Goal: Task Accomplishment & Management: Use online tool/utility

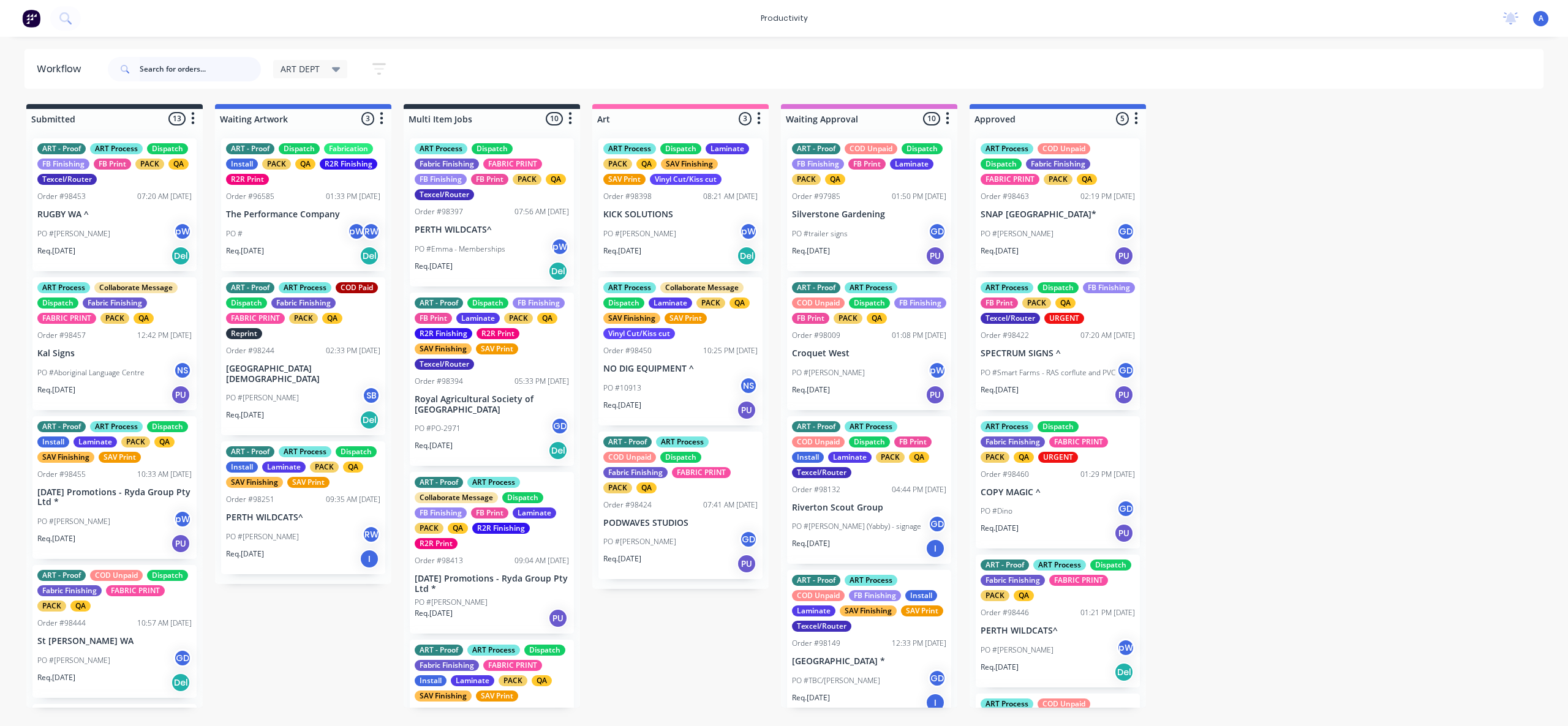
click at [194, 57] on input "text" at bounding box center [201, 69] width 121 height 24
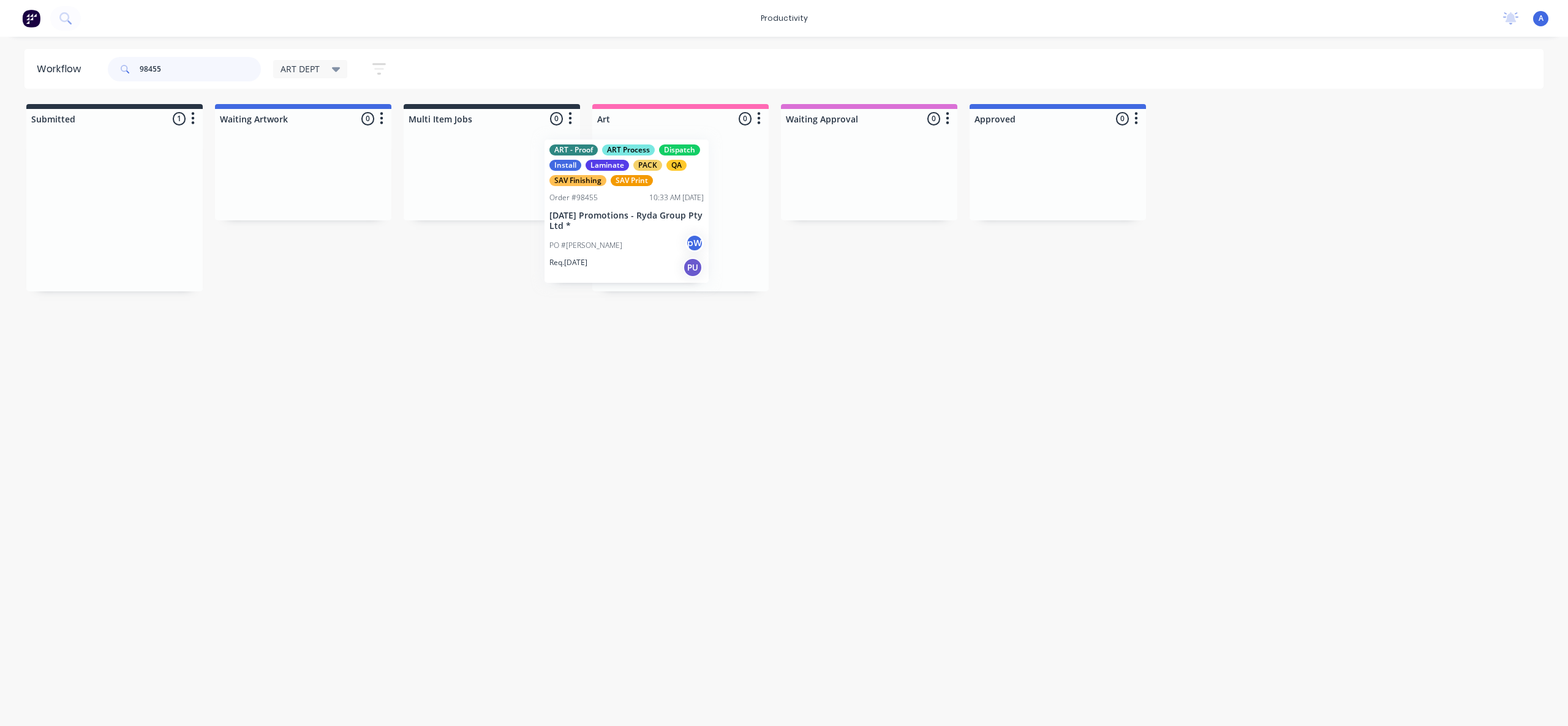
drag, startPoint x: 90, startPoint y: 238, endPoint x: 654, endPoint y: 233, distance: 564.0
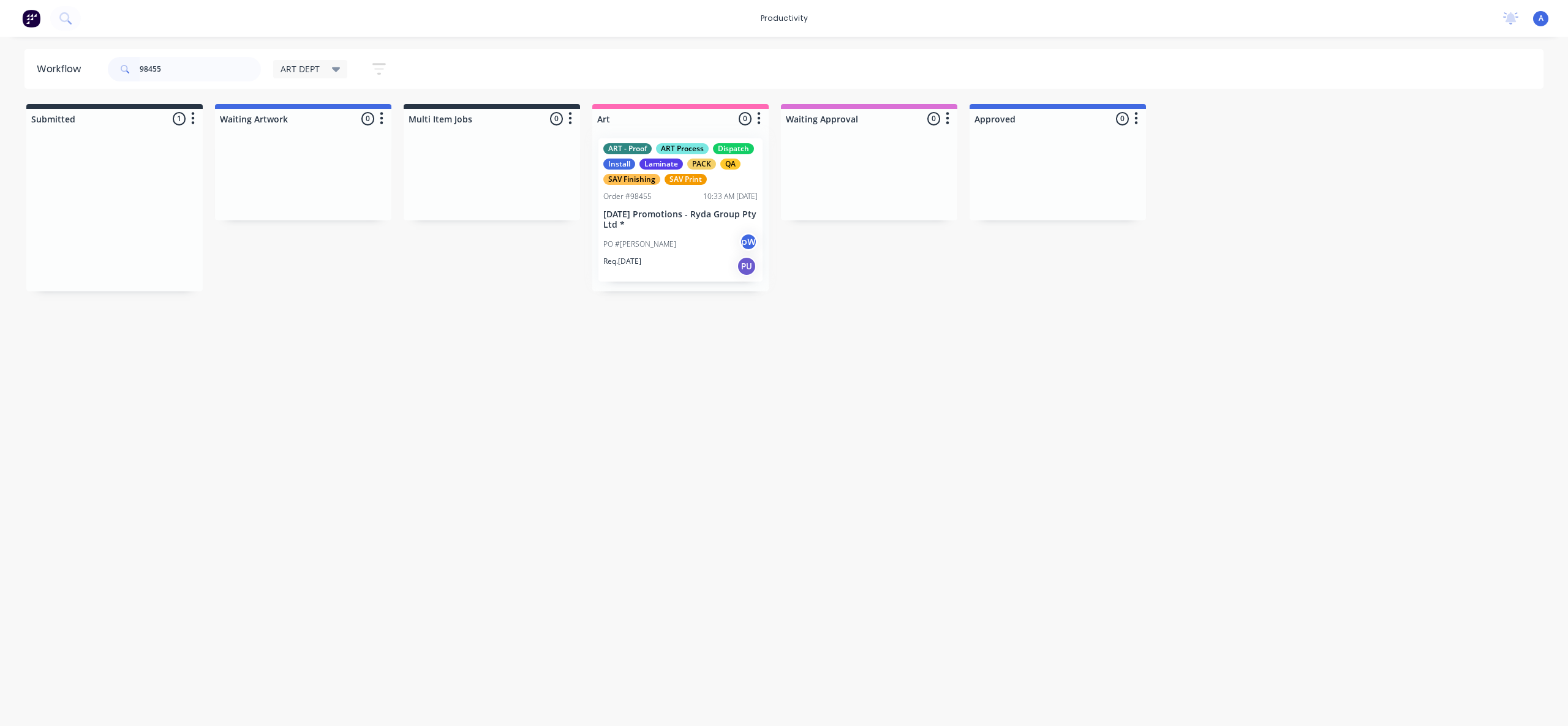
click at [654, 233] on div at bounding box center [681, 210] width 176 height 163
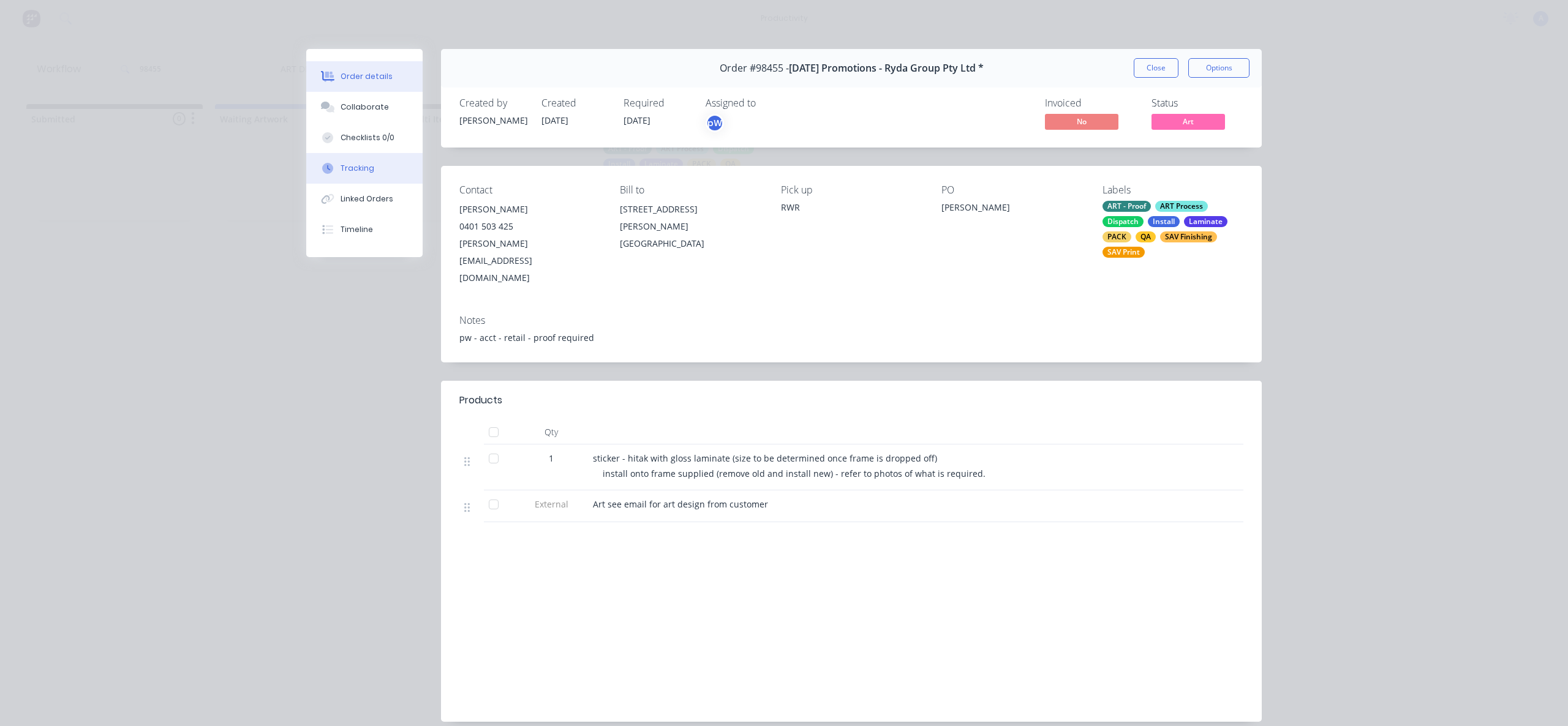
click at [366, 163] on div "Tracking" at bounding box center [358, 168] width 34 height 11
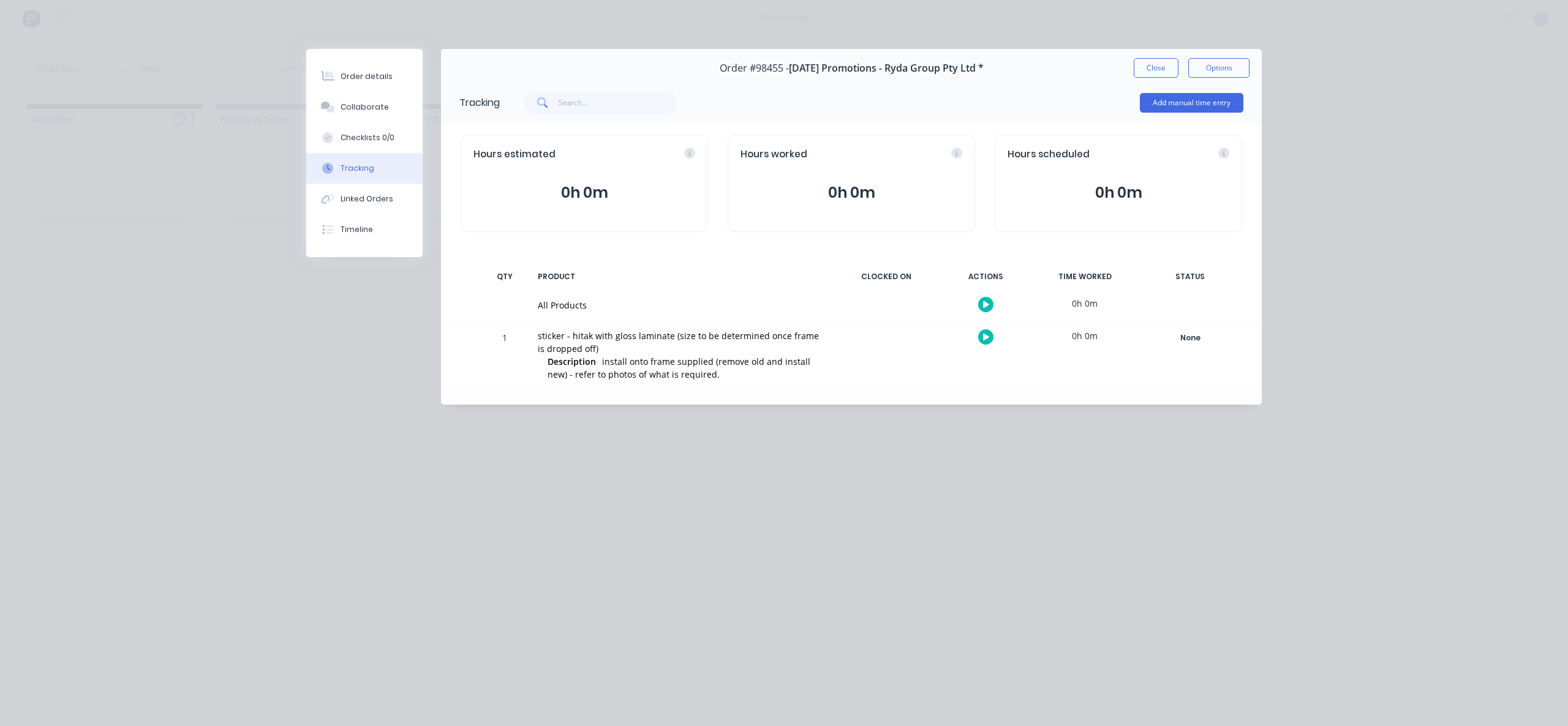
click at [983, 300] on button "button" at bounding box center [985, 304] width 15 height 15
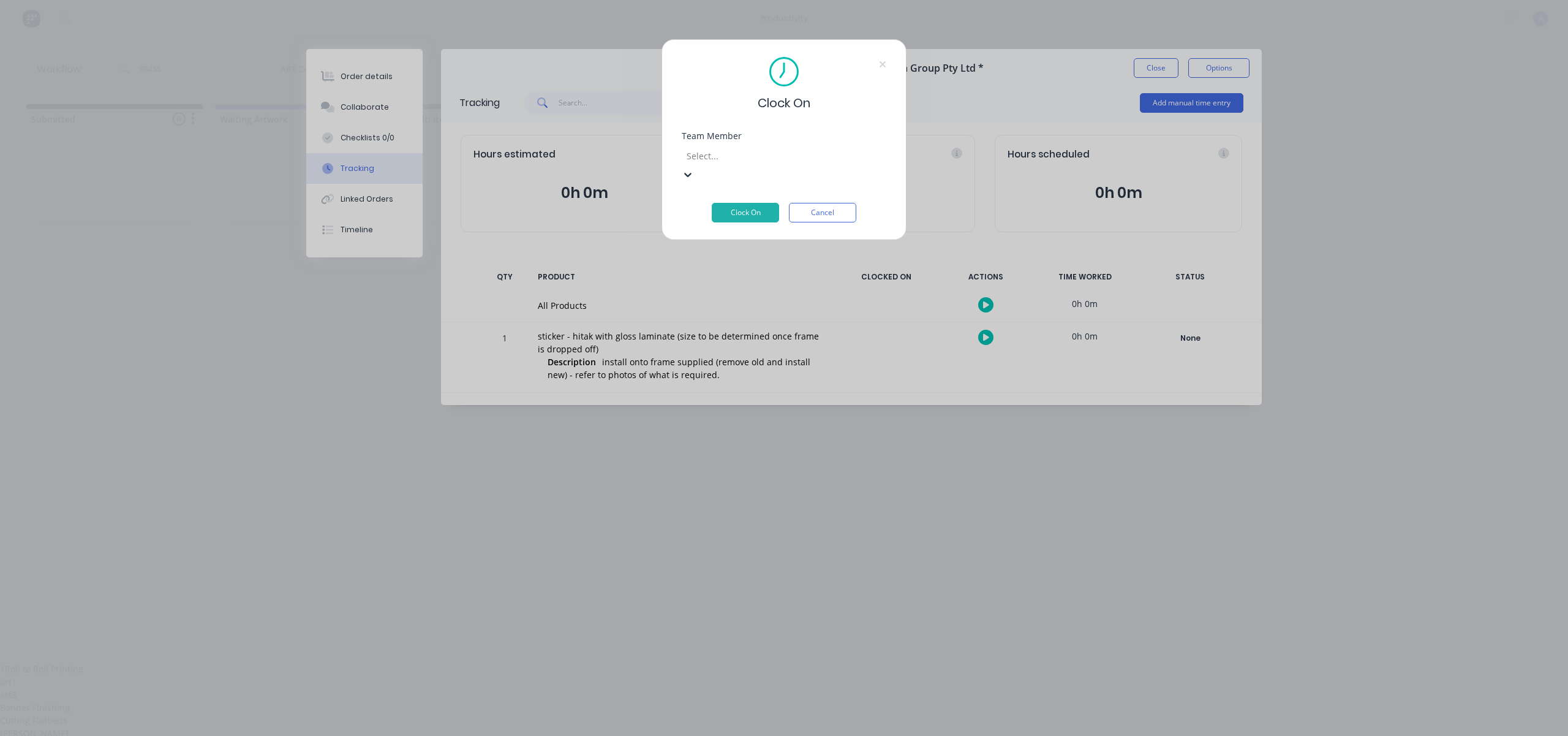
click at [738, 162] on div at bounding box center [774, 155] width 176 height 15
click at [764, 202] on button "Clock On" at bounding box center [745, 212] width 67 height 19
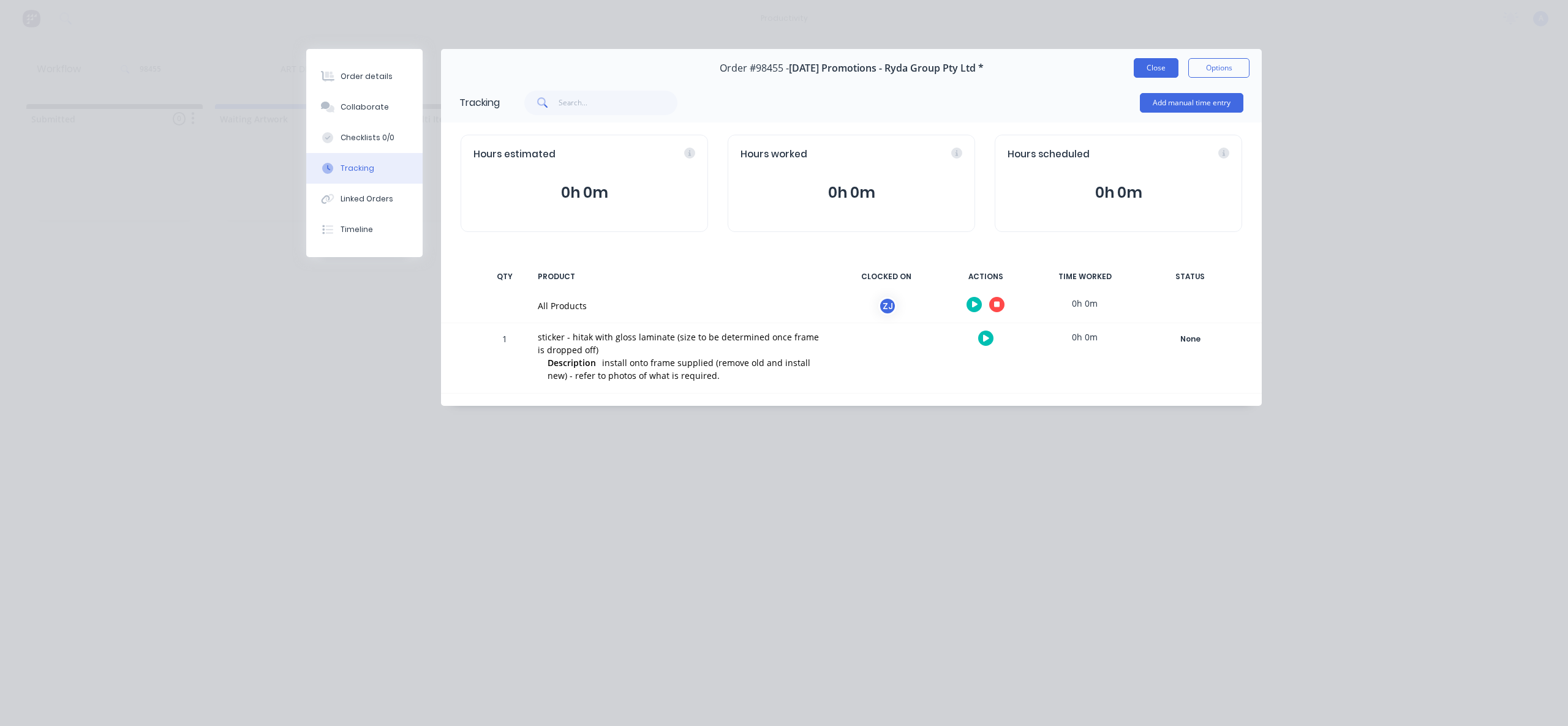
click at [1154, 69] on button "Close" at bounding box center [1156, 68] width 45 height 19
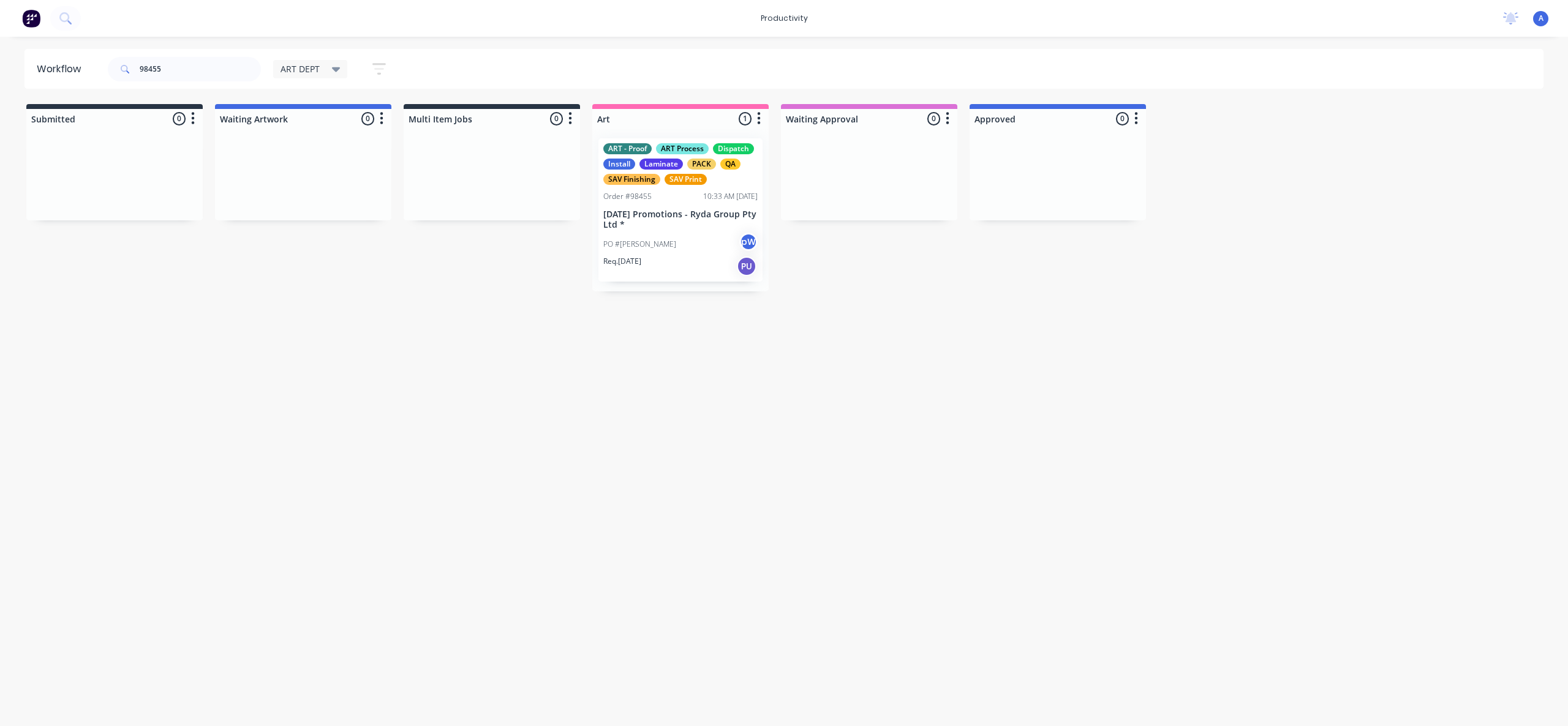
click at [661, 230] on div "ART - Proof ART Process Dispatch Install Laminate PACK QA SAV Finishing SAV Pri…" at bounding box center [680, 210] width 164 height 143
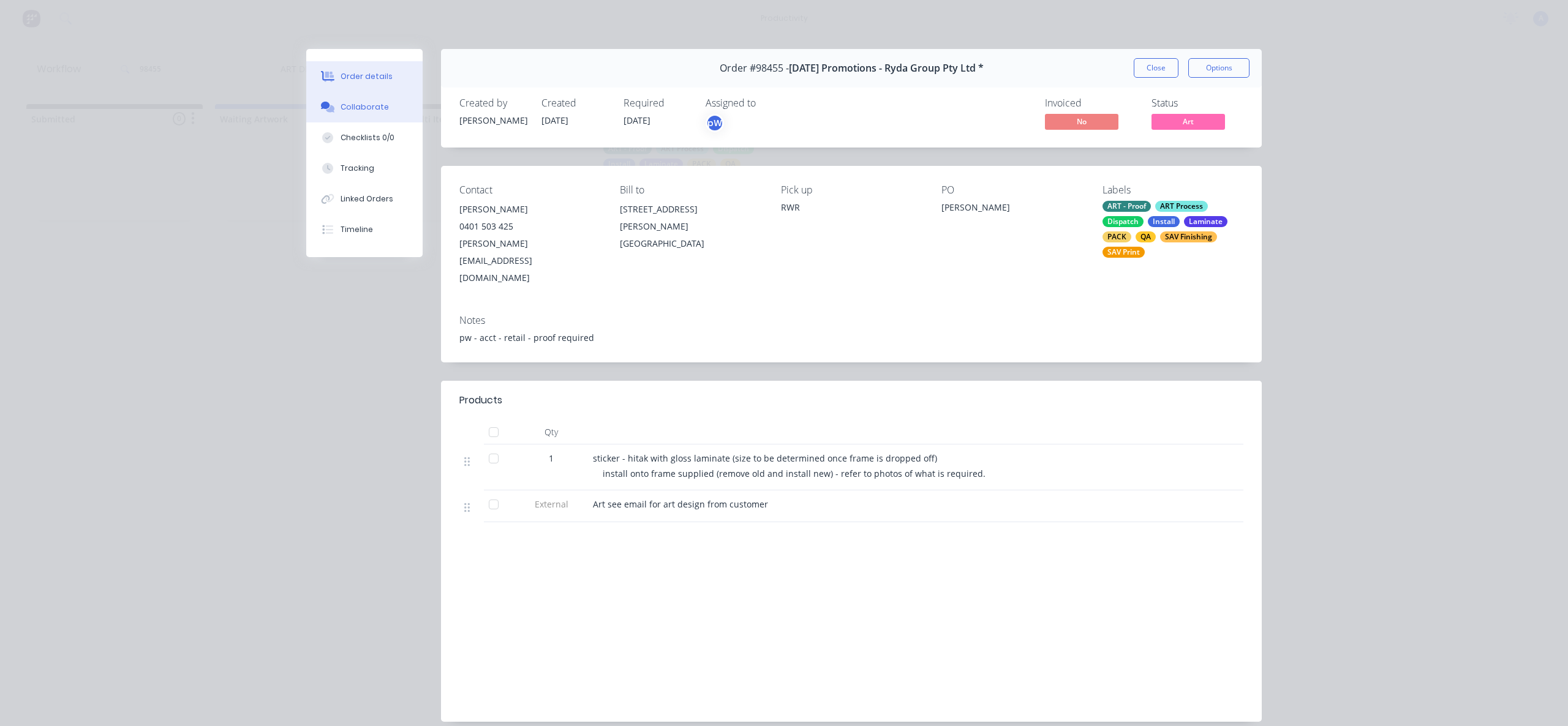
click at [351, 110] on div "Collaborate" at bounding box center [365, 108] width 49 height 11
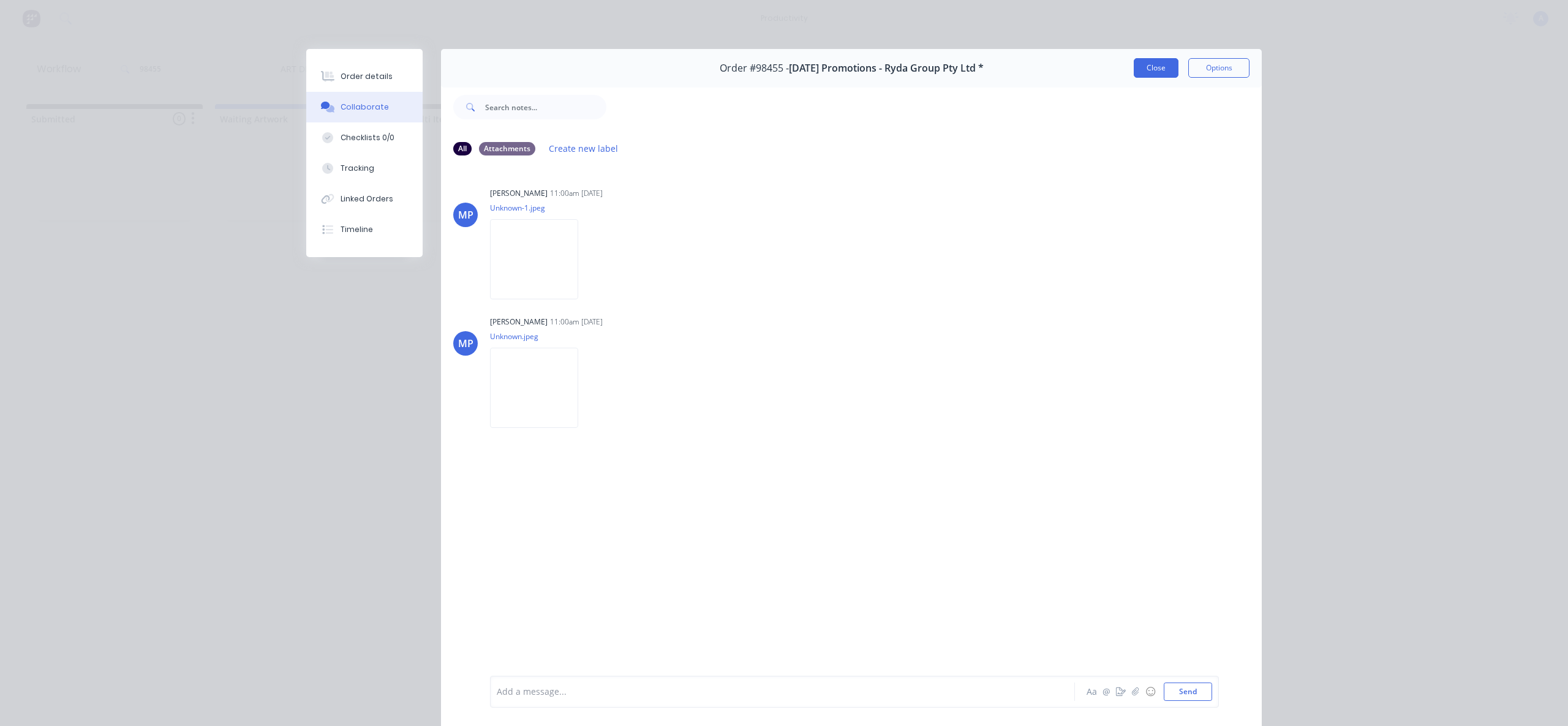
click at [1136, 66] on button "Close" at bounding box center [1156, 68] width 45 height 19
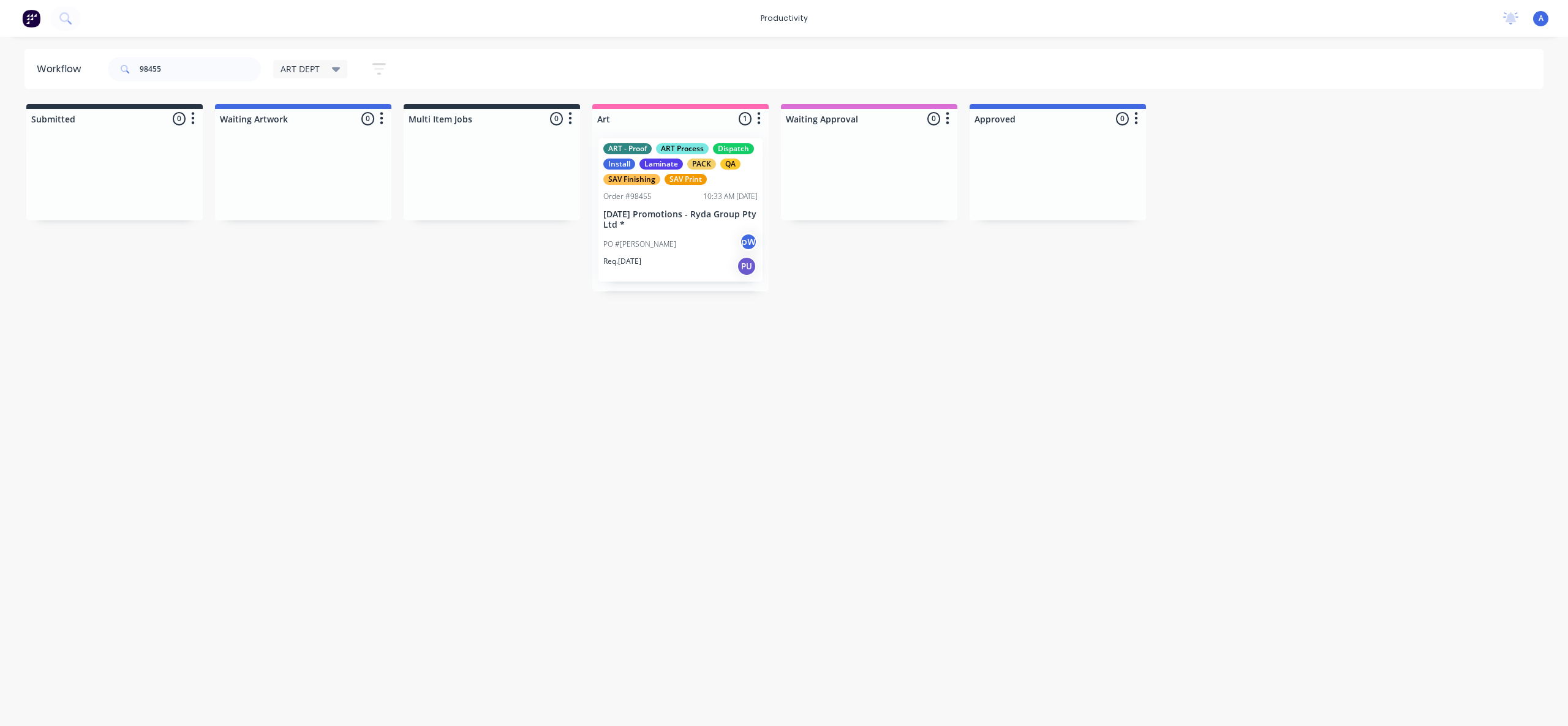
click at [661, 236] on div "PO #[PERSON_NAME]" at bounding box center [680, 244] width 155 height 23
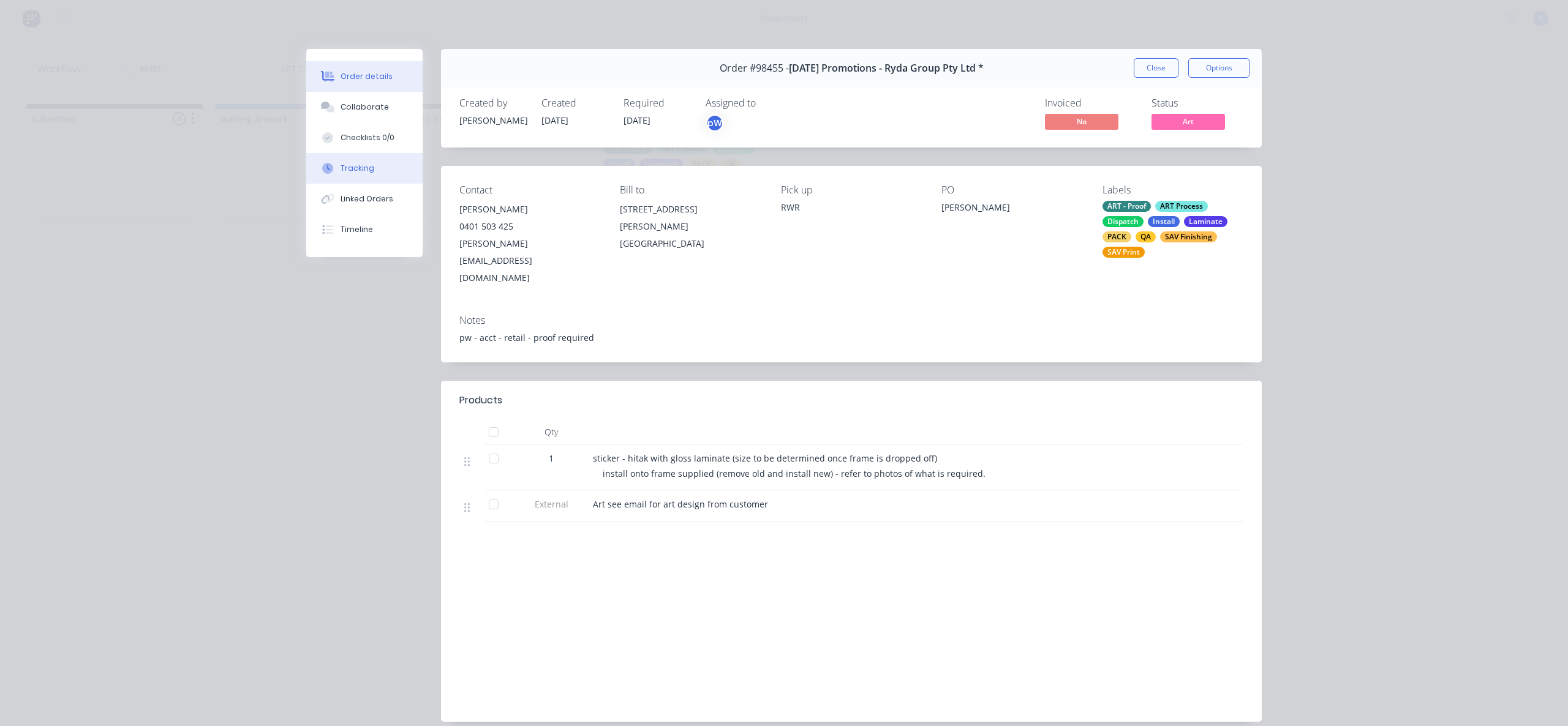
click at [388, 172] on button "Tracking" at bounding box center [364, 168] width 117 height 31
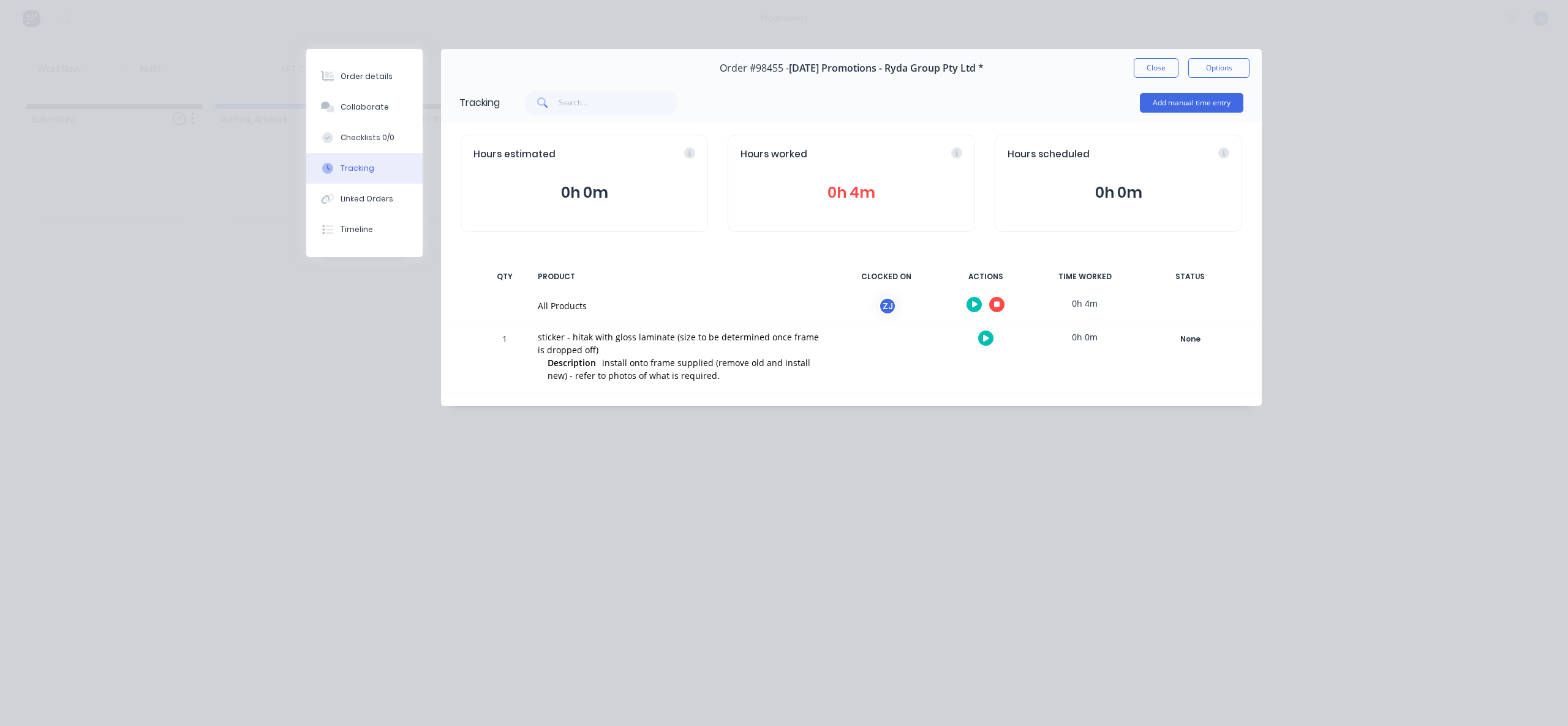
click at [996, 308] on icon "button" at bounding box center [997, 304] width 6 height 8
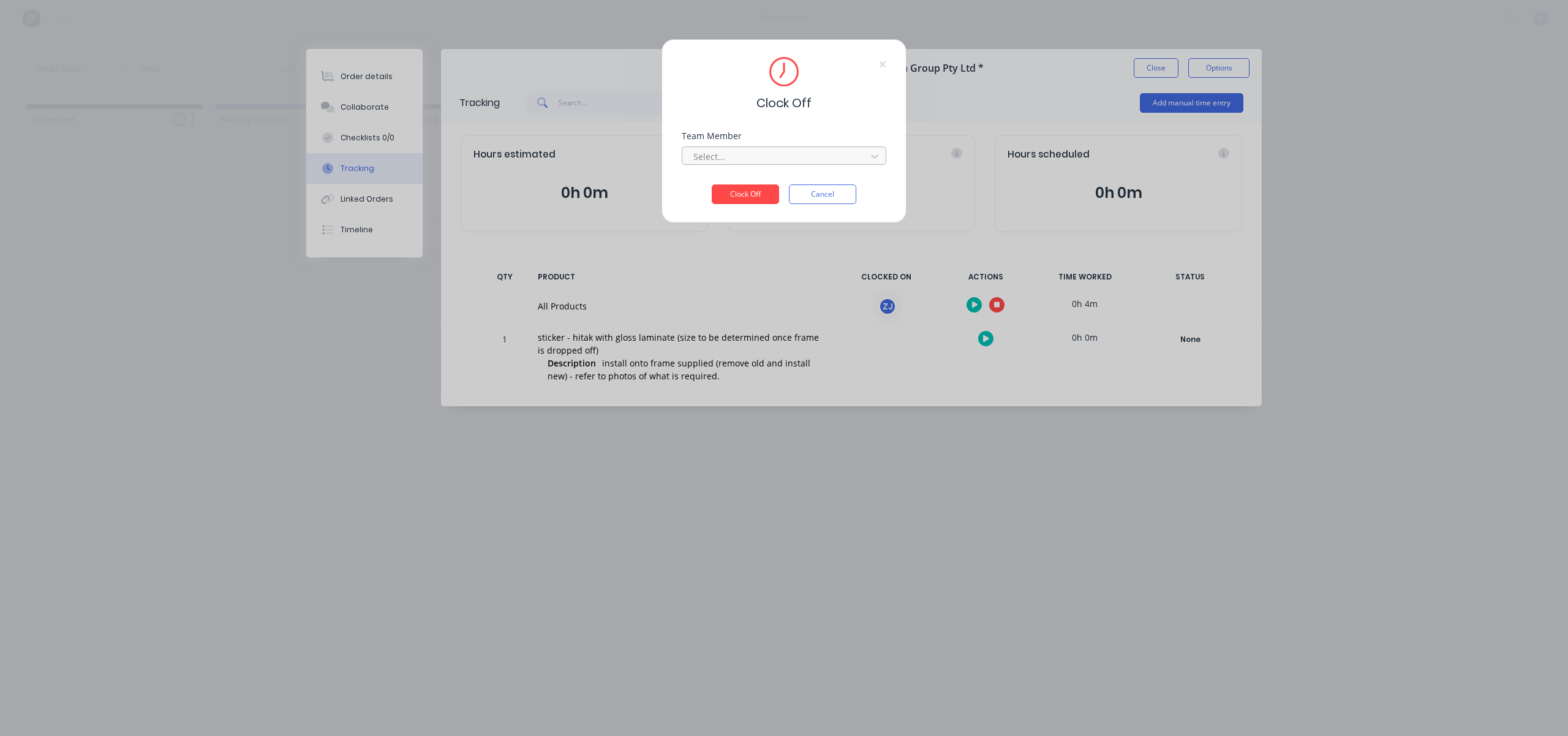
click at [741, 155] on div at bounding box center [776, 156] width 168 height 15
click at [745, 662] on div "[PERSON_NAME]" at bounding box center [784, 669] width 1568 height 13
click at [759, 202] on button "Clock Off" at bounding box center [745, 212] width 67 height 19
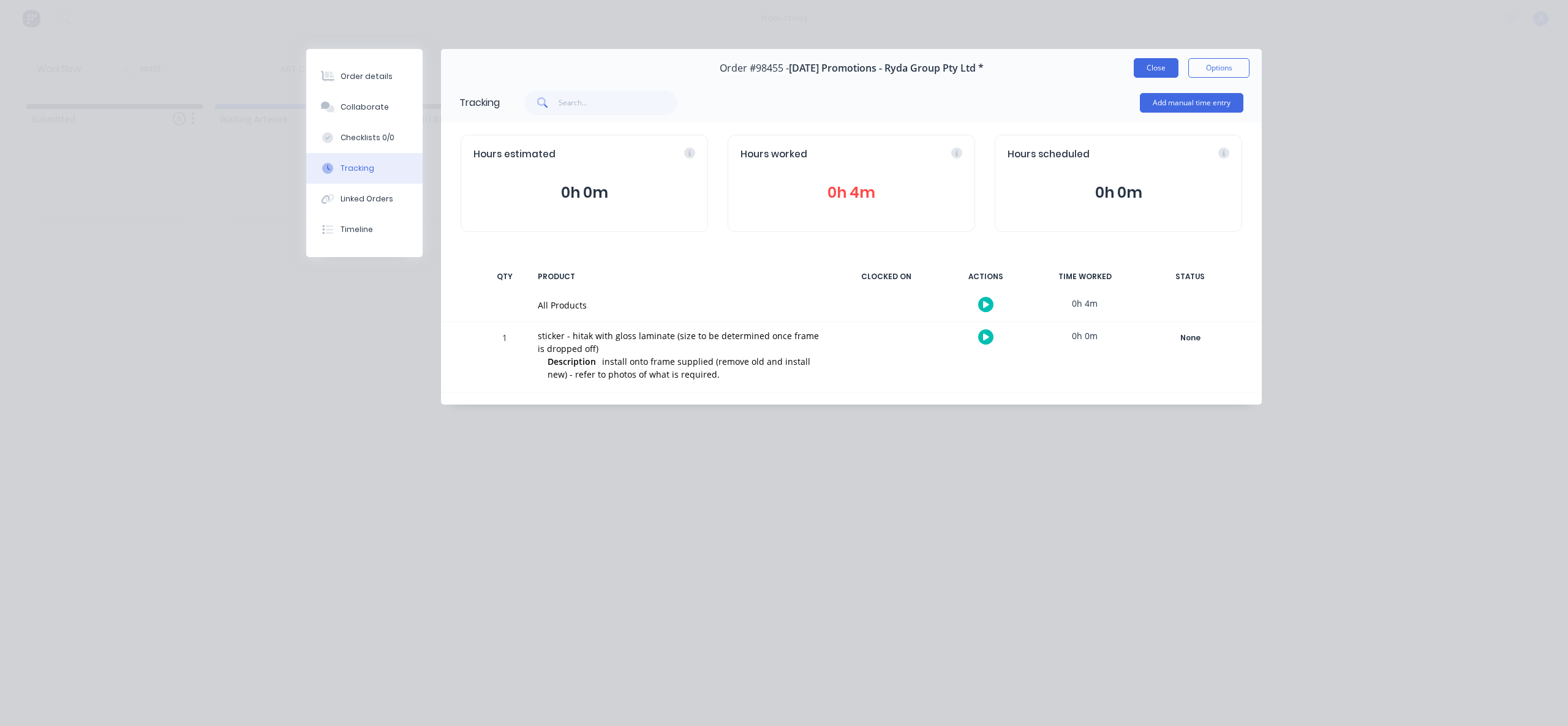
click at [1161, 65] on button "Close" at bounding box center [1156, 68] width 45 height 19
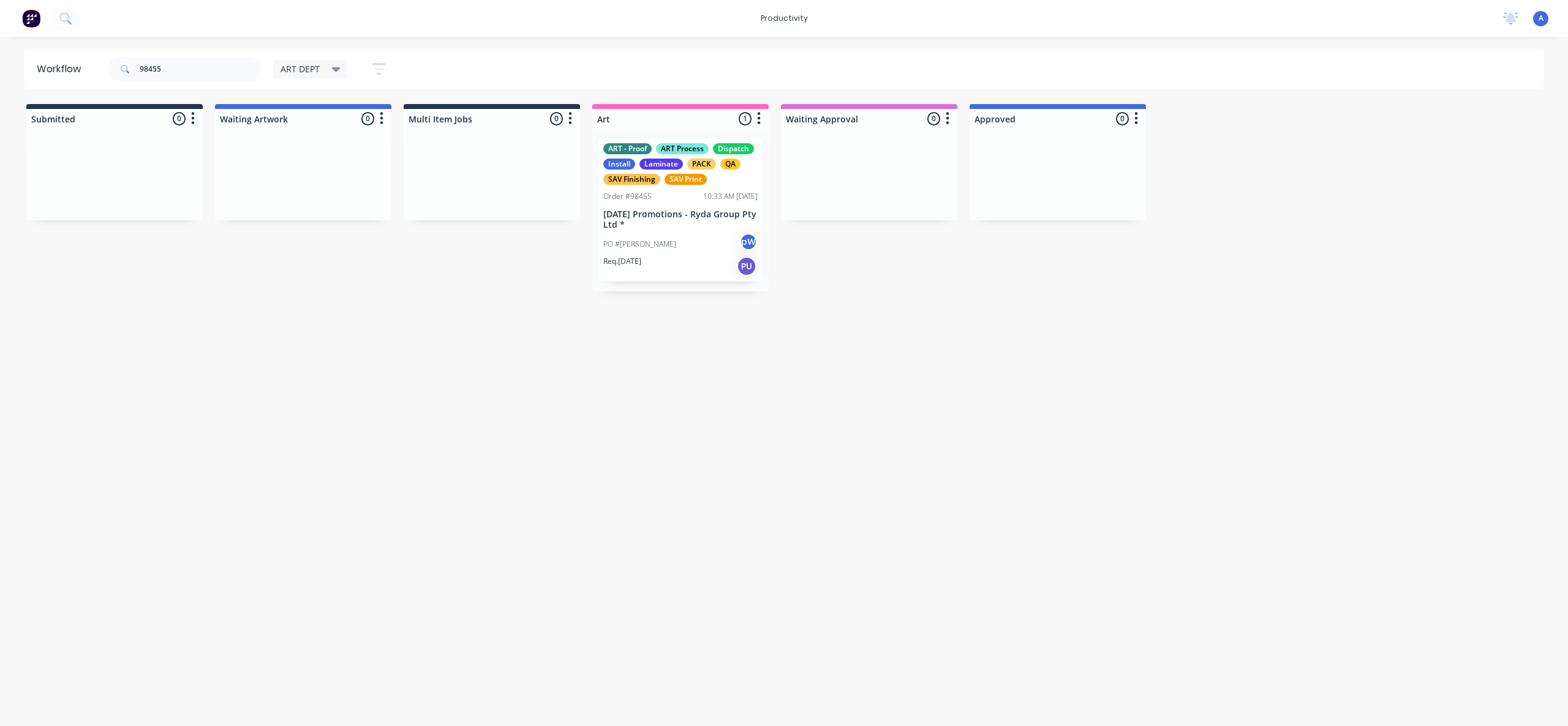
click at [903, 349] on div "Workflow 98455 ART DEPT Save new view None edit ART DEPT (Default) edit Banner …" at bounding box center [784, 376] width 1568 height 653
click at [674, 245] on div "PO #[PERSON_NAME]" at bounding box center [680, 244] width 155 height 23
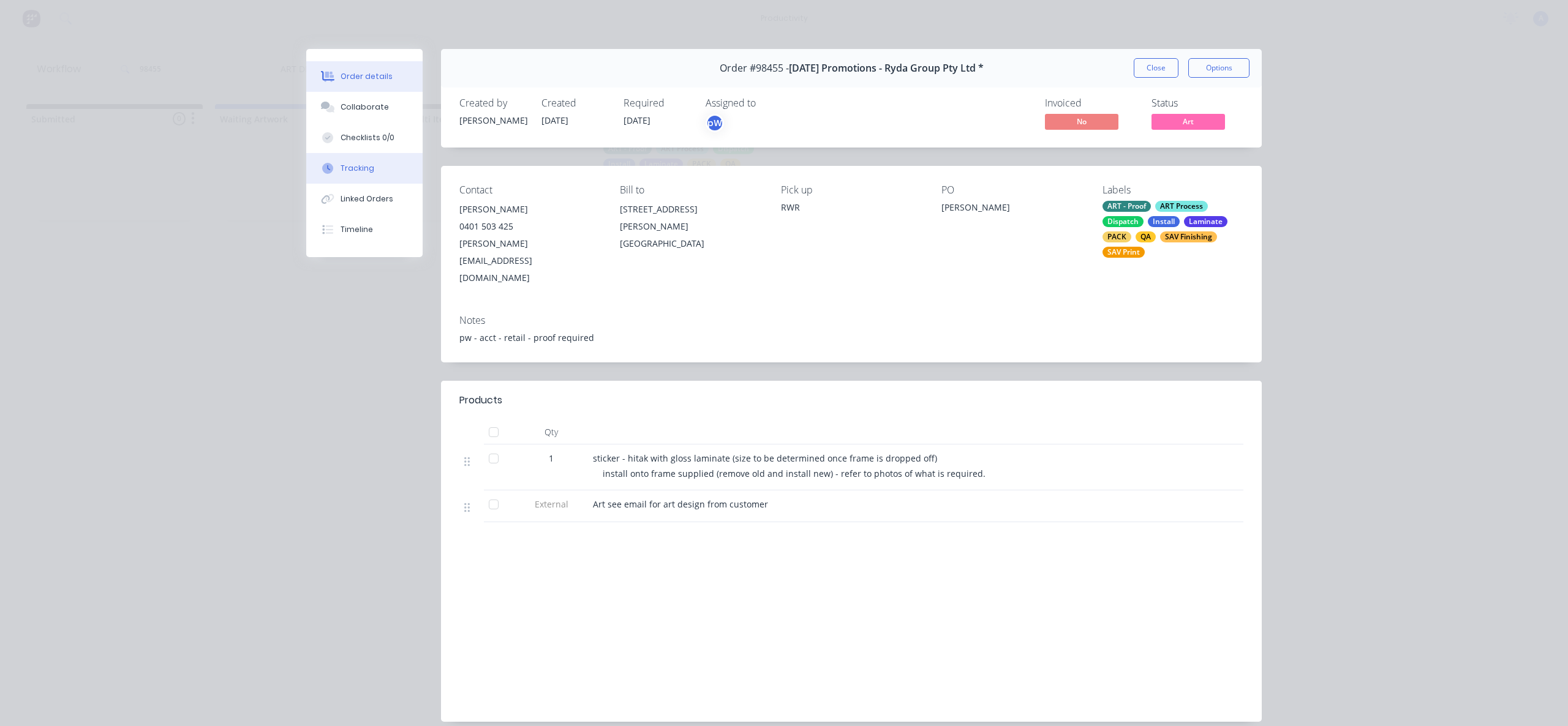
click at [349, 163] on button "Tracking" at bounding box center [364, 168] width 117 height 31
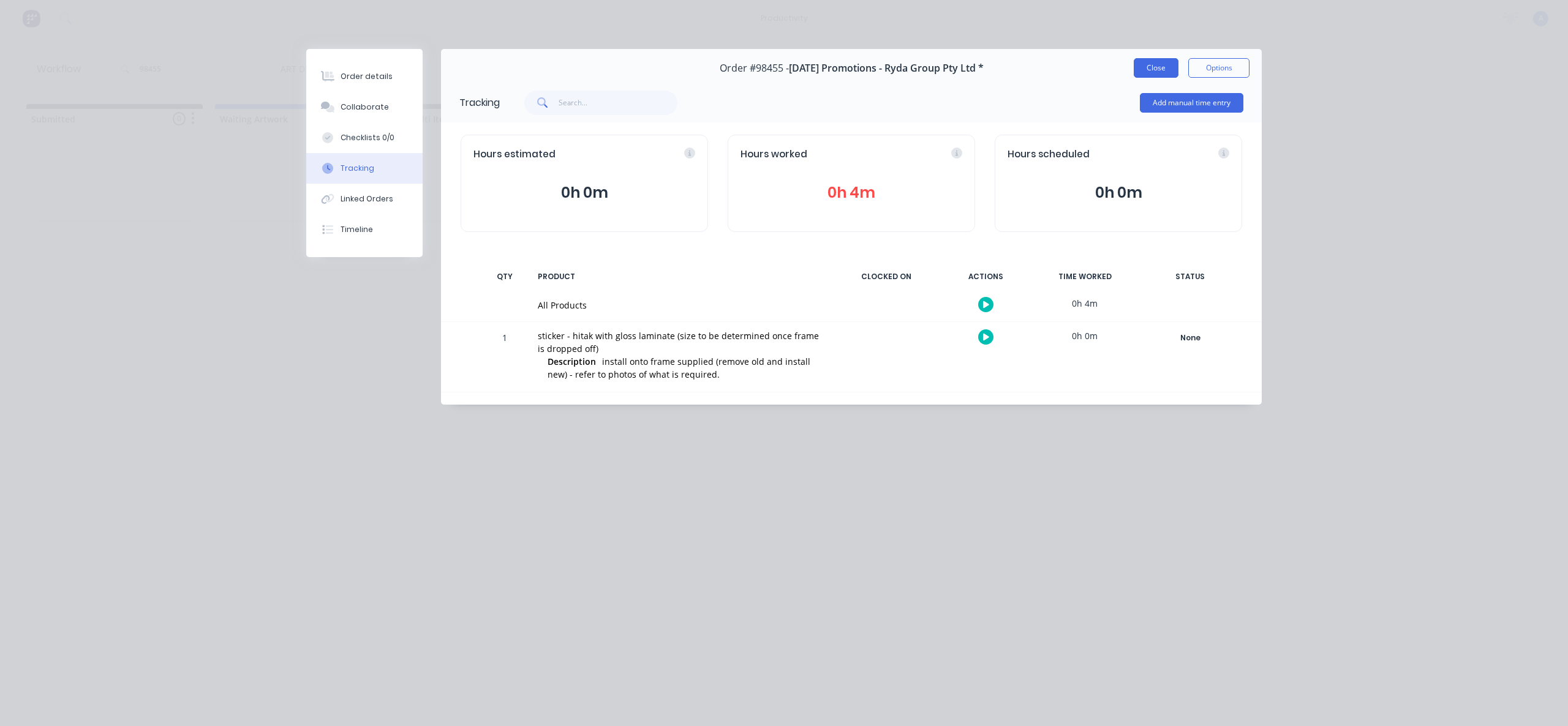
click at [1151, 72] on button "Close" at bounding box center [1156, 68] width 45 height 19
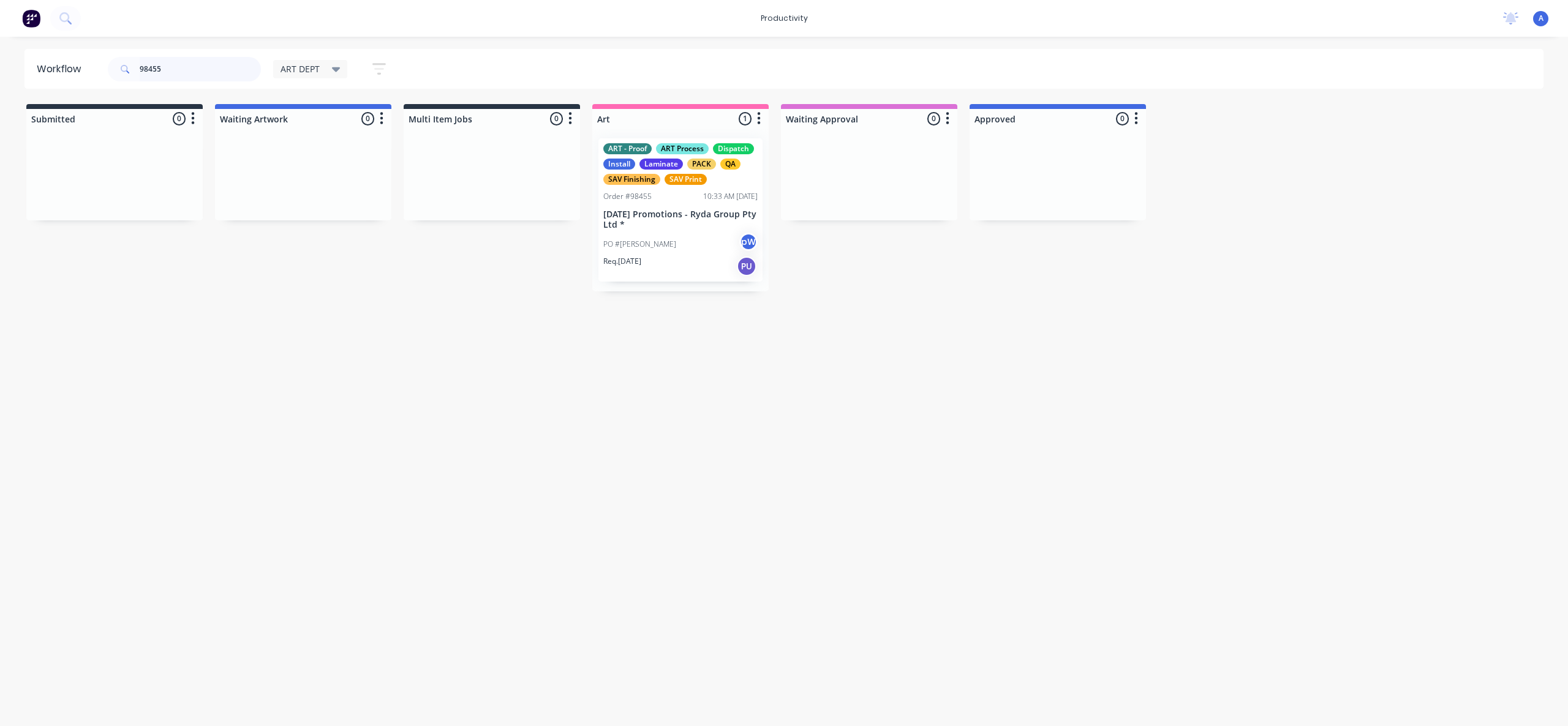
click at [182, 74] on input "98455" at bounding box center [201, 69] width 121 height 24
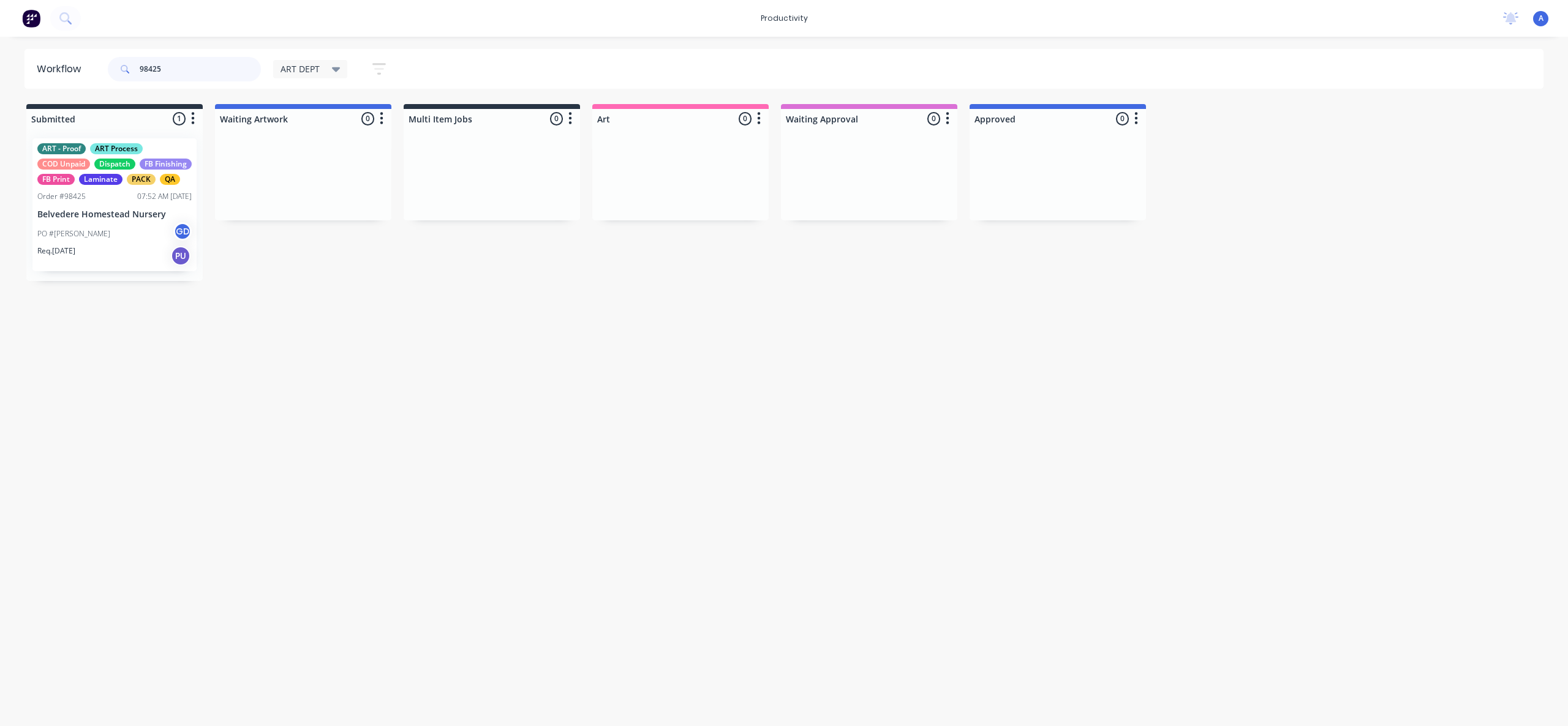
type input "98425"
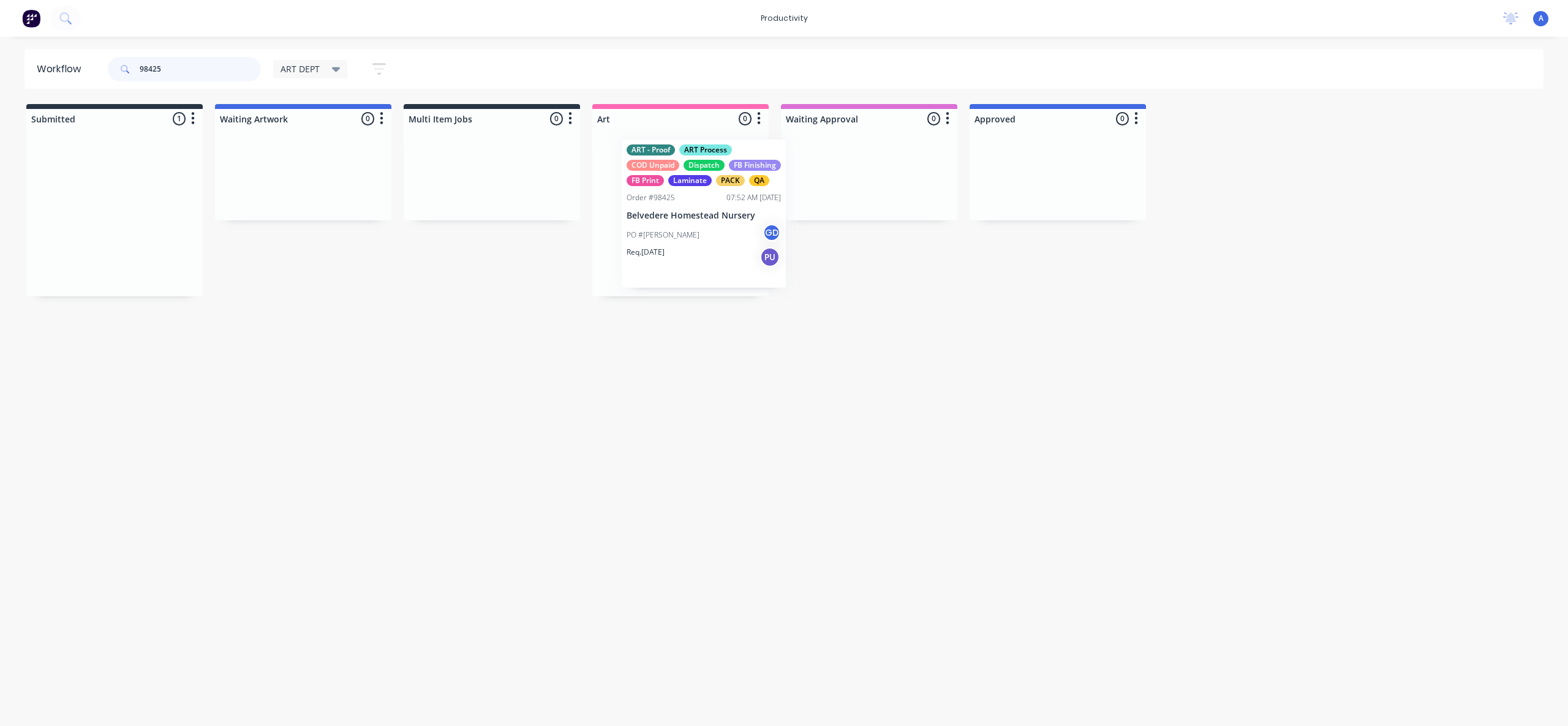
drag, startPoint x: 83, startPoint y: 237, endPoint x: 688, endPoint y: 239, distance: 605.0
click at [668, 237] on div "PO #[PERSON_NAME] GD" at bounding box center [680, 234] width 155 height 23
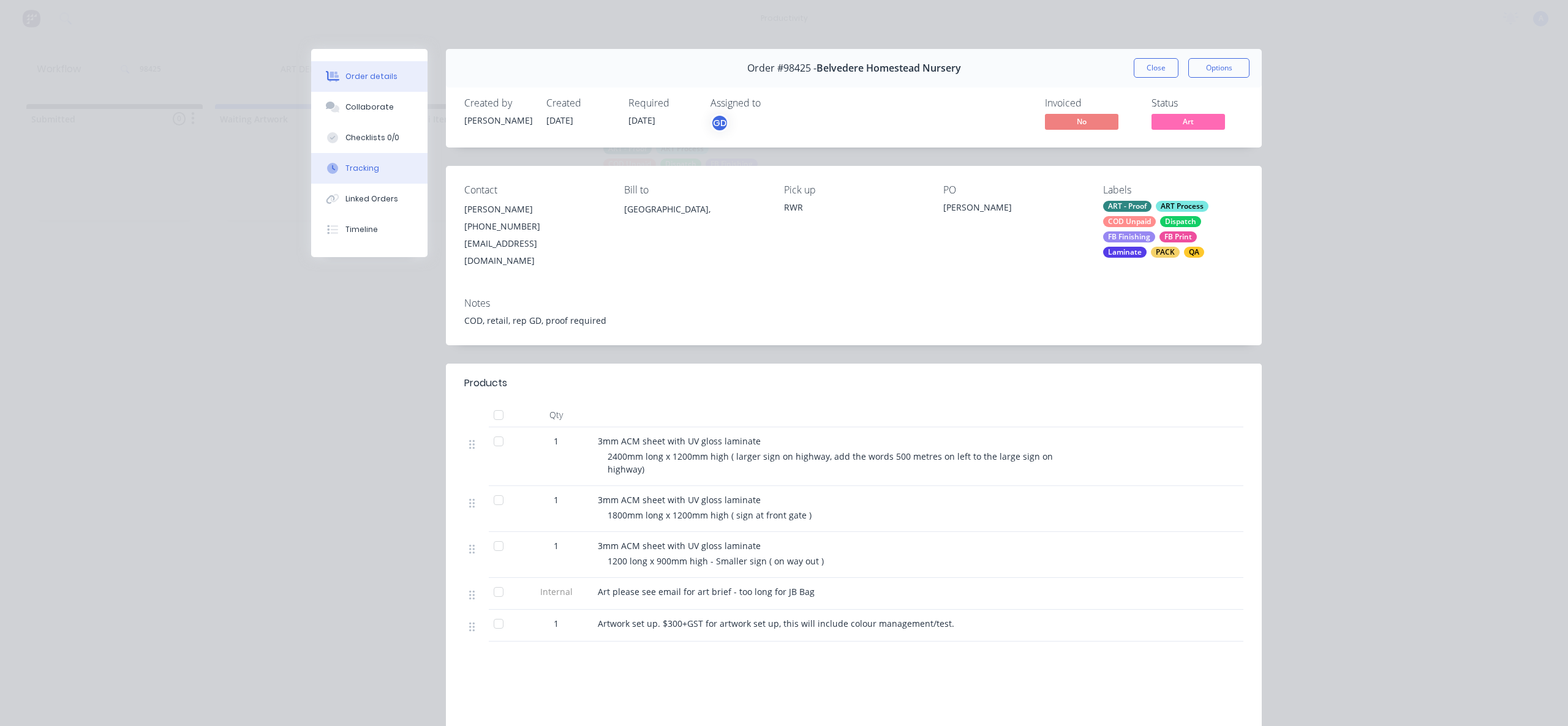
click at [380, 176] on button "Tracking" at bounding box center [369, 168] width 117 height 31
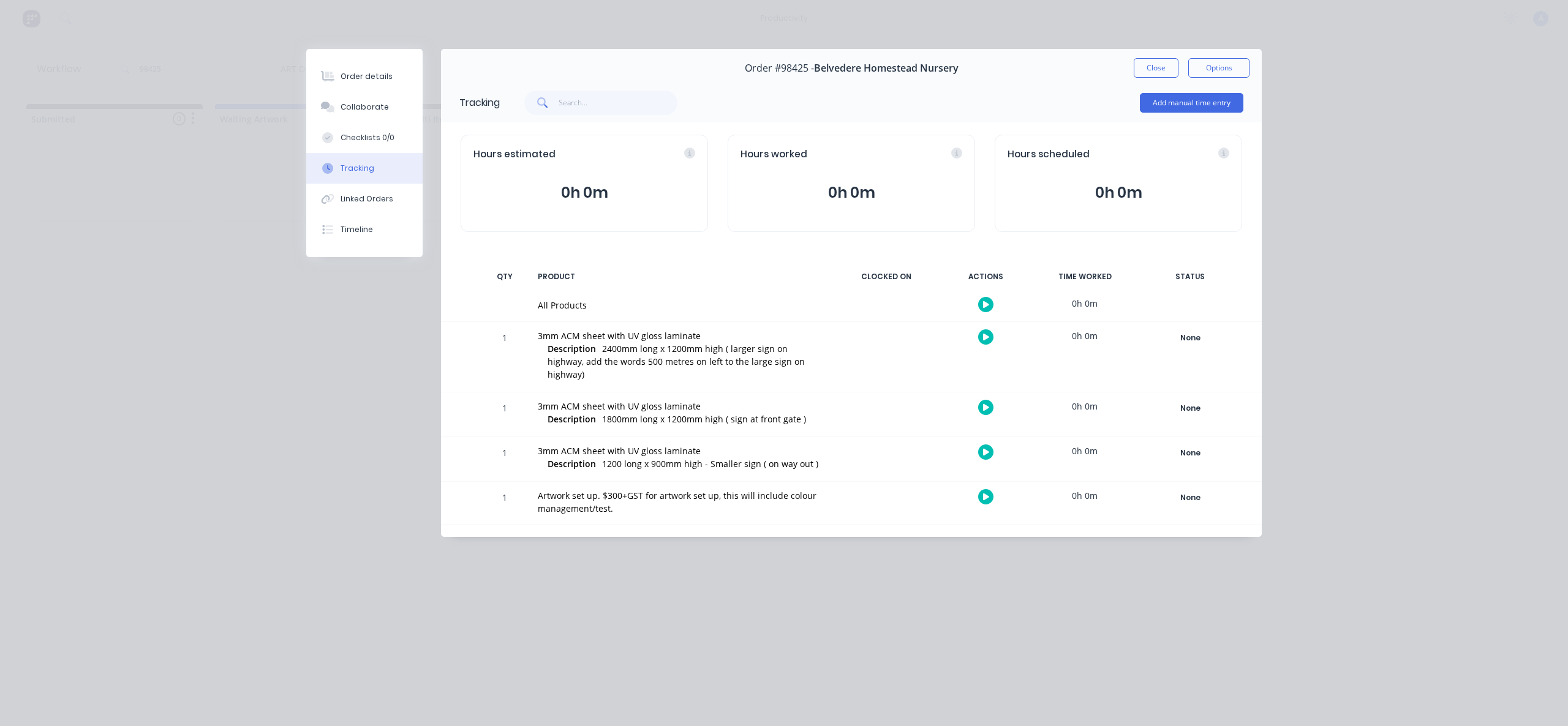
click at [980, 308] on button "button" at bounding box center [985, 304] width 15 height 15
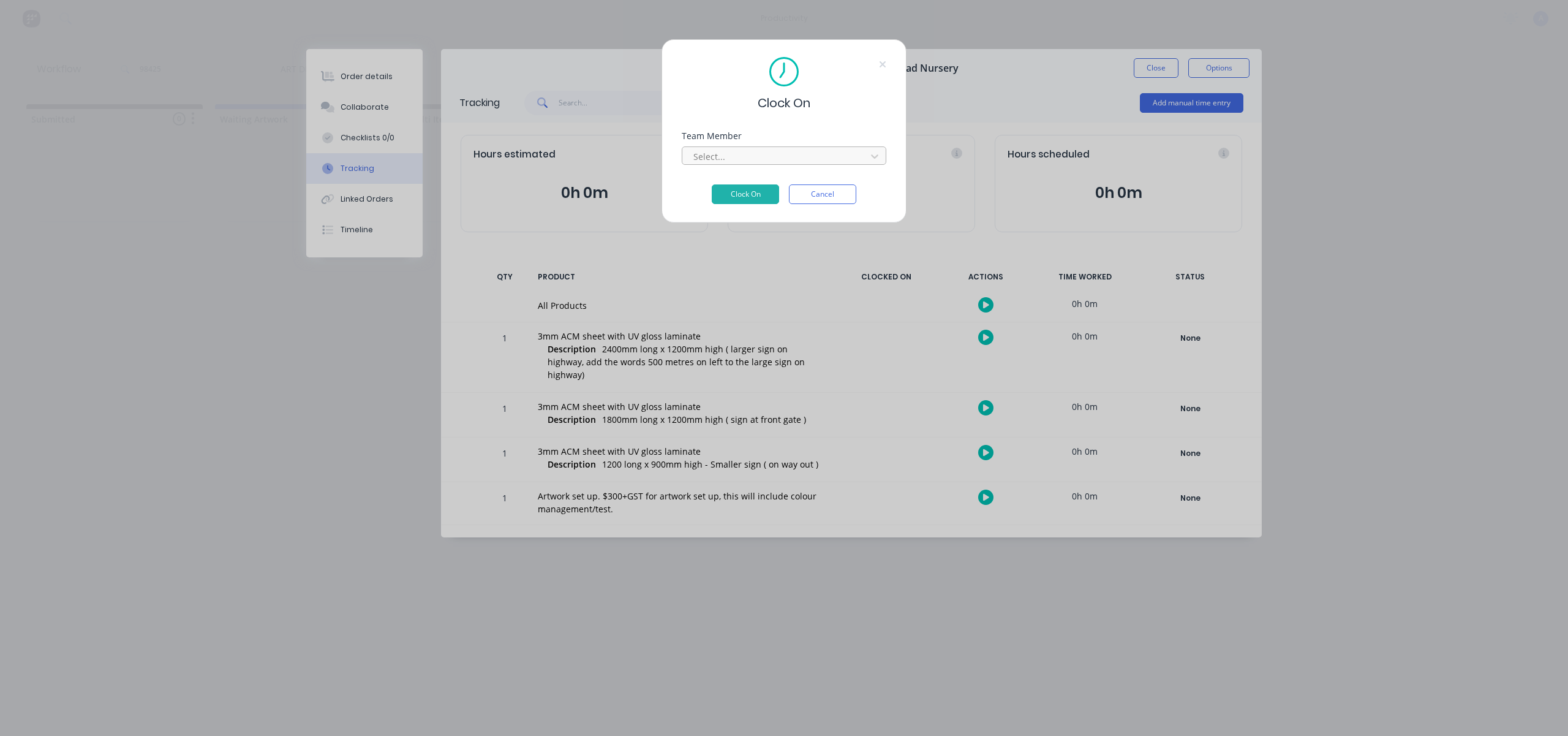
click at [854, 160] on div at bounding box center [776, 156] width 168 height 15
click at [755, 190] on button "Clock On" at bounding box center [745, 194] width 67 height 19
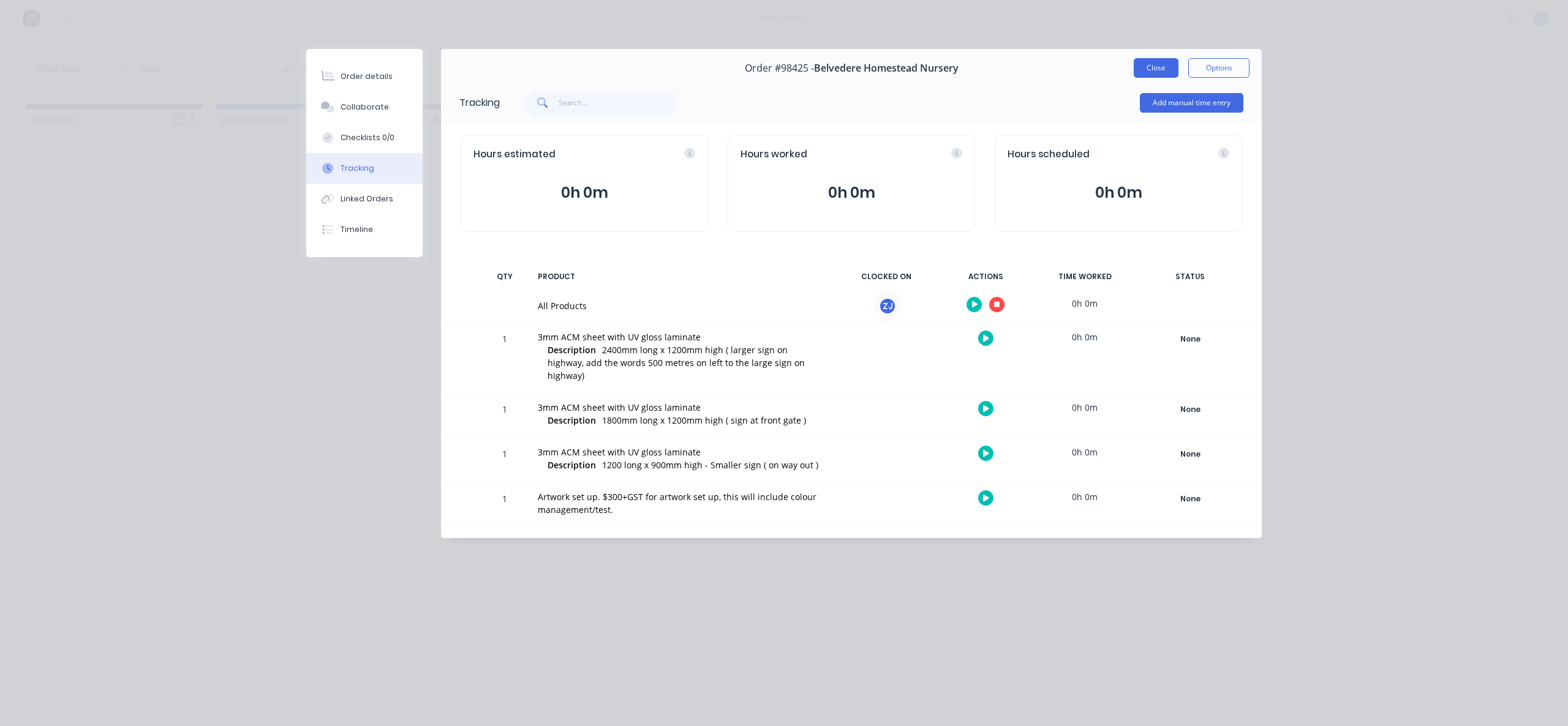
click at [1156, 64] on button "Close" at bounding box center [1156, 68] width 45 height 19
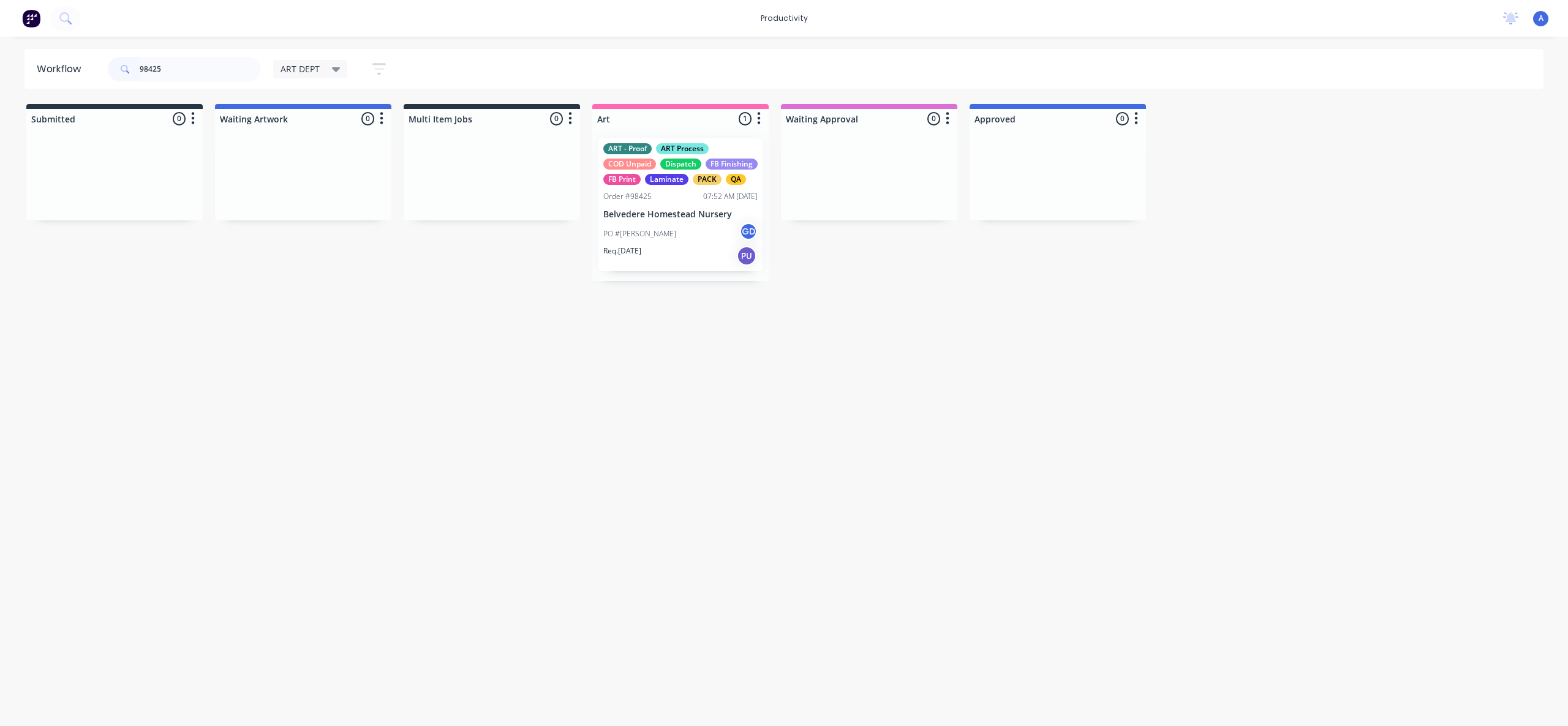
click at [648, 220] on p "Belvedere Homestead Nursery" at bounding box center [680, 214] width 155 height 11
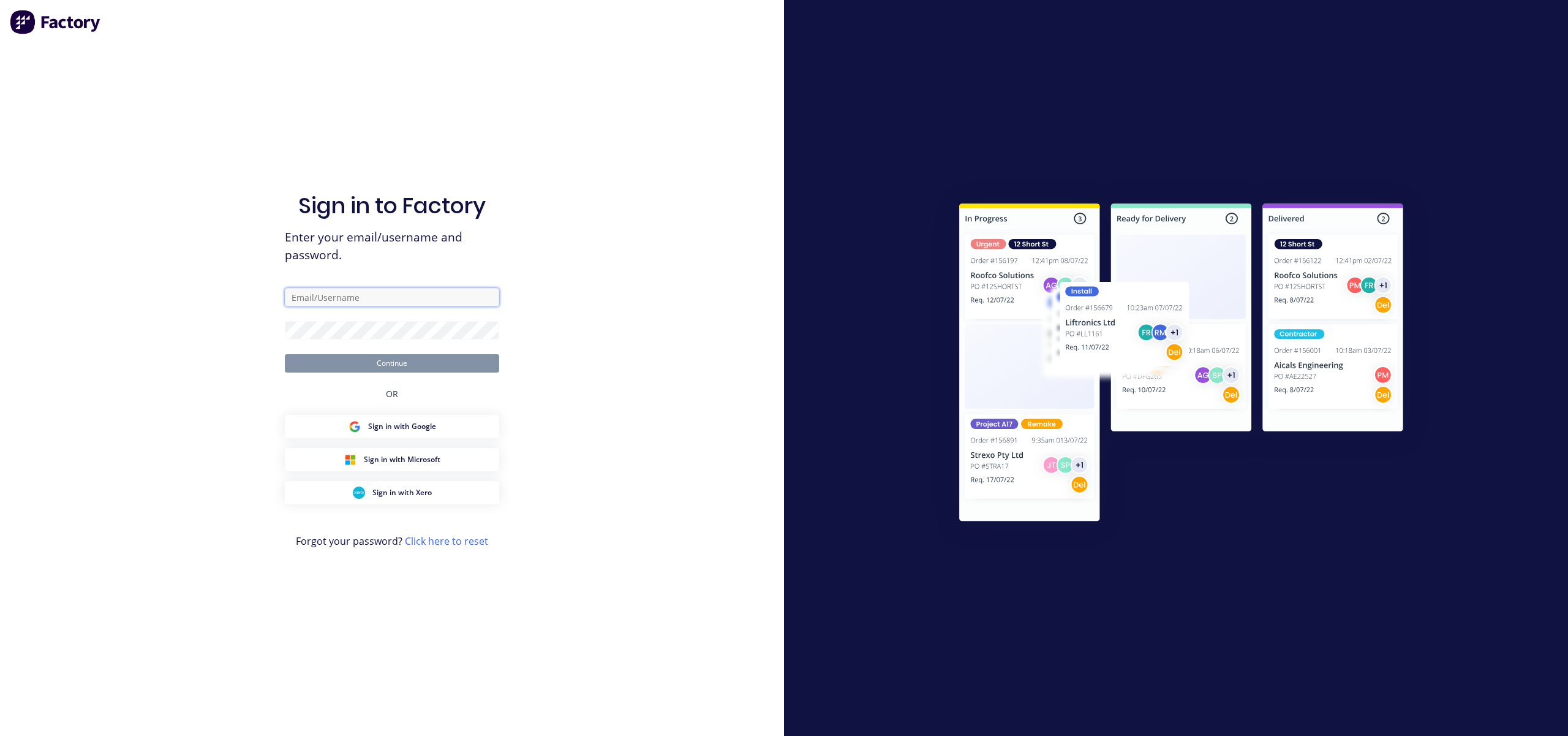
type input "[EMAIL_ADDRESS][DOMAIN_NAME]"
click at [397, 364] on button "Continue" at bounding box center [392, 363] width 215 height 19
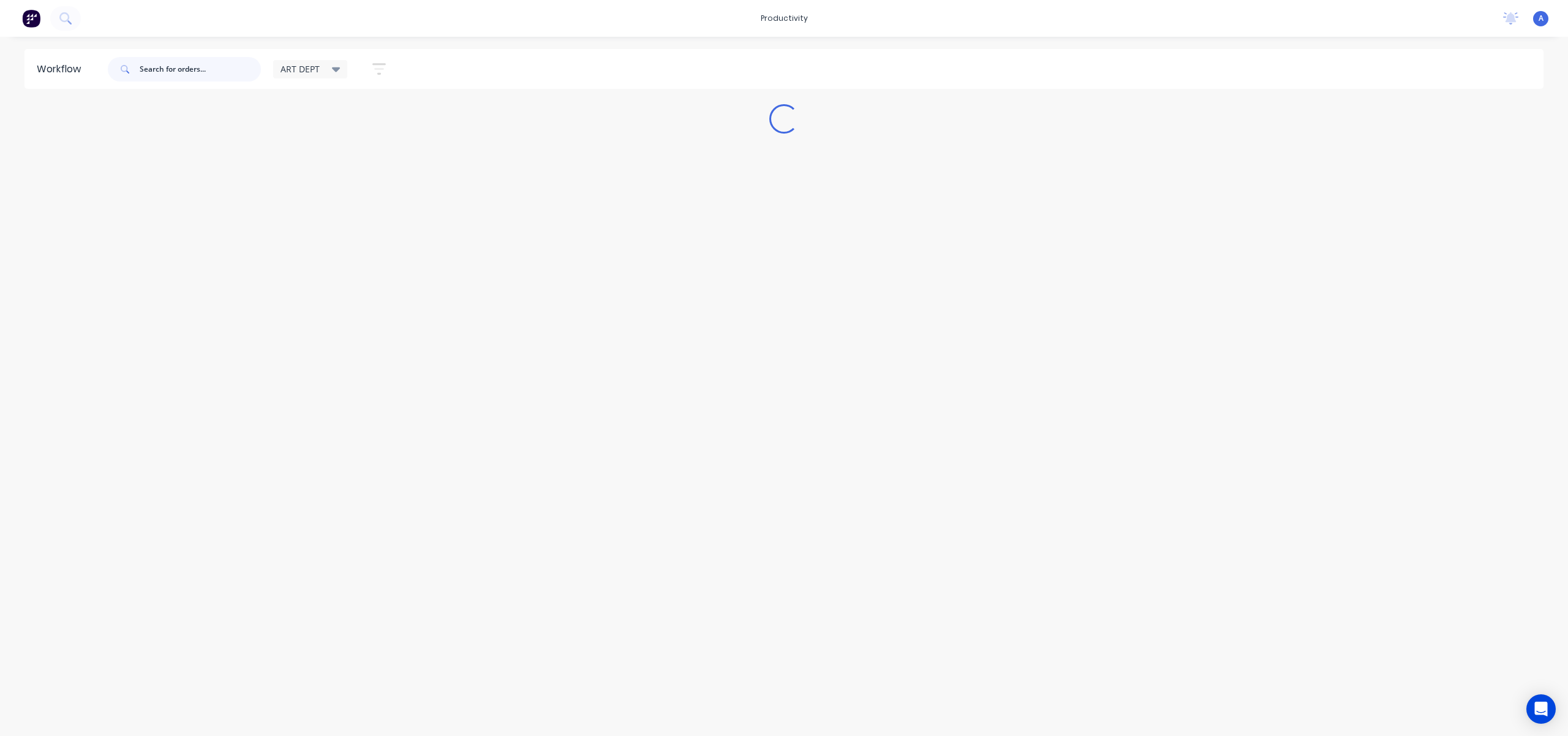
click at [216, 66] on input "text" at bounding box center [201, 69] width 121 height 24
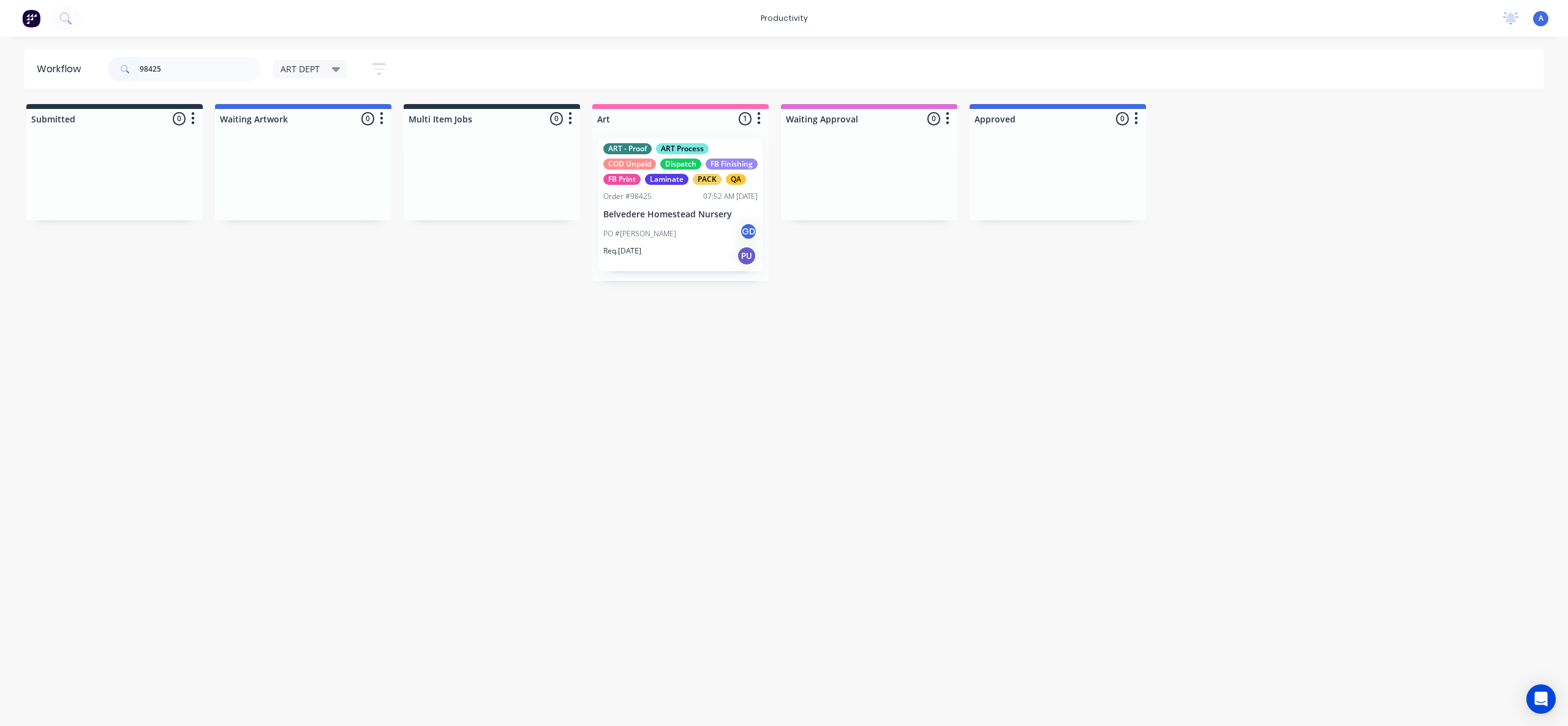
click at [683, 266] on div "Req. [DATE] PU" at bounding box center [680, 256] width 155 height 21
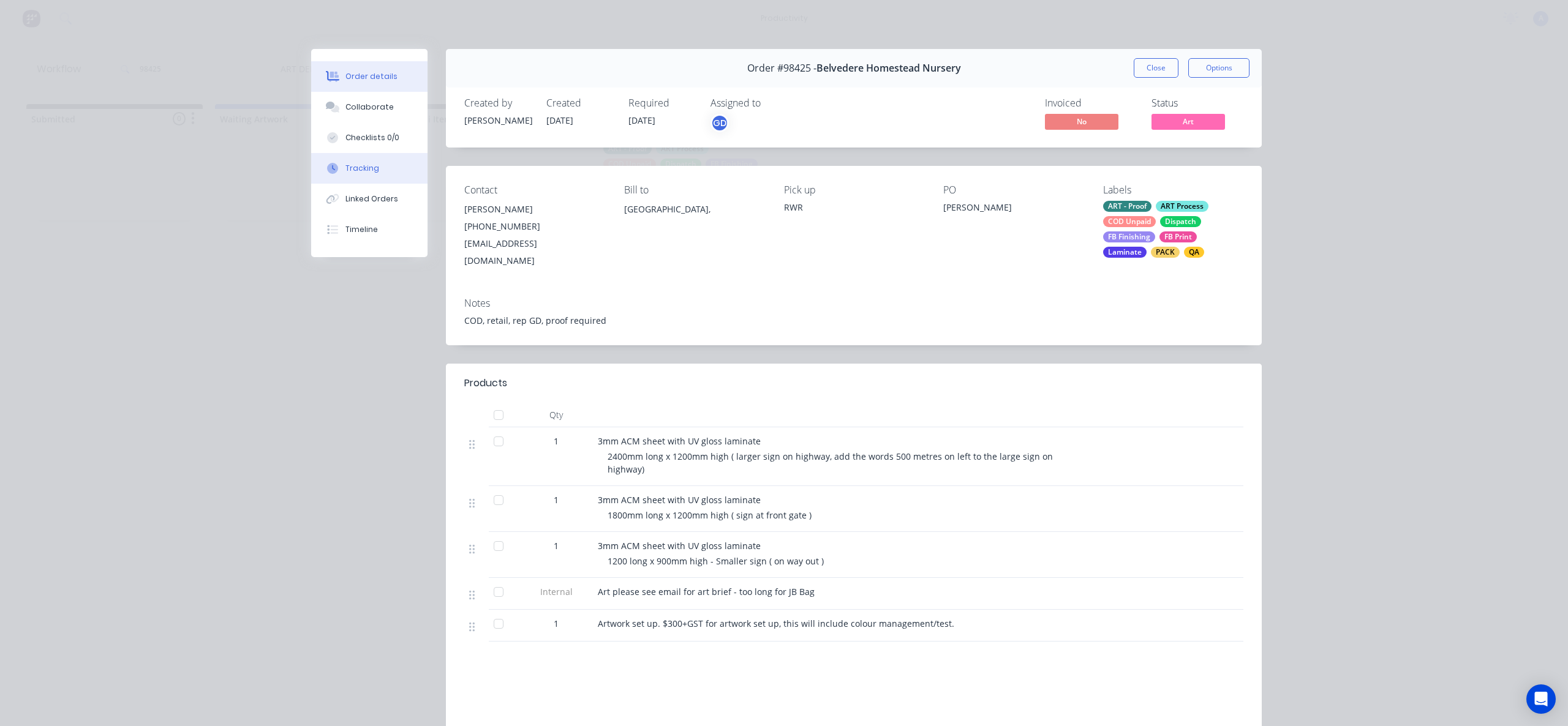
click at [356, 182] on button "Tracking" at bounding box center [369, 168] width 117 height 31
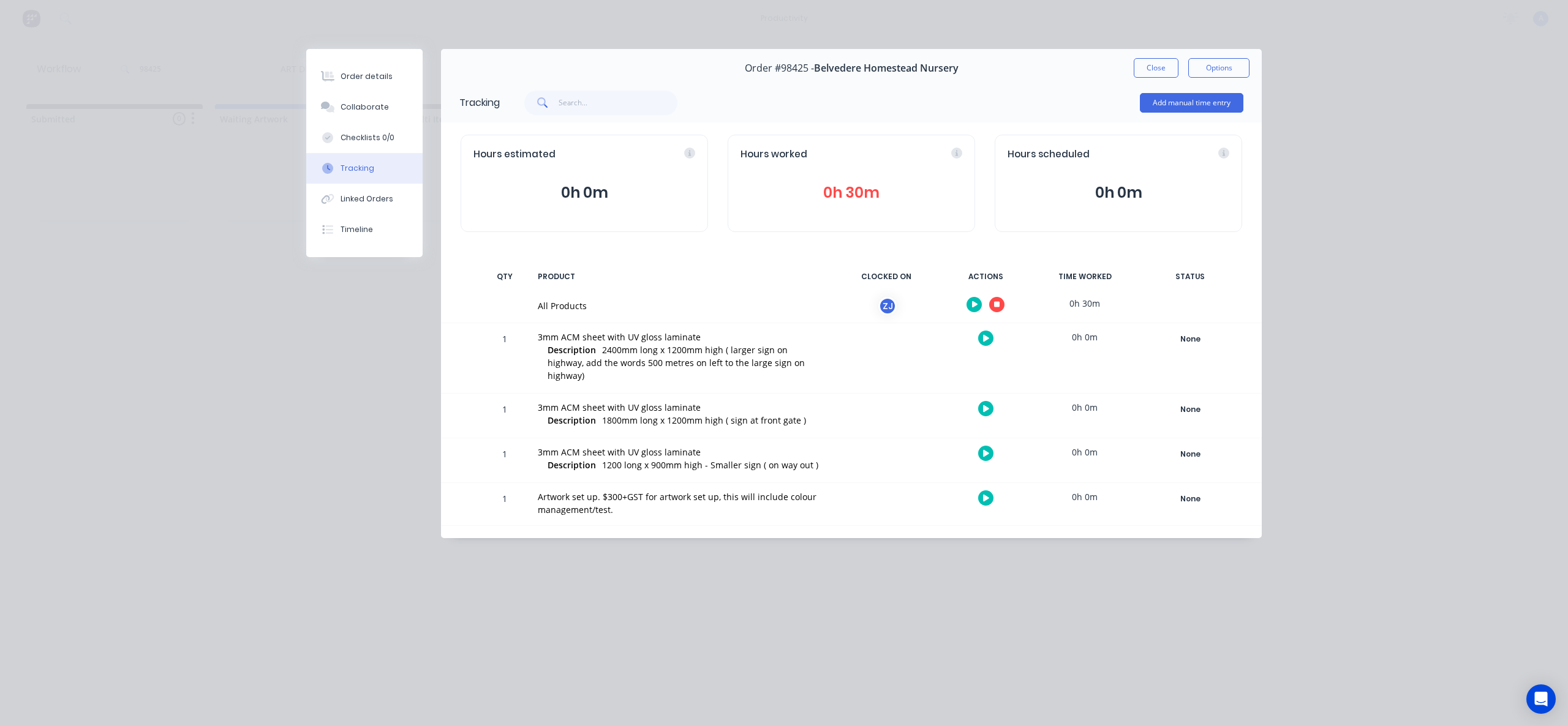
click at [996, 312] on button "button" at bounding box center [996, 304] width 15 height 15
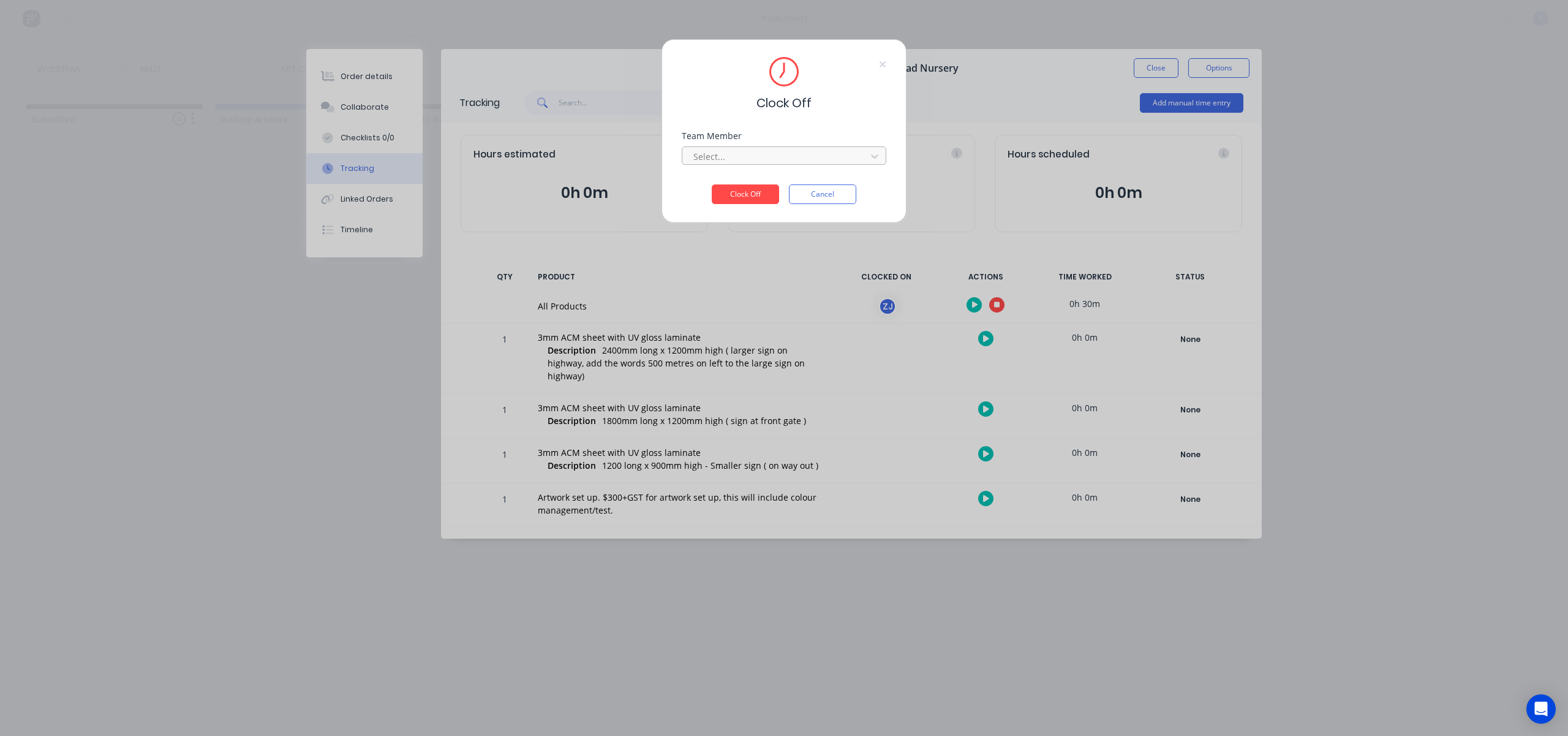
click at [767, 162] on div at bounding box center [776, 156] width 168 height 15
click at [764, 662] on div "[PERSON_NAME]" at bounding box center [784, 669] width 1568 height 13
click at [758, 193] on button "Clock Off" at bounding box center [745, 194] width 67 height 19
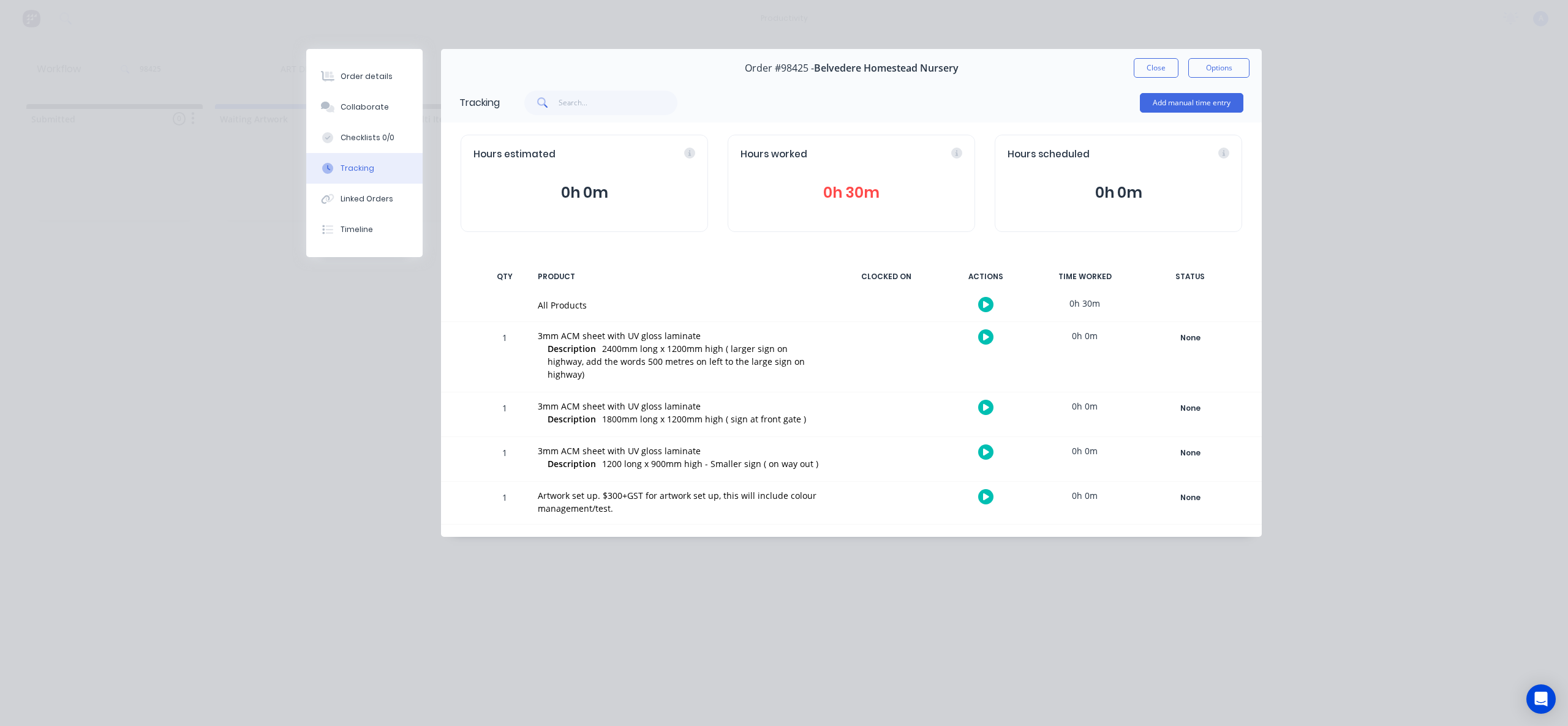
click at [1141, 70] on button "Close" at bounding box center [1156, 68] width 45 height 19
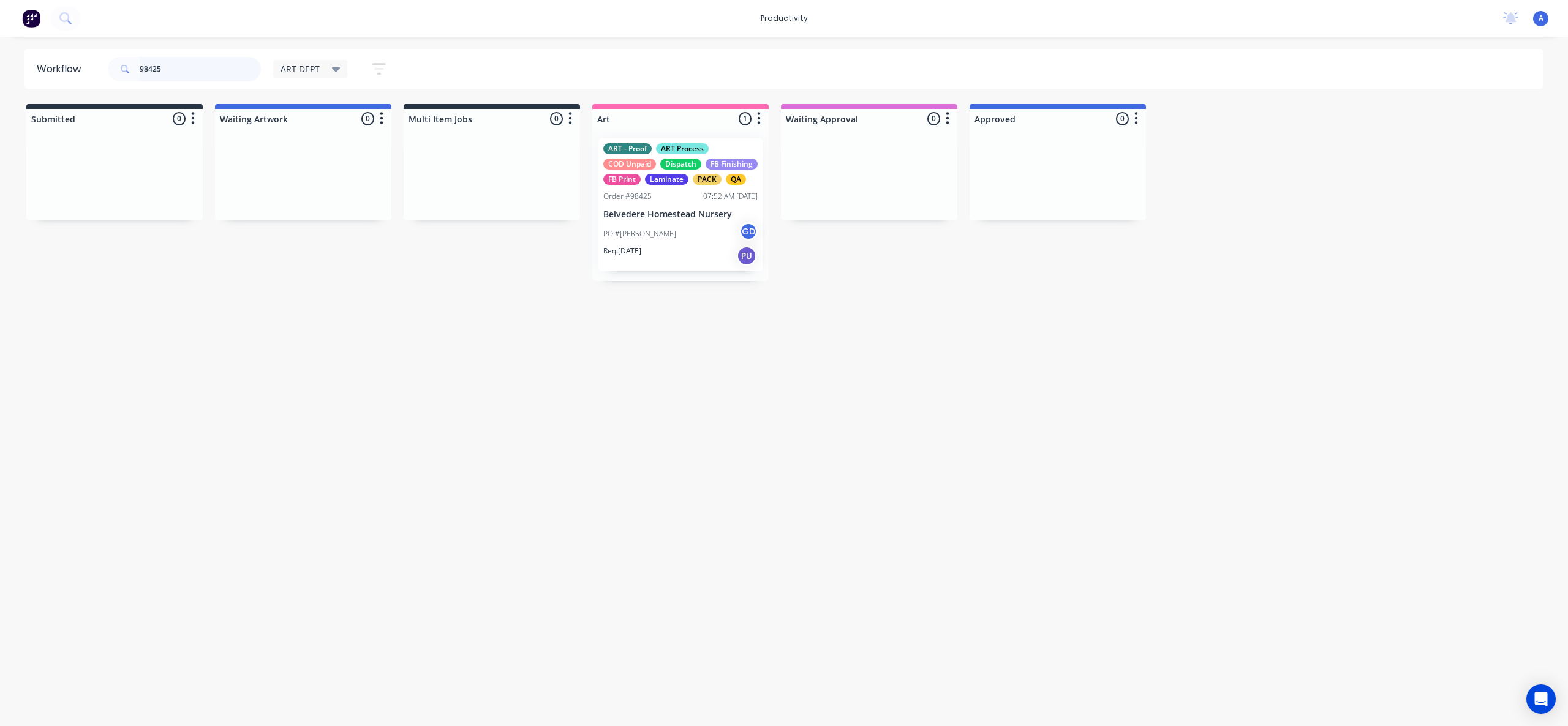
click at [189, 72] on input "98425" at bounding box center [201, 69] width 121 height 24
click at [651, 225] on p "[DATE] Promotions - Ryda Group Pty Ltd *" at bounding box center [680, 220] width 155 height 21
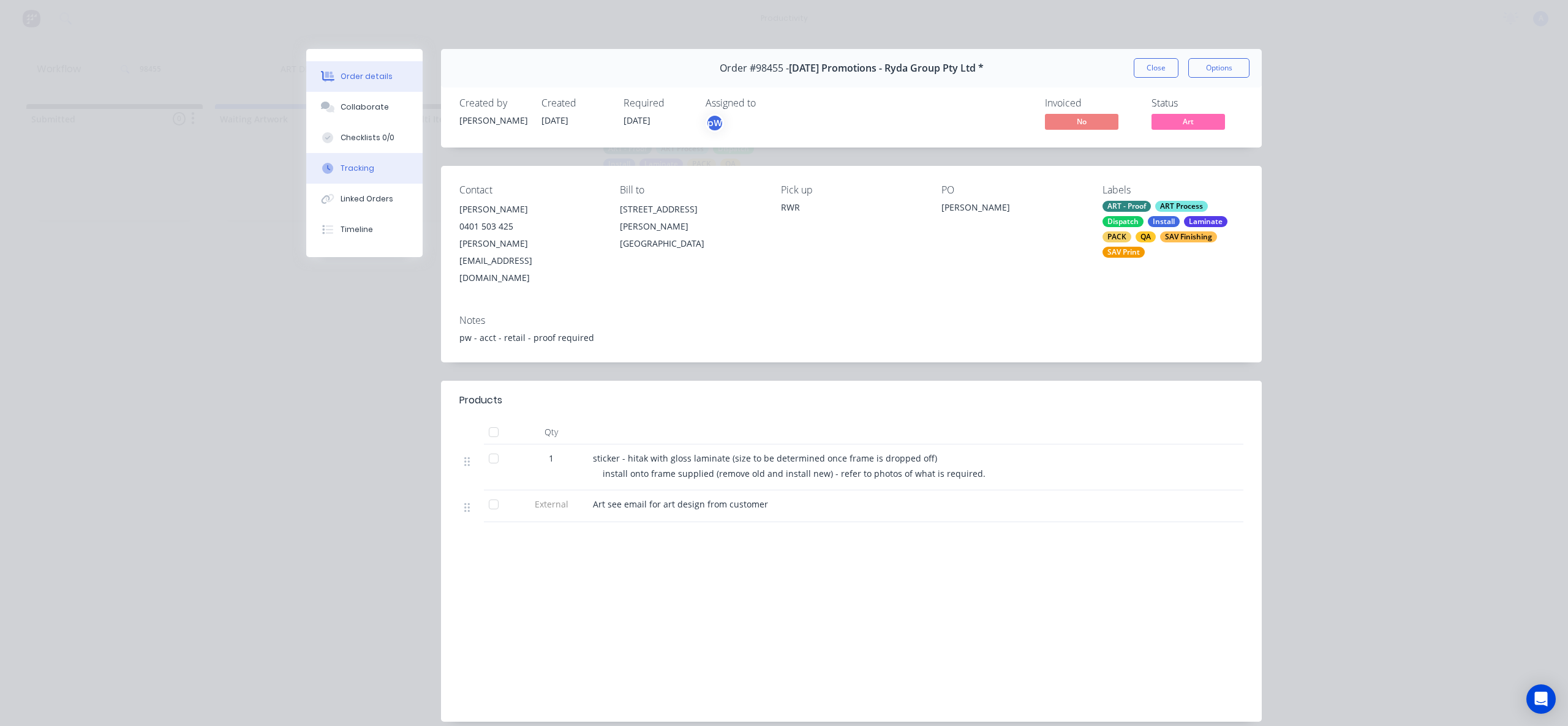
click at [368, 172] on button "Tracking" at bounding box center [364, 168] width 117 height 31
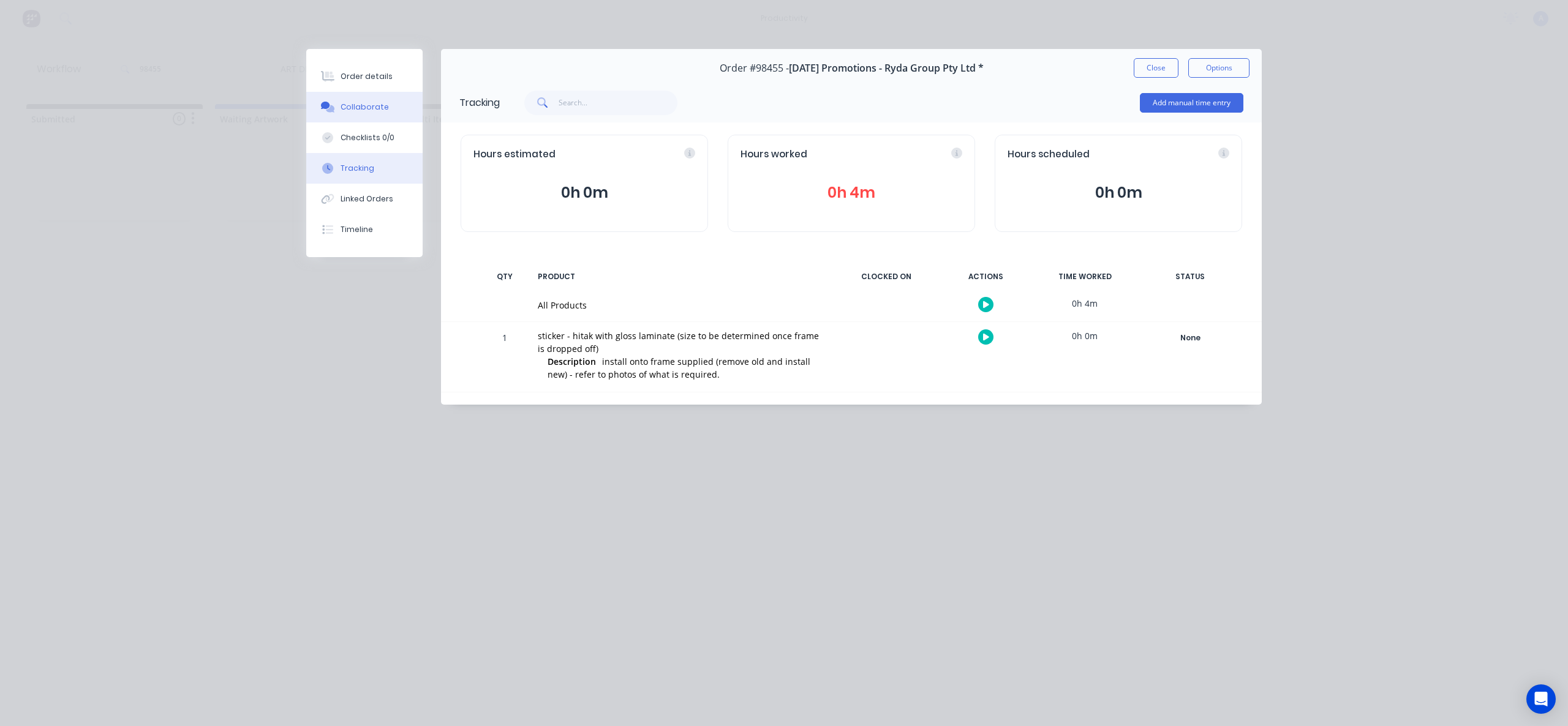
click at [348, 107] on div "Collaborate" at bounding box center [365, 108] width 49 height 11
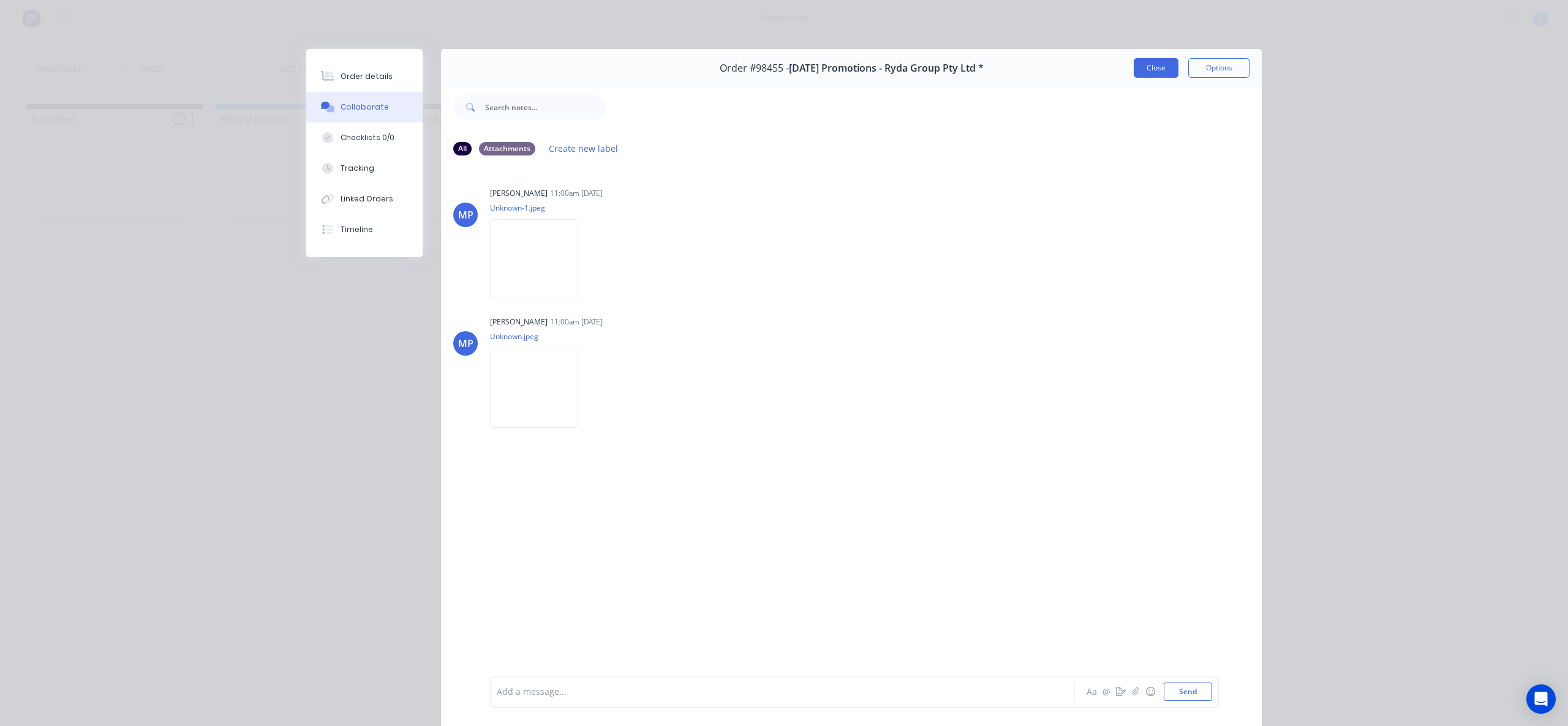
click at [1148, 75] on button "Close" at bounding box center [1156, 68] width 45 height 19
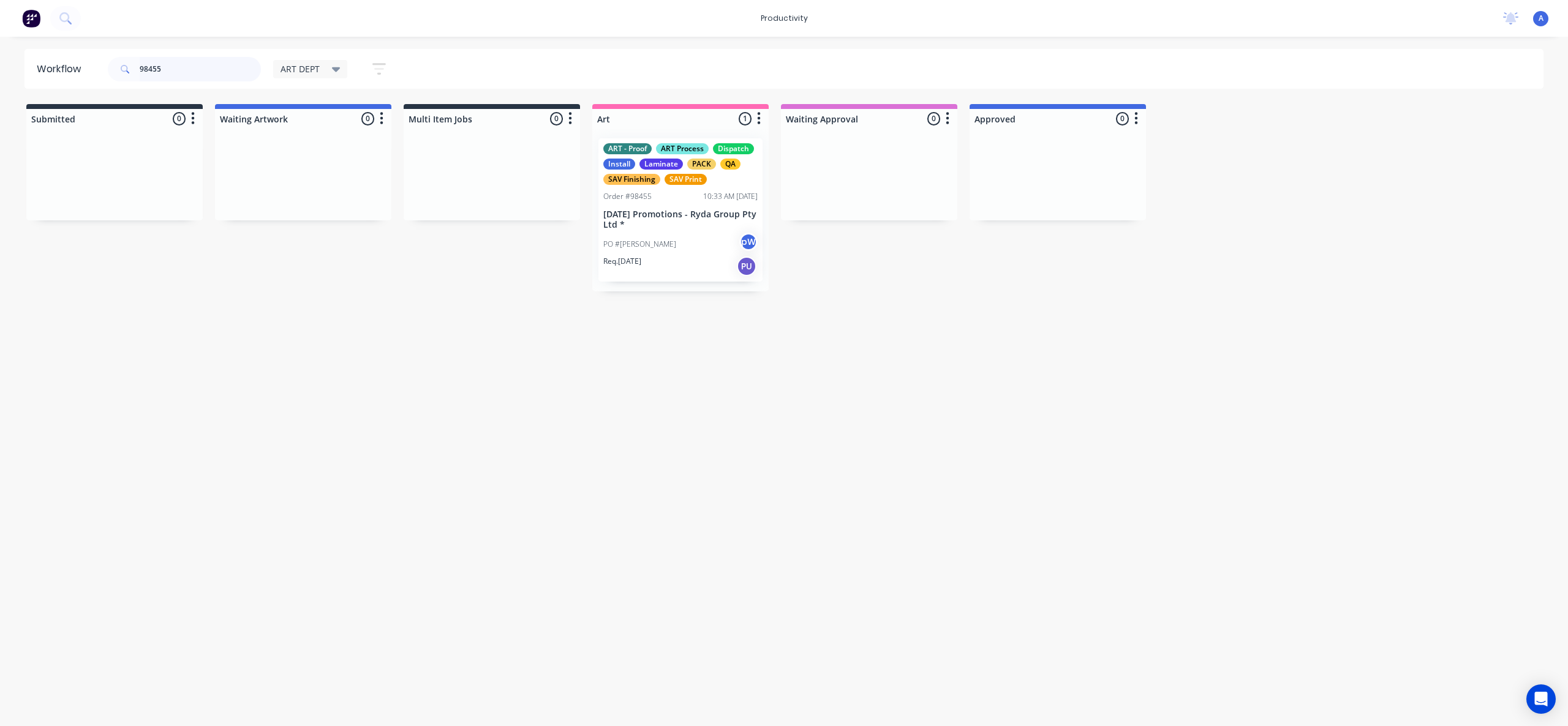
click at [180, 66] on input "98455" at bounding box center [201, 69] width 121 height 24
click at [233, 66] on input "98455" at bounding box center [201, 69] width 121 height 24
click at [594, 499] on div "Workflow 98425 ART DEPT Save new view None edit ART DEPT (Default) edit Banner …" at bounding box center [784, 376] width 1568 height 653
click at [709, 371] on div "Workflow 98425 ART DEPT Save new view None edit ART DEPT (Default) edit Banner …" at bounding box center [784, 376] width 1568 height 653
click at [1022, 467] on div "Workflow 98425 ART DEPT Save new view None edit ART DEPT (Default) edit Banner …" at bounding box center [784, 376] width 1568 height 653
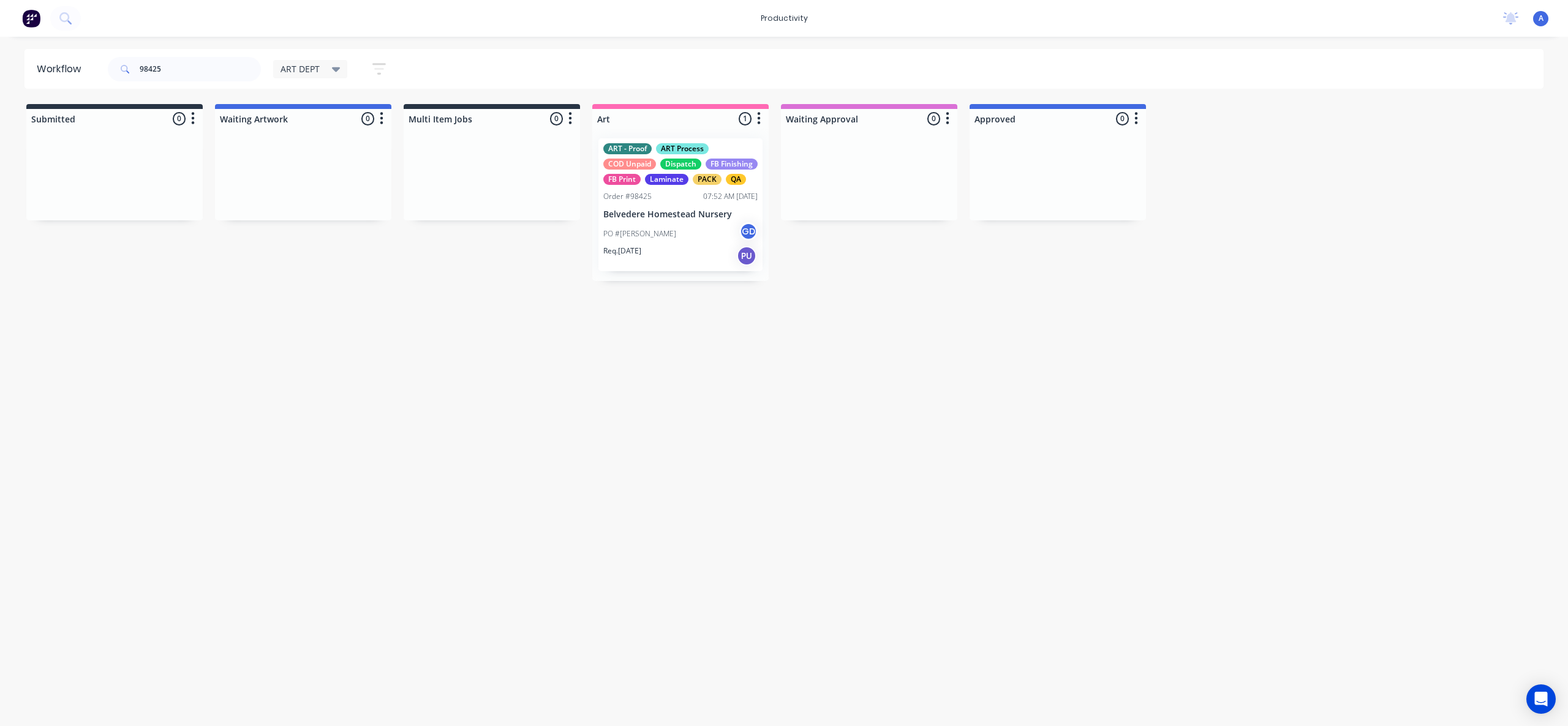
click at [705, 650] on div "Workflow 98425 ART DEPT Save new view None edit ART DEPT (Default) edit Banner …" at bounding box center [784, 376] width 1568 height 653
drag, startPoint x: 689, startPoint y: 231, endPoint x: 875, endPoint y: 215, distance: 186.7
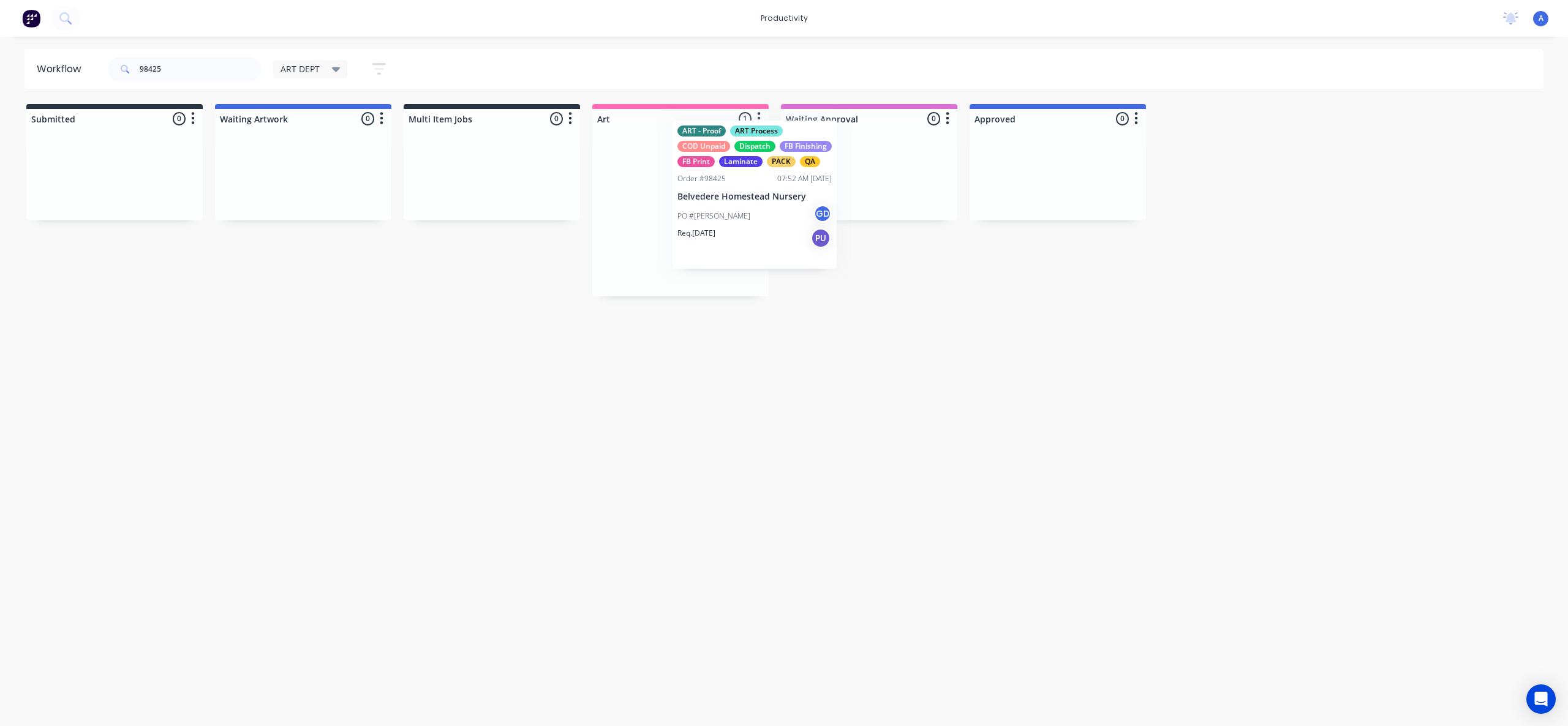
drag, startPoint x: 687, startPoint y: 256, endPoint x: 865, endPoint y: 222, distance: 181.2
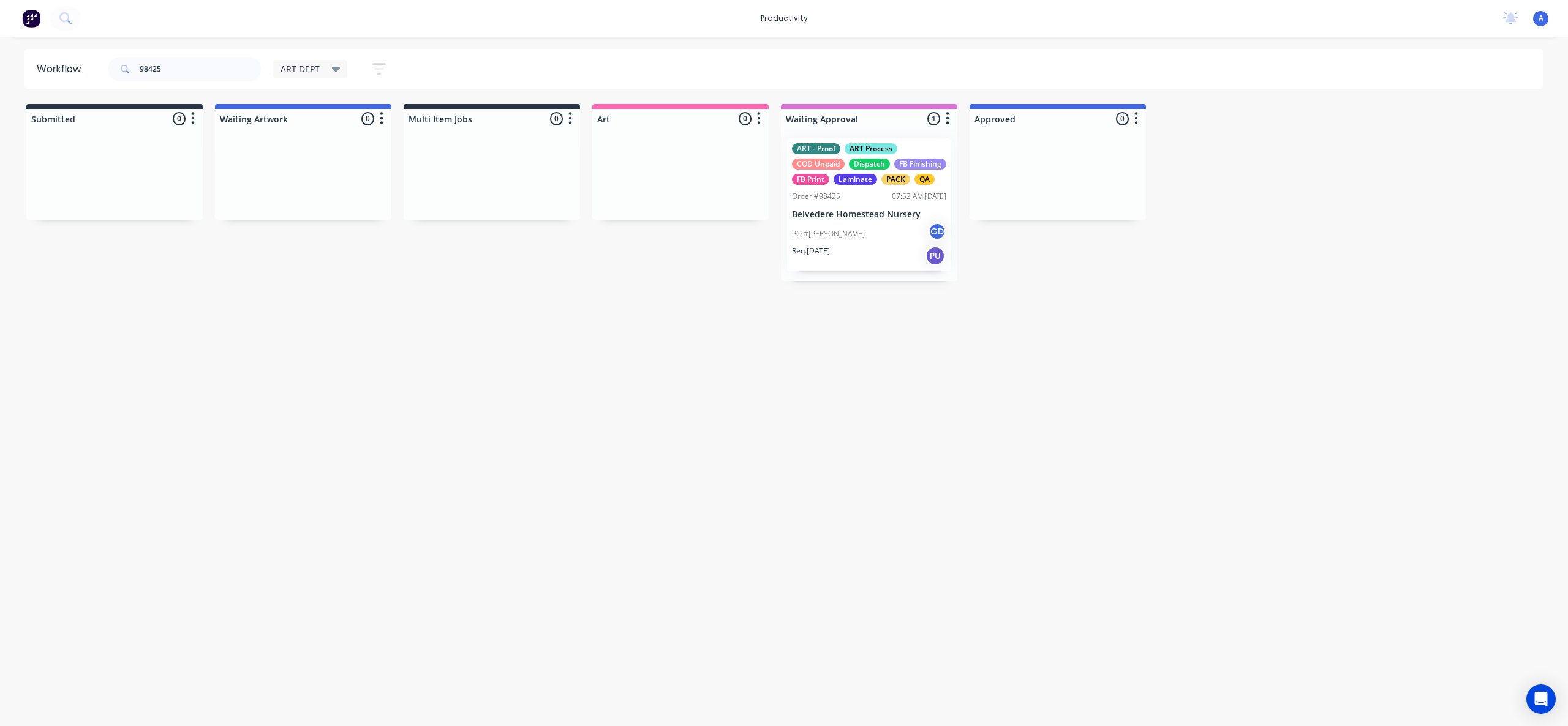
click at [865, 222] on div "ART - Proof ART Process COD Unpaid Dispatch FB Finishing FB Print Laminate PACK…" at bounding box center [869, 205] width 164 height 133
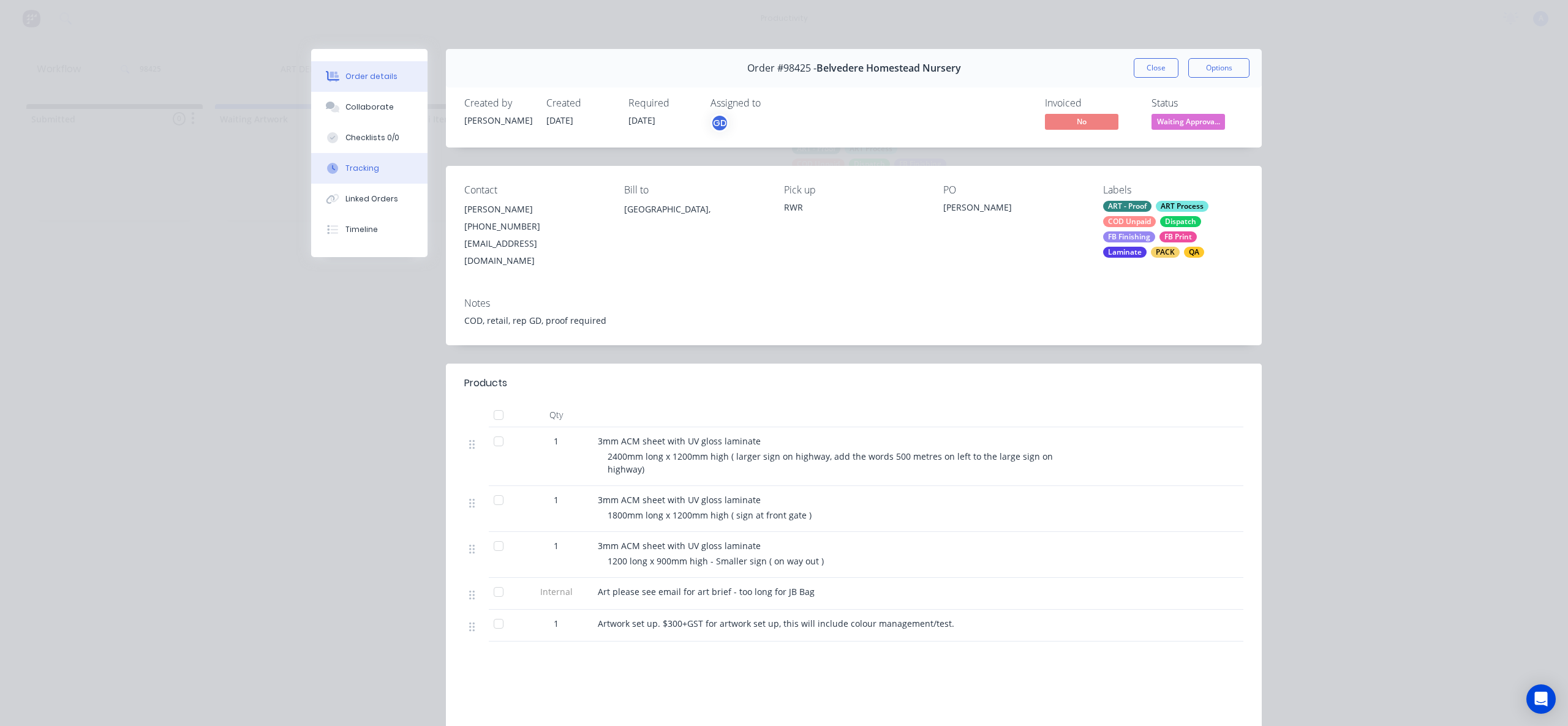
click at [334, 155] on button "Tracking" at bounding box center [369, 168] width 117 height 31
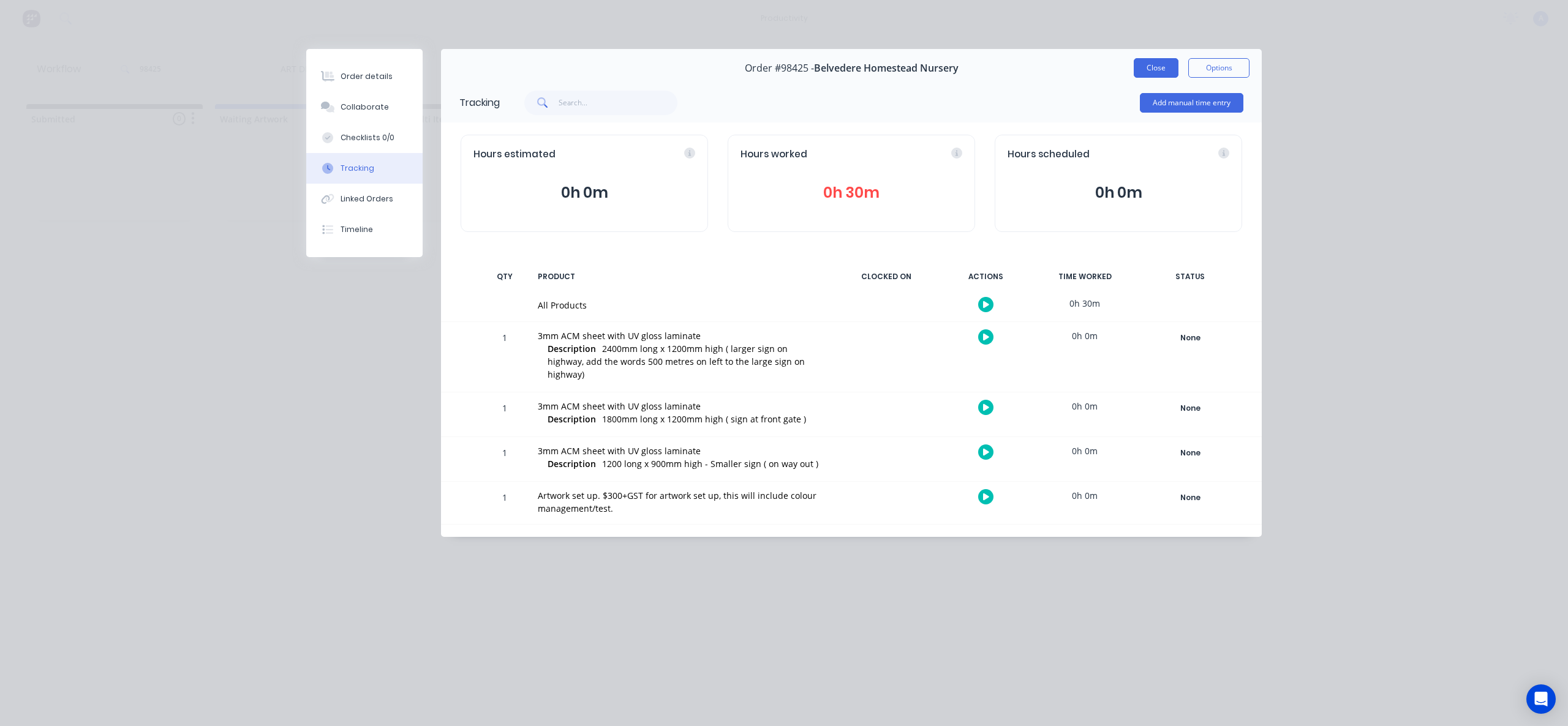
click at [1162, 68] on button "Close" at bounding box center [1156, 68] width 45 height 19
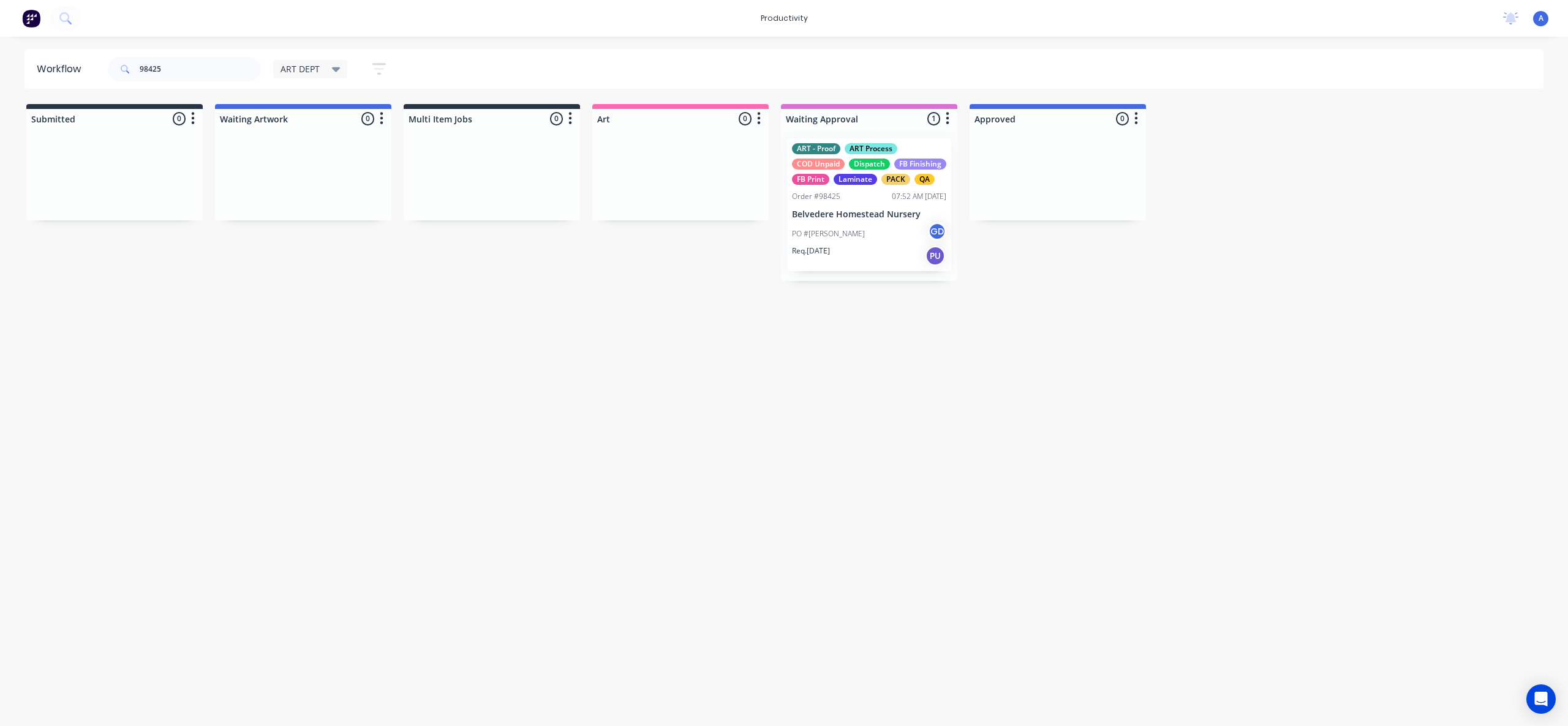
click at [173, 72] on input "98425" at bounding box center [201, 69] width 121 height 24
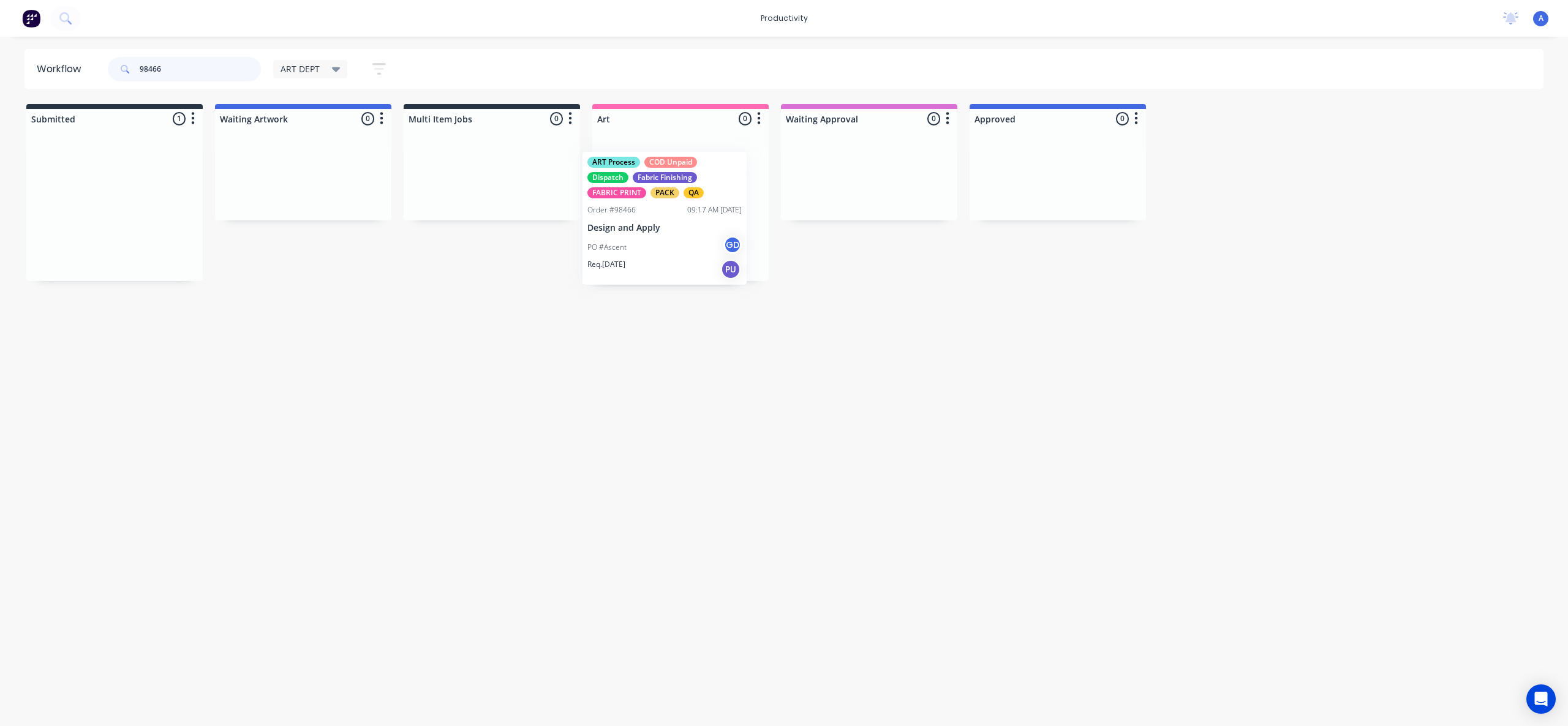
drag, startPoint x: 147, startPoint y: 237, endPoint x: 776, endPoint y: 244, distance: 629.0
click at [694, 227] on div "PO #Ascent GD" at bounding box center [680, 234] width 155 height 23
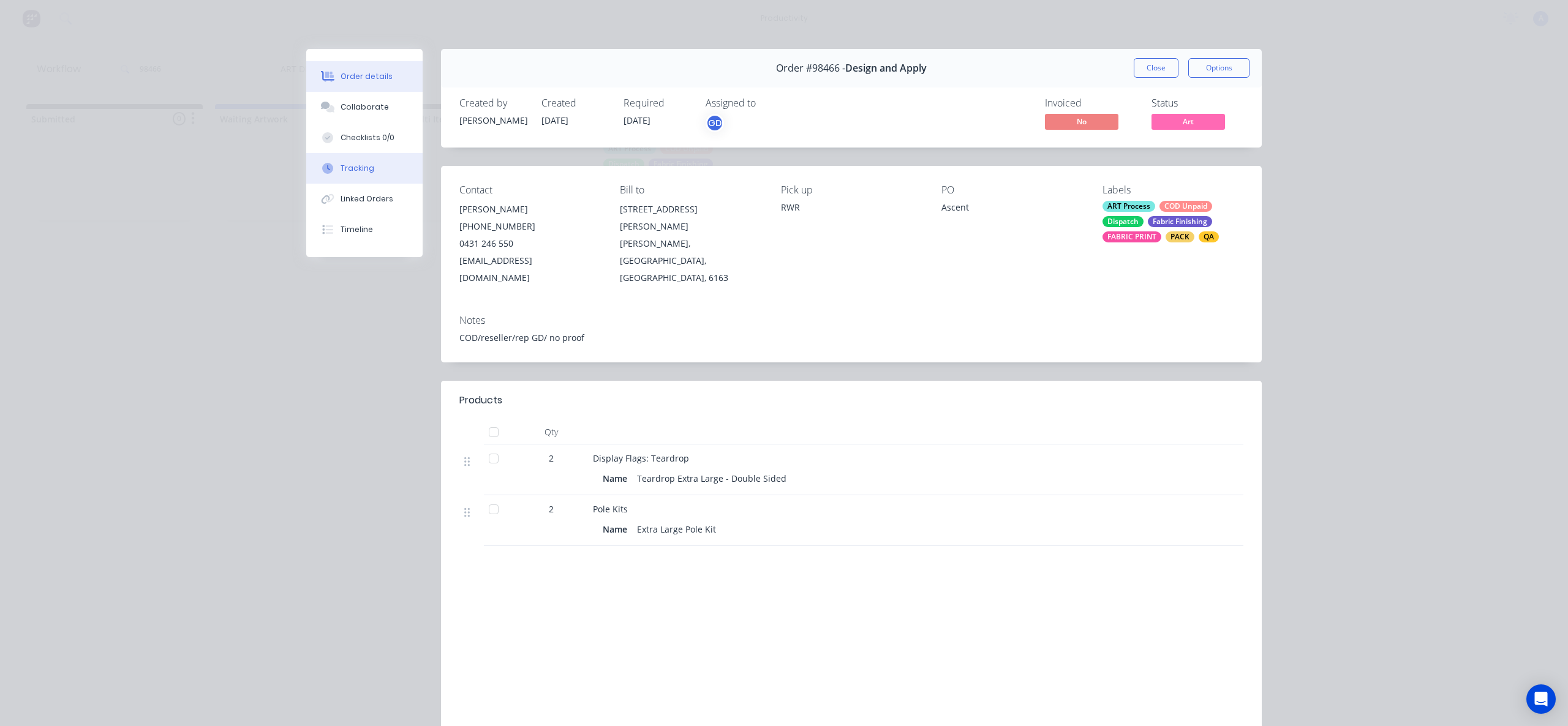
click at [368, 165] on button "Tracking" at bounding box center [364, 168] width 117 height 31
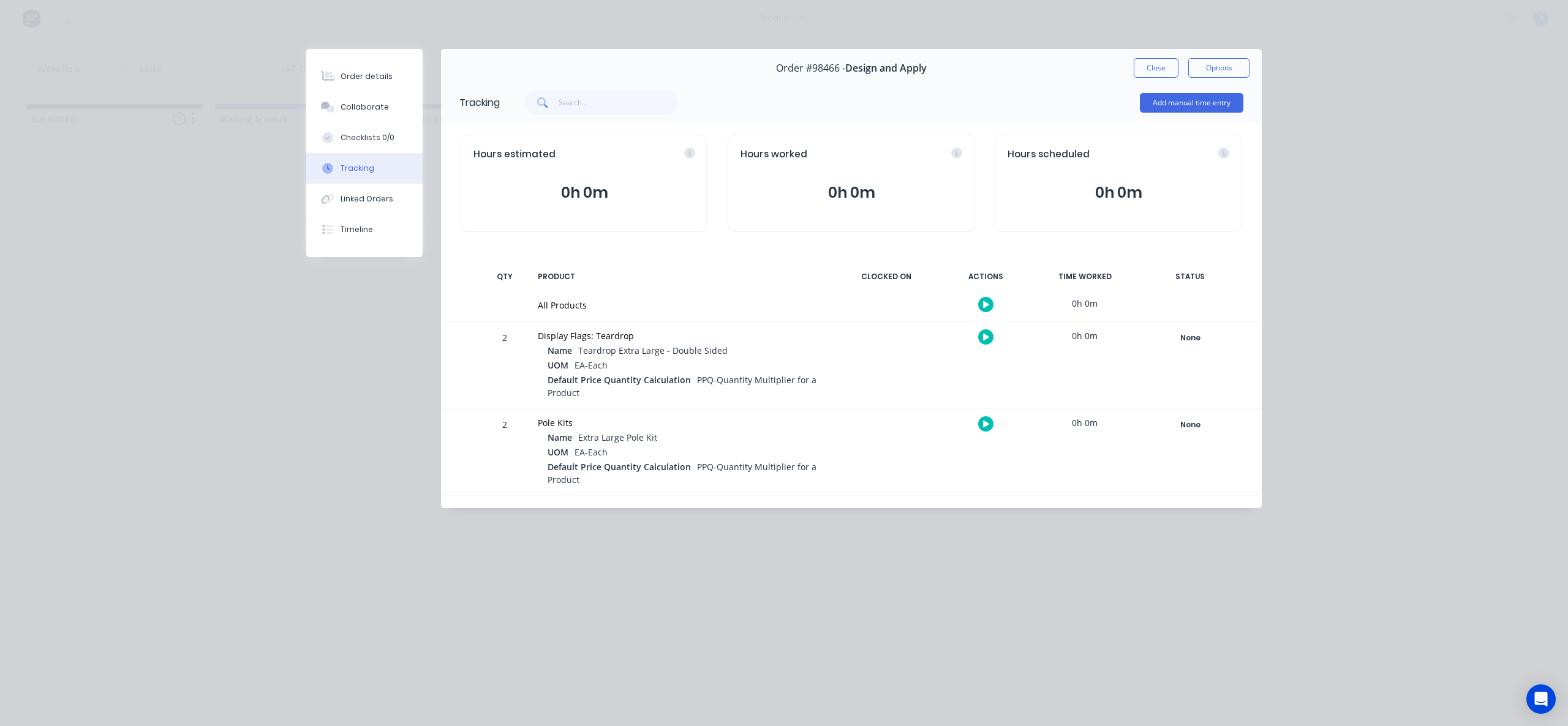
click at [988, 301] on icon "button" at bounding box center [986, 304] width 6 height 8
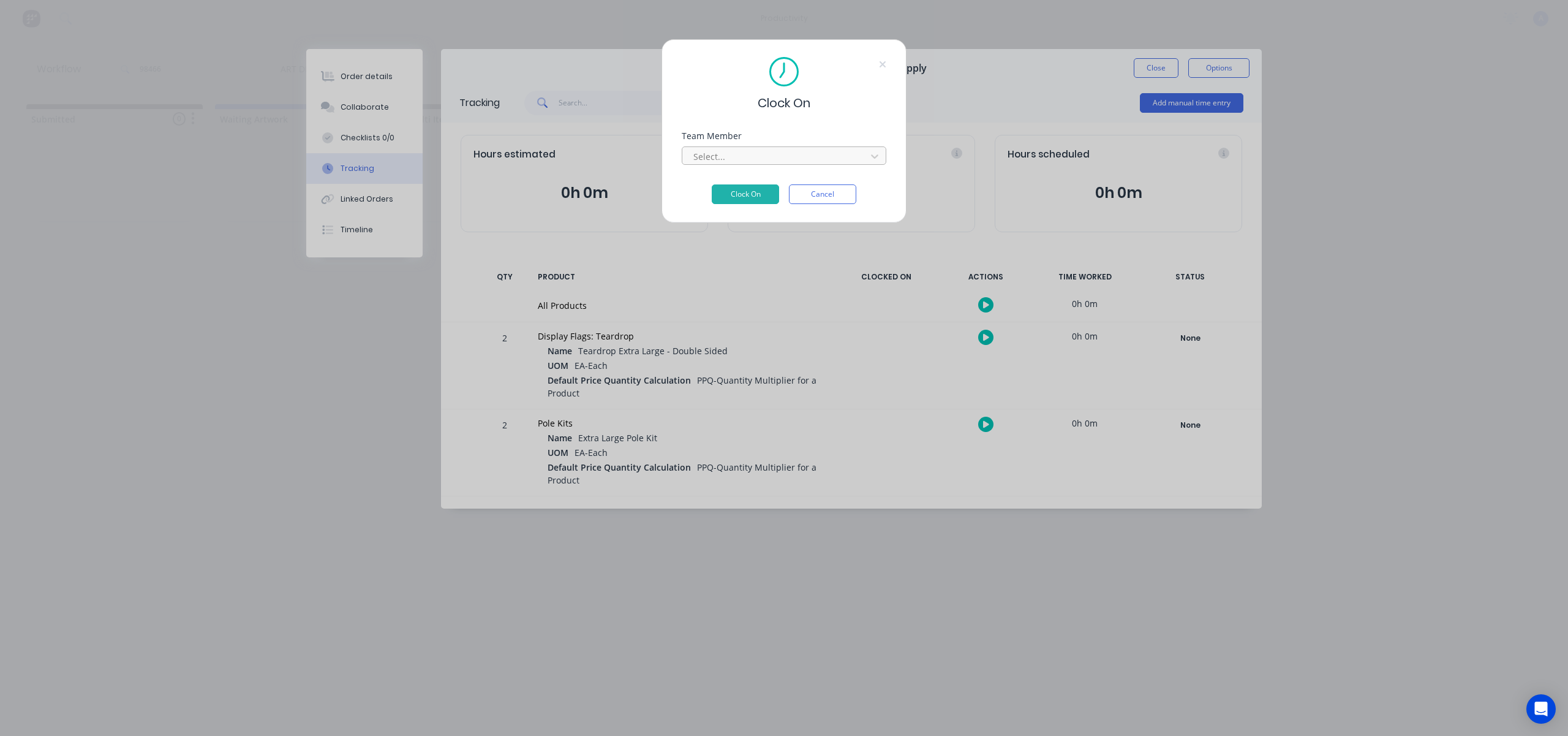
click at [839, 155] on div at bounding box center [776, 156] width 168 height 15
click at [759, 202] on button "Clock On" at bounding box center [745, 212] width 67 height 19
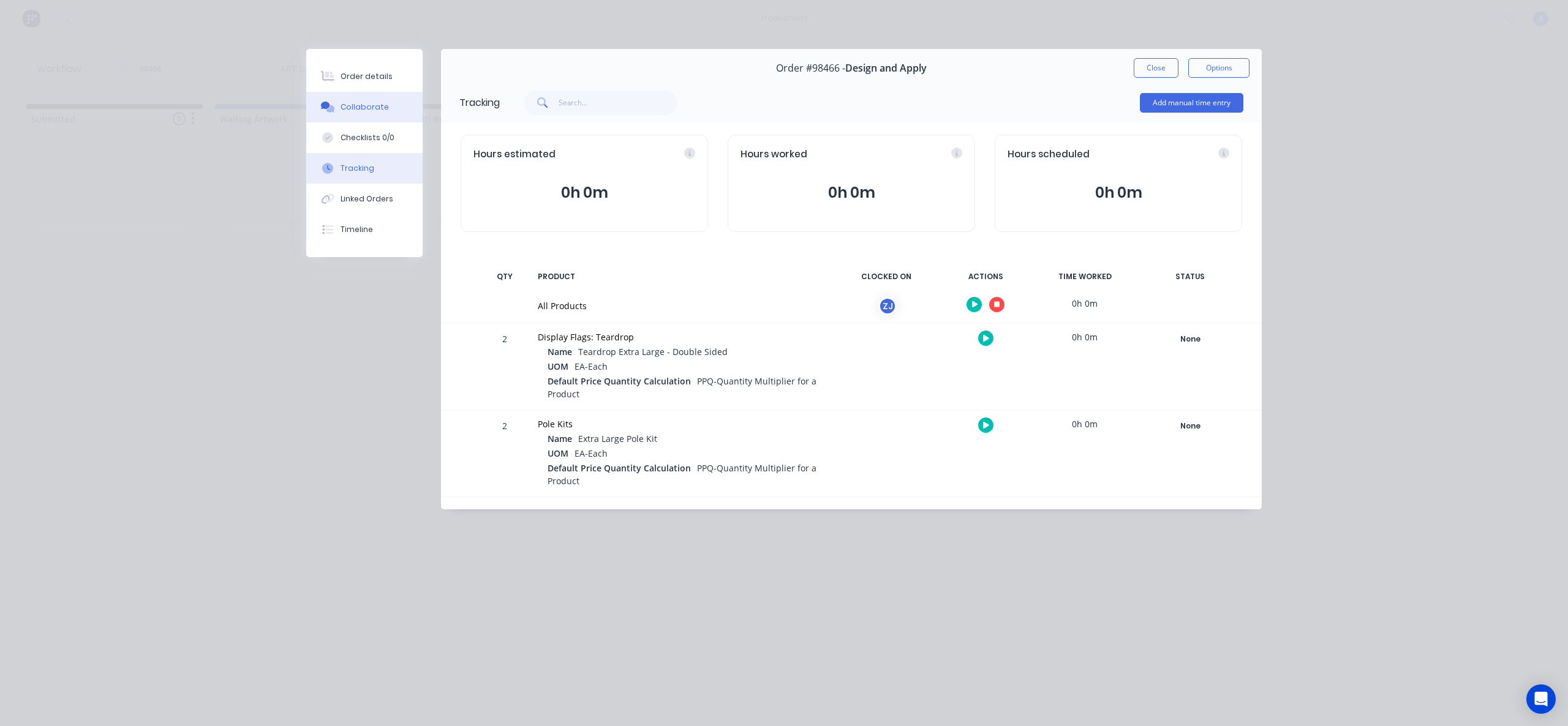
click at [380, 120] on button "Collaborate" at bounding box center [364, 107] width 117 height 31
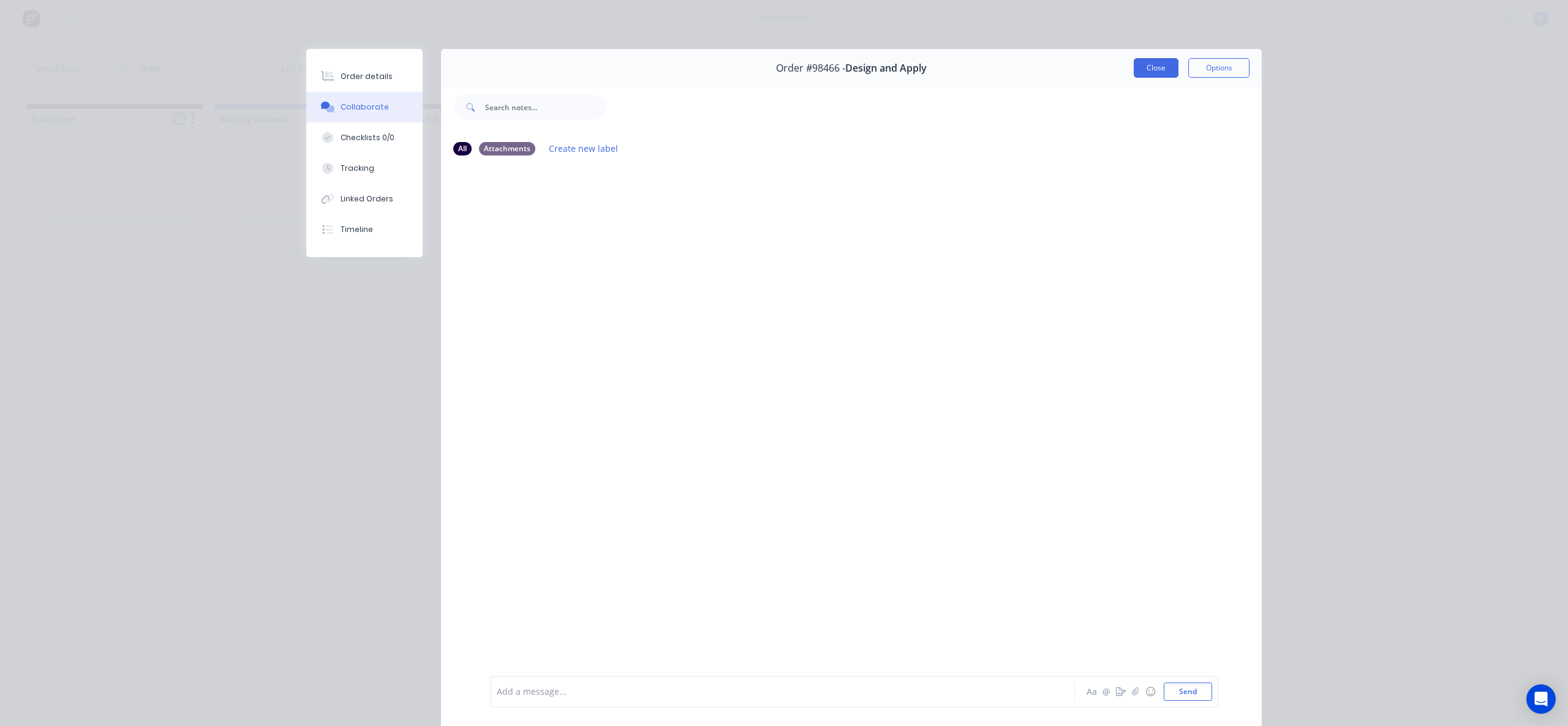
click at [1154, 69] on button "Close" at bounding box center [1156, 68] width 45 height 19
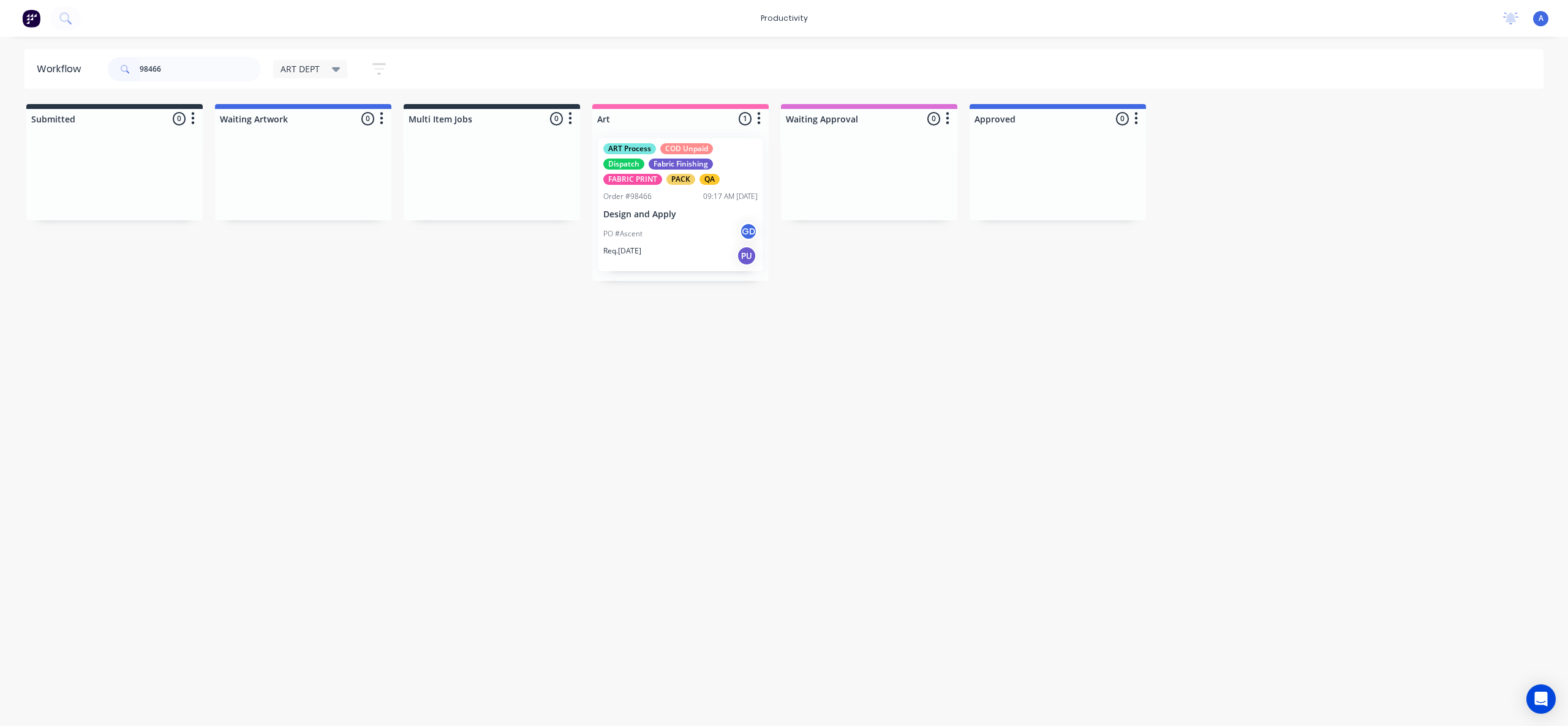
click at [708, 233] on div "PO #Ascent GD" at bounding box center [680, 234] width 155 height 23
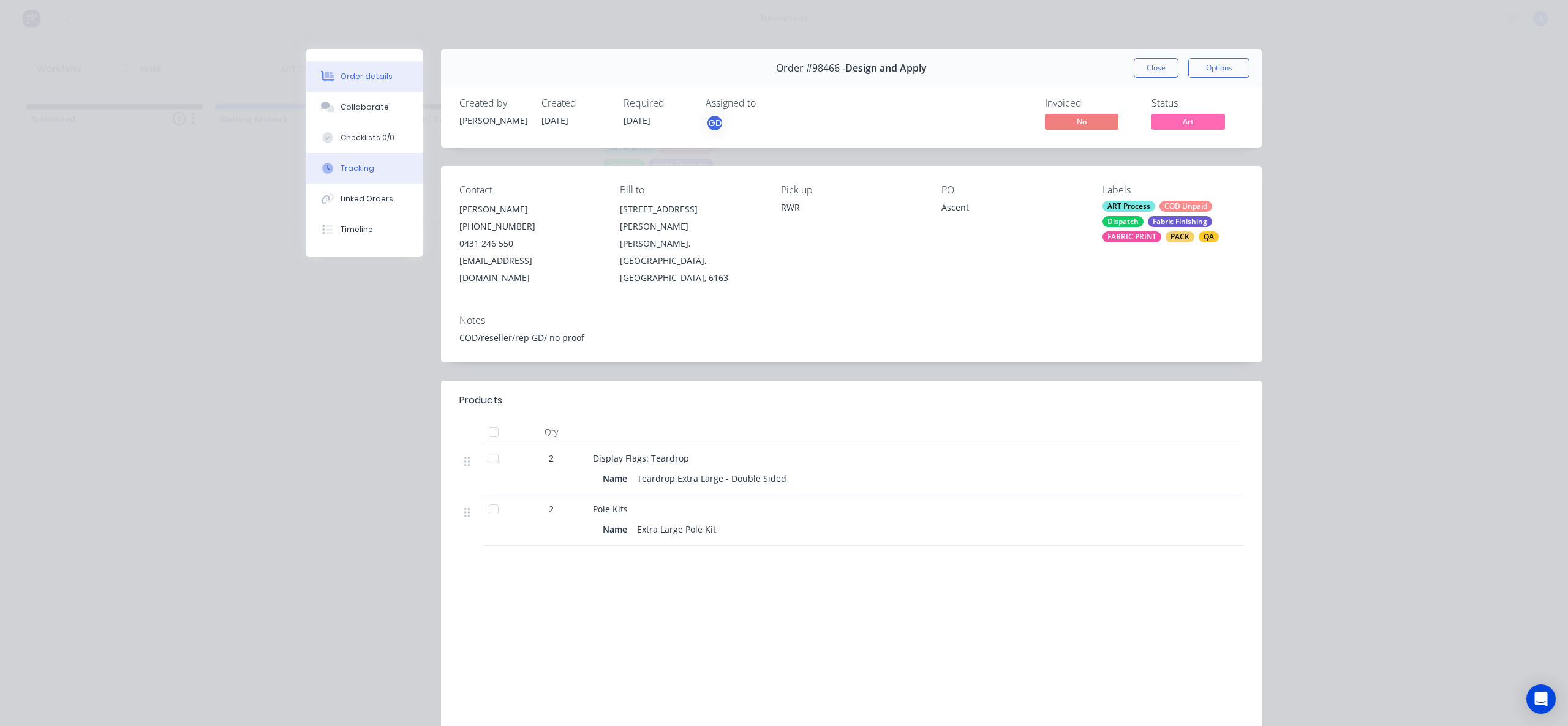
click at [333, 170] on button "Tracking" at bounding box center [364, 168] width 117 height 31
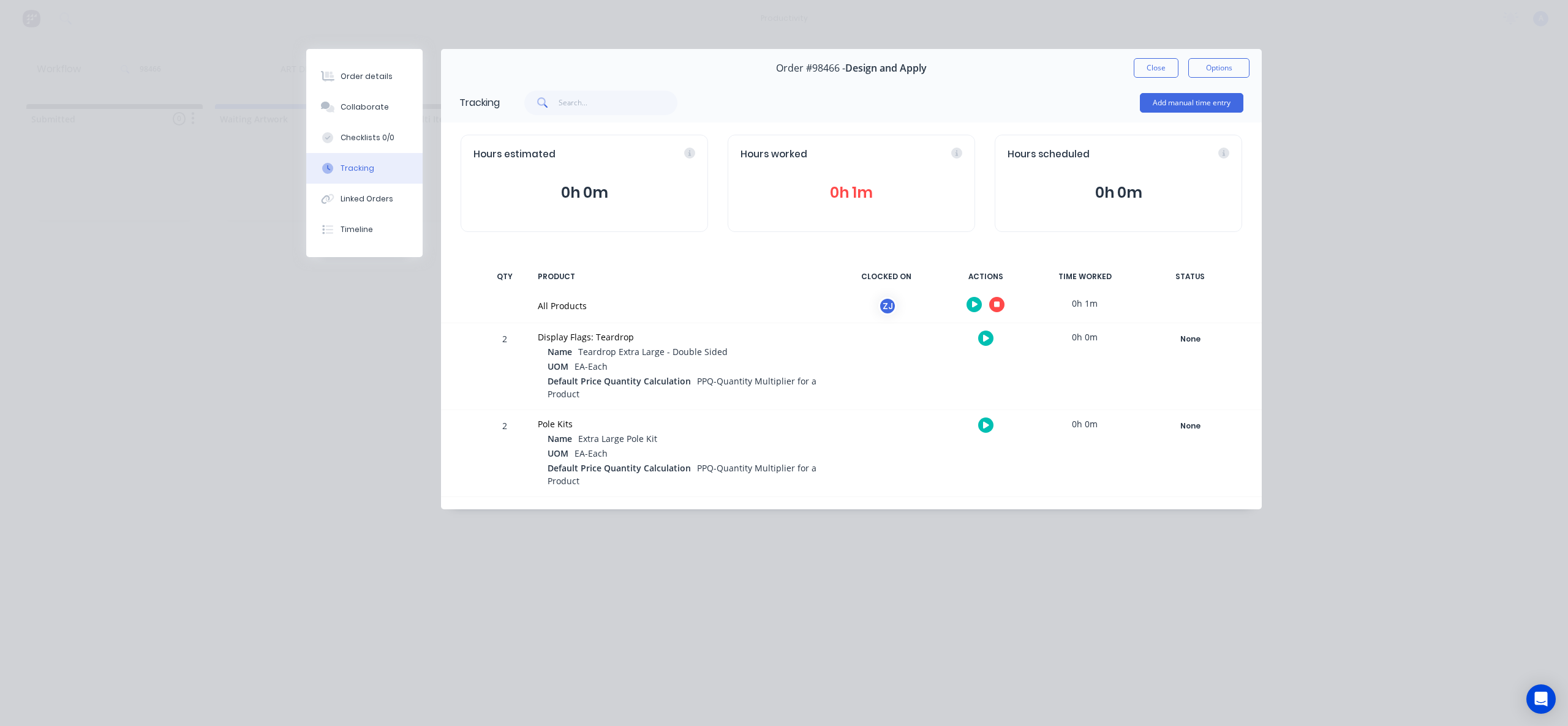
click at [1171, 79] on div "Order #98466 - Design and Apply Close Options" at bounding box center [852, 69] width 821 height 39
click at [1169, 70] on button "Close" at bounding box center [1156, 68] width 45 height 19
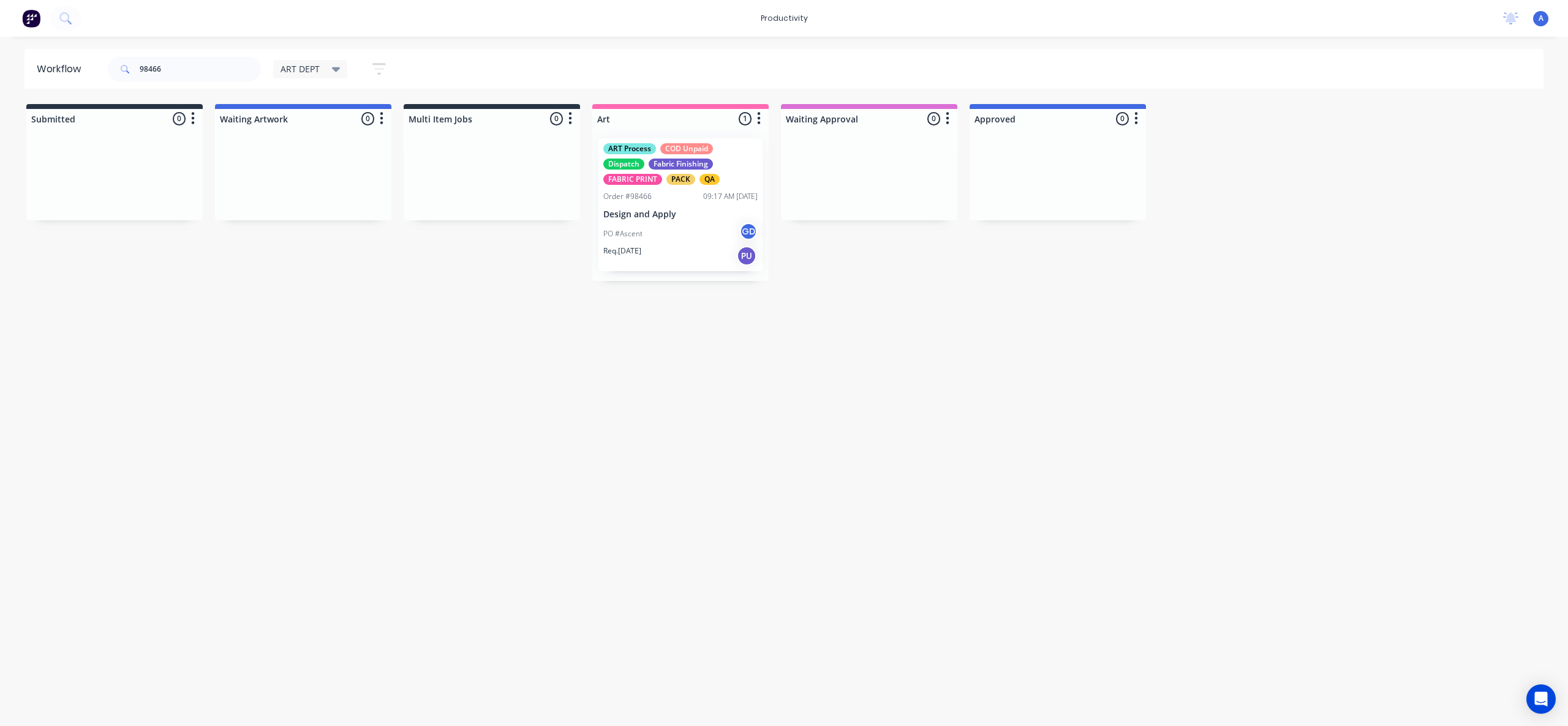
click at [945, 491] on div "Workflow 98466 ART DEPT Save new view None edit ART DEPT (Default) edit Banner …" at bounding box center [784, 376] width 1568 height 653
click at [634, 240] on div "PO #Ascent GD" at bounding box center [680, 234] width 155 height 23
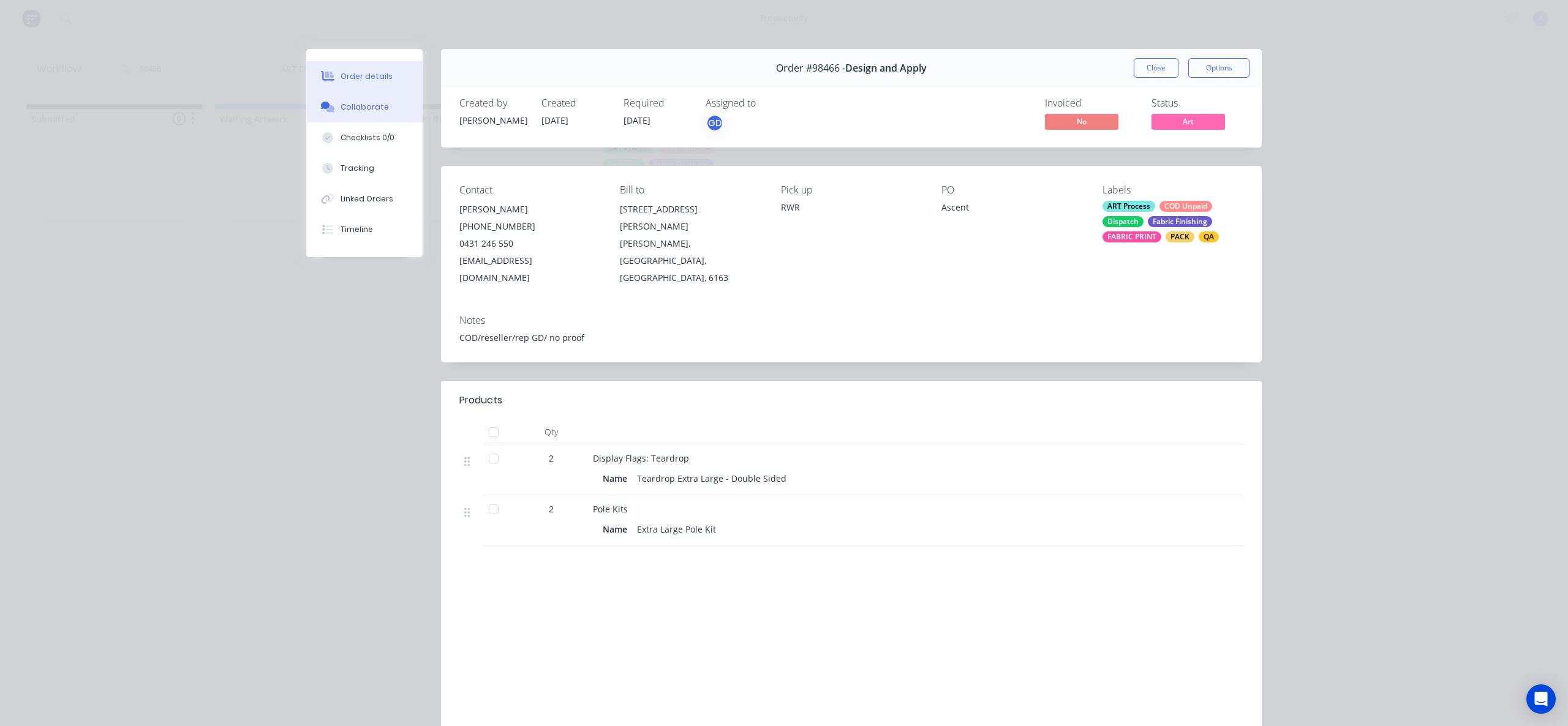
click at [385, 106] on button "Collaborate" at bounding box center [364, 107] width 117 height 31
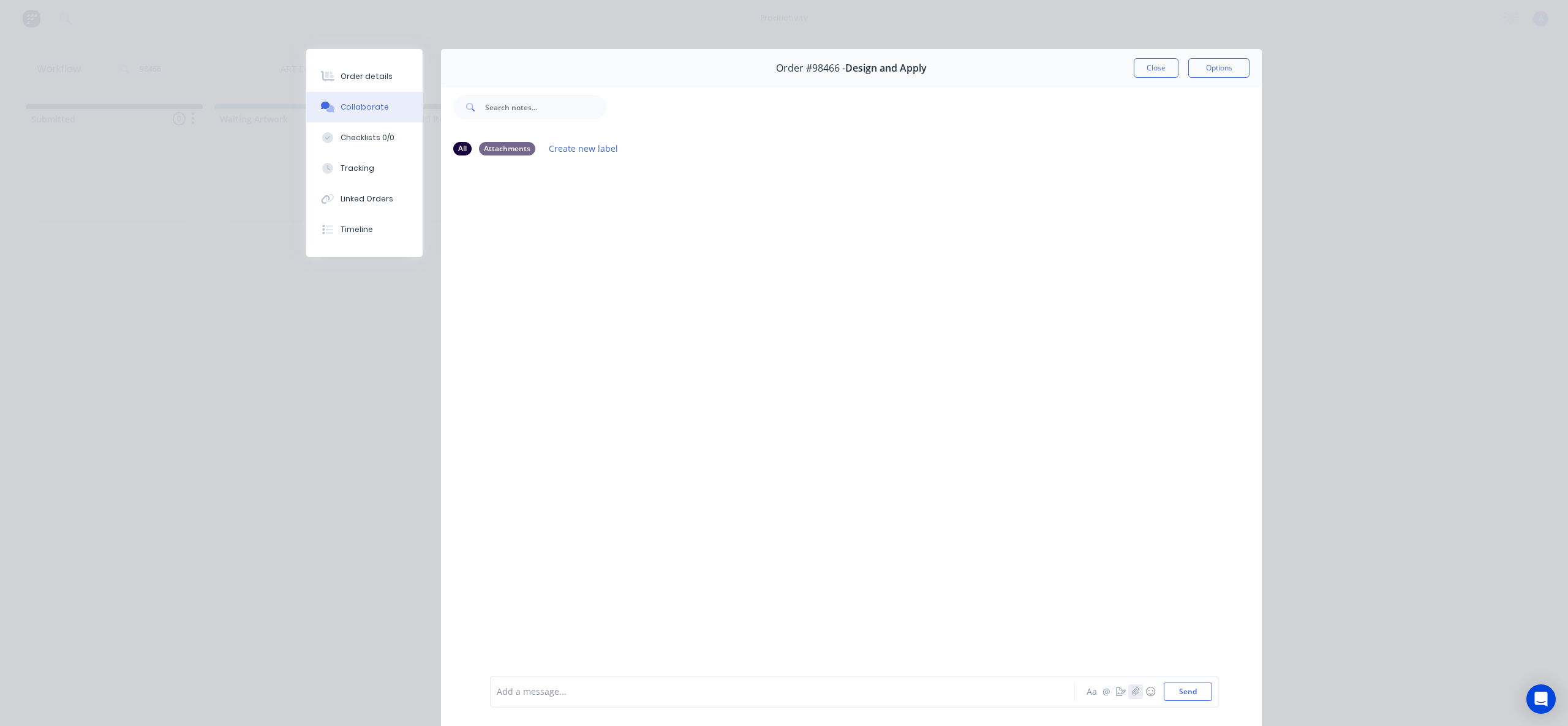
click at [1132, 692] on icon "button" at bounding box center [1135, 692] width 7 height 9
click at [1169, 688] on button "Send" at bounding box center [1188, 692] width 49 height 19
click at [373, 163] on button "Tracking" at bounding box center [364, 168] width 117 height 31
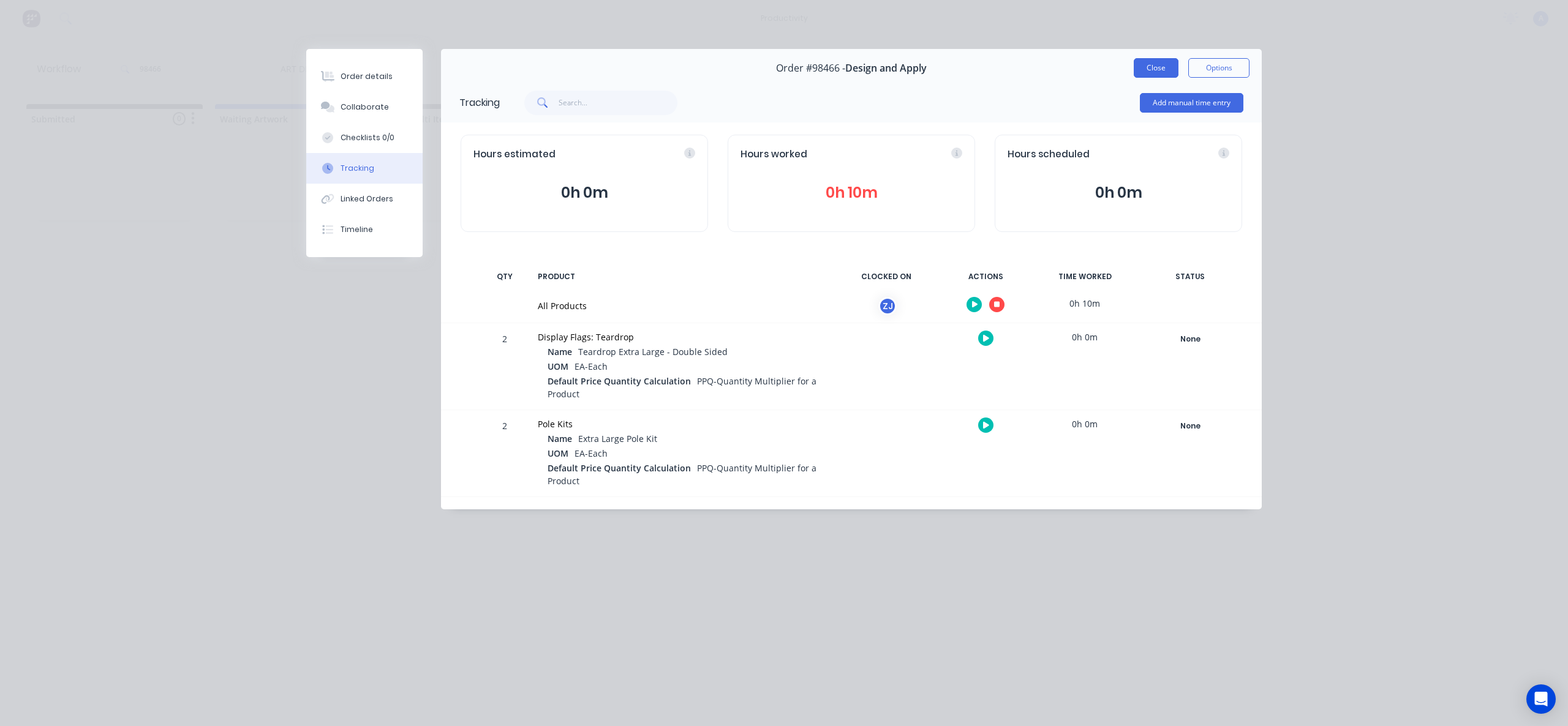
click at [1157, 62] on button "Close" at bounding box center [1156, 68] width 45 height 19
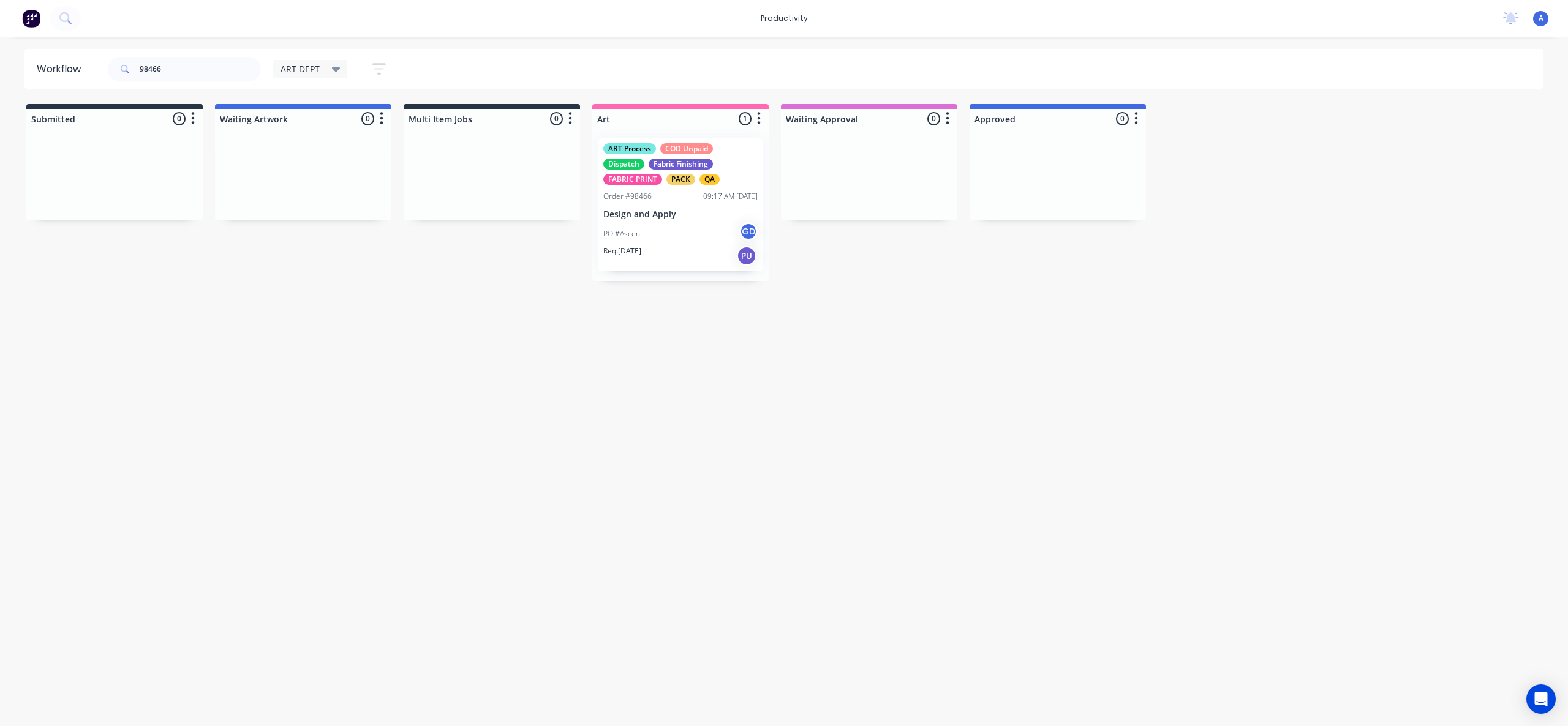
click at [703, 336] on div "Workflow 98466 ART DEPT Save new view None edit ART DEPT (Default) edit Banner …" at bounding box center [784, 376] width 1568 height 653
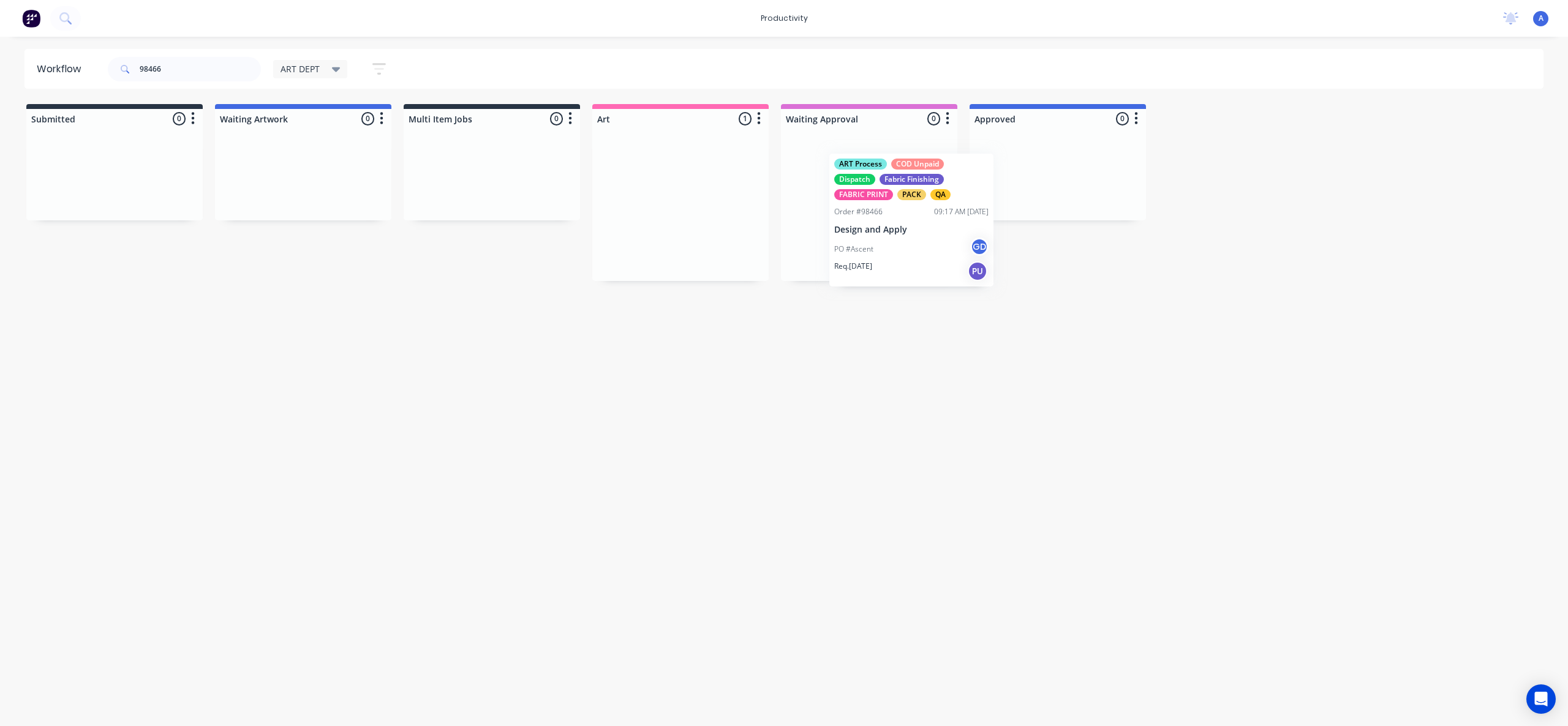
drag, startPoint x: 744, startPoint y: 240, endPoint x: 1039, endPoint y: 226, distance: 295.3
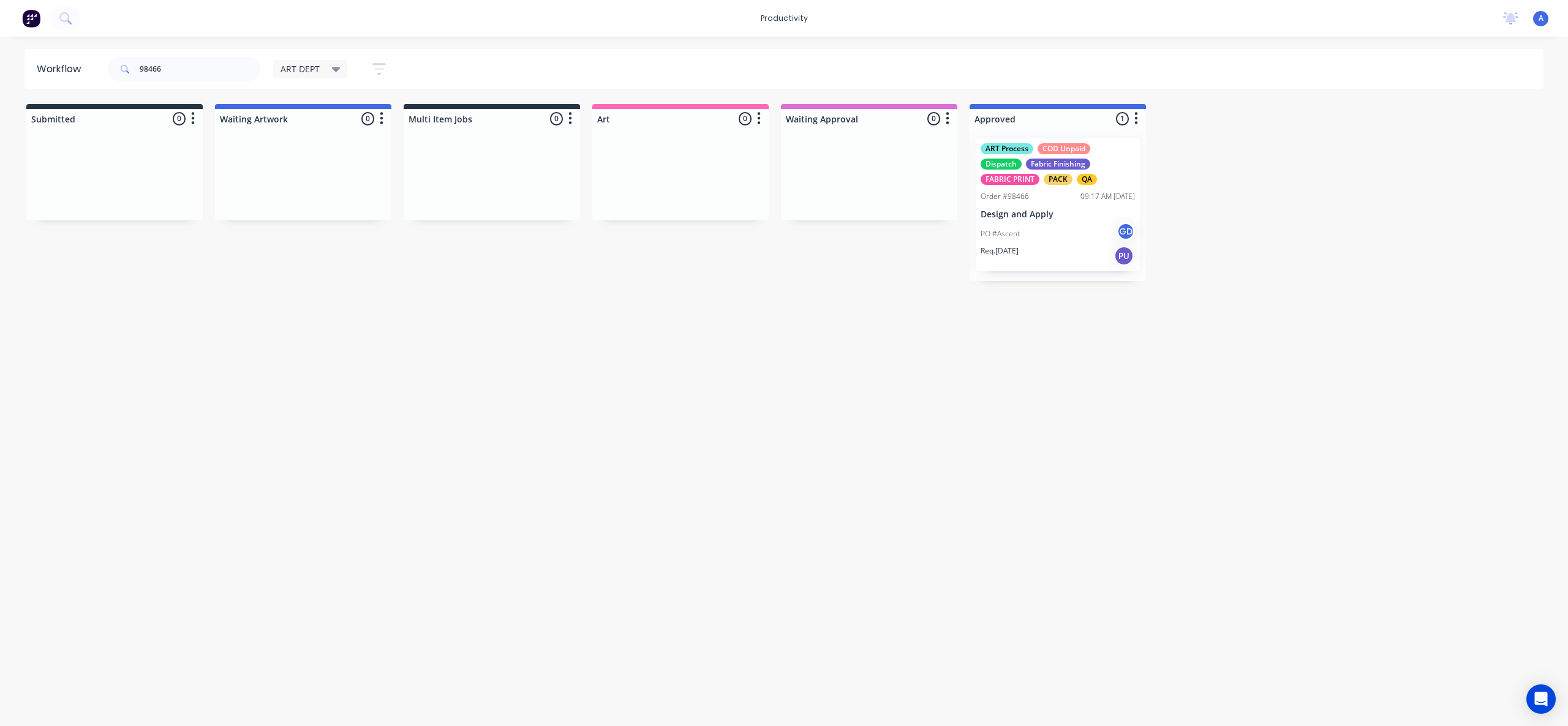
click at [1039, 223] on div "ART Process COD Unpaid Dispatch Fabric Finishing FABRIC PRINT PACK QA Order #98…" at bounding box center [1058, 205] width 176 height 152
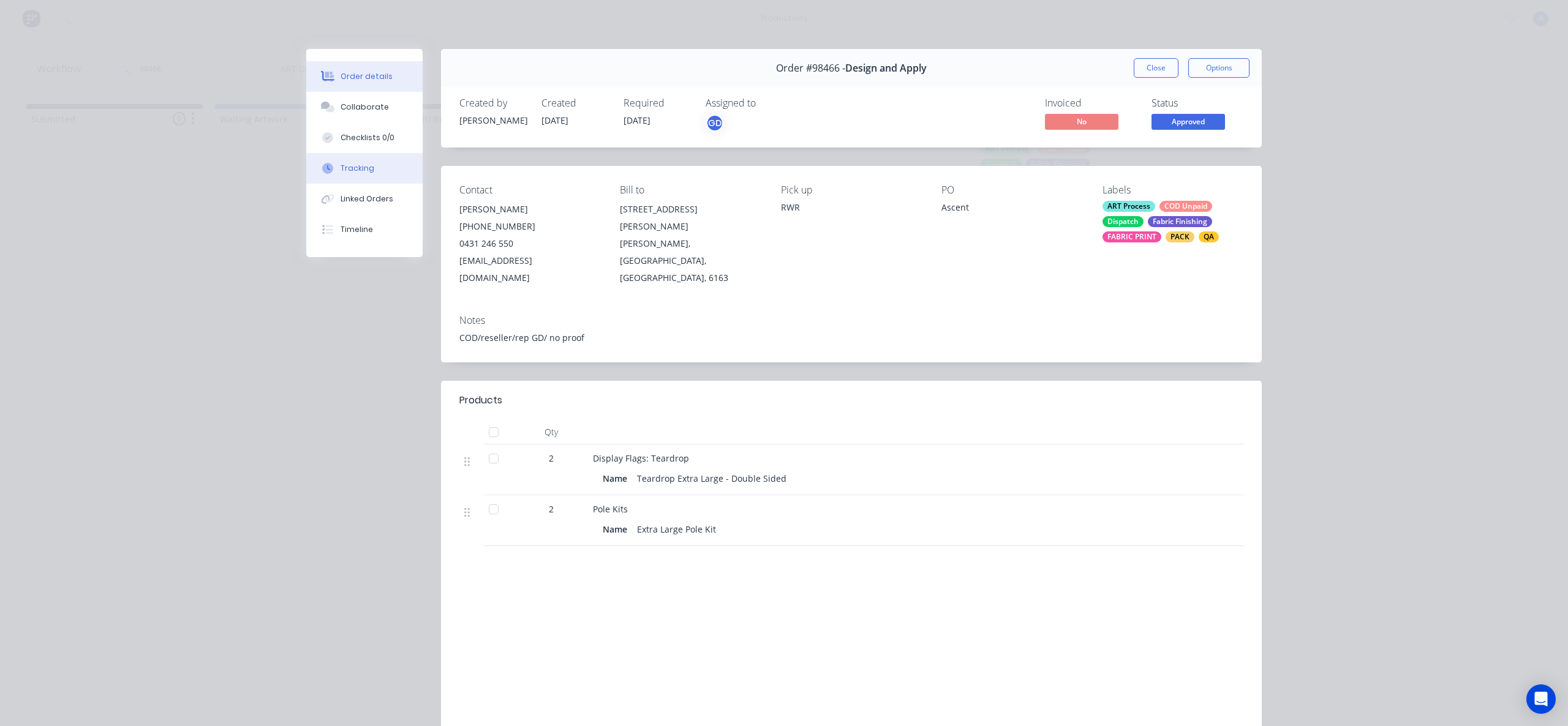
click at [374, 161] on button "Tracking" at bounding box center [364, 168] width 117 height 31
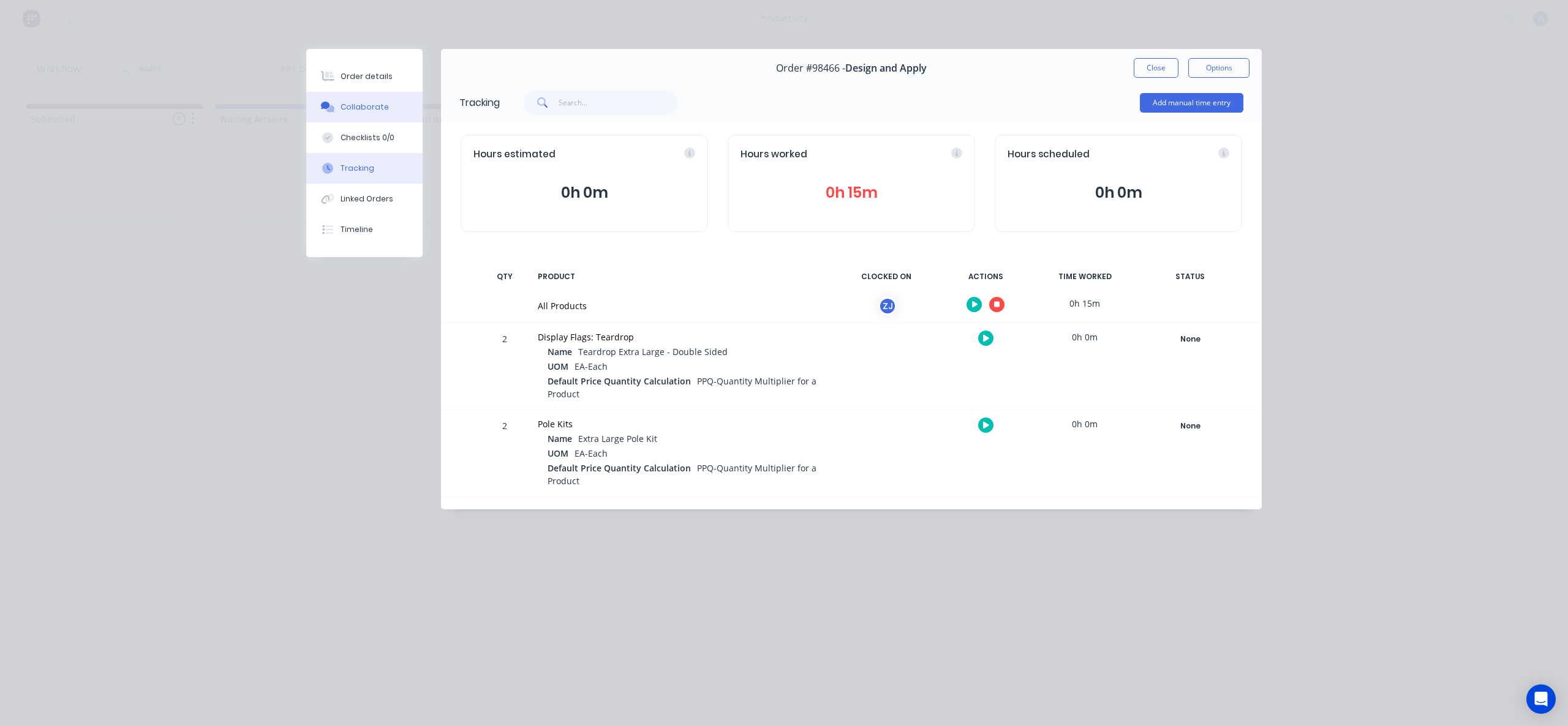
click at [384, 99] on button "Collaborate" at bounding box center [364, 107] width 117 height 31
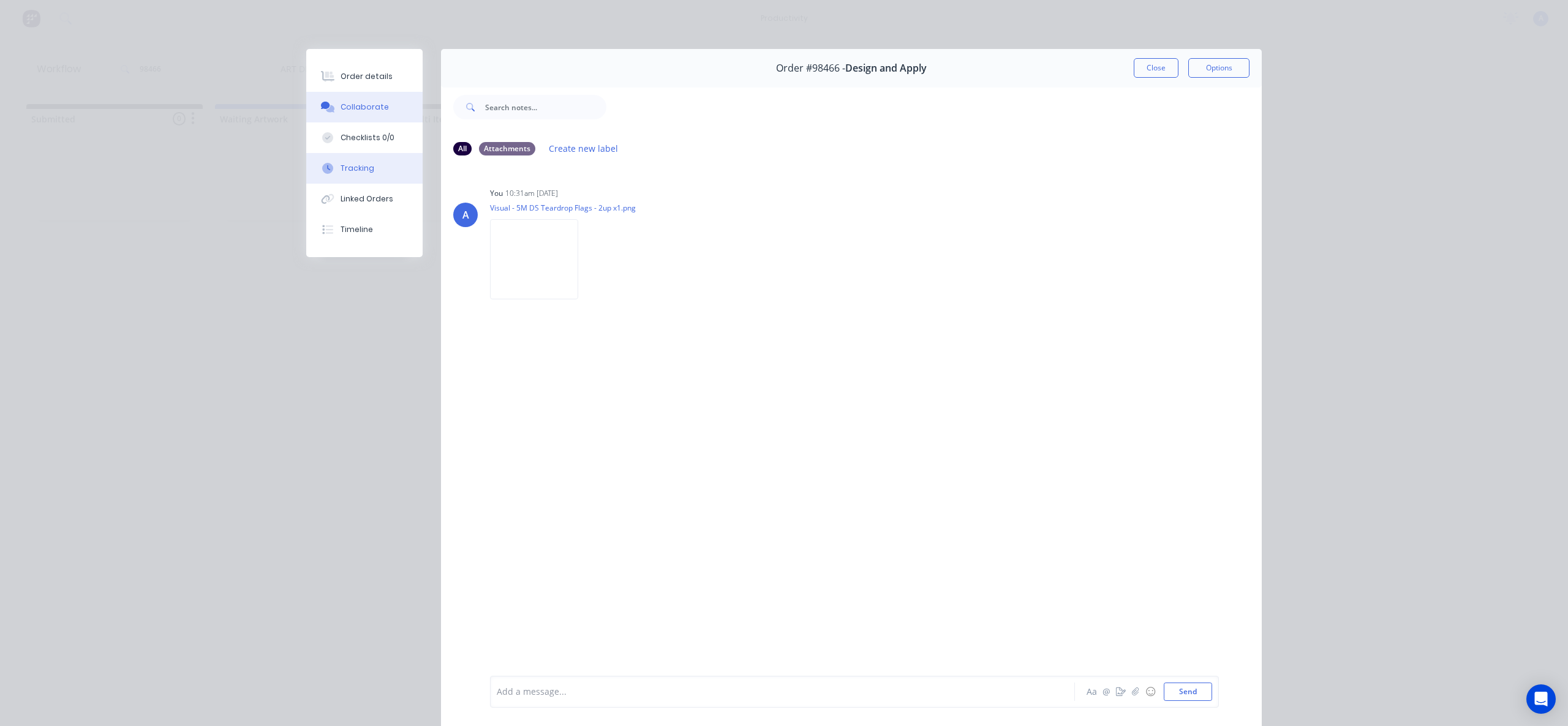
click at [372, 172] on button "Tracking" at bounding box center [364, 168] width 117 height 31
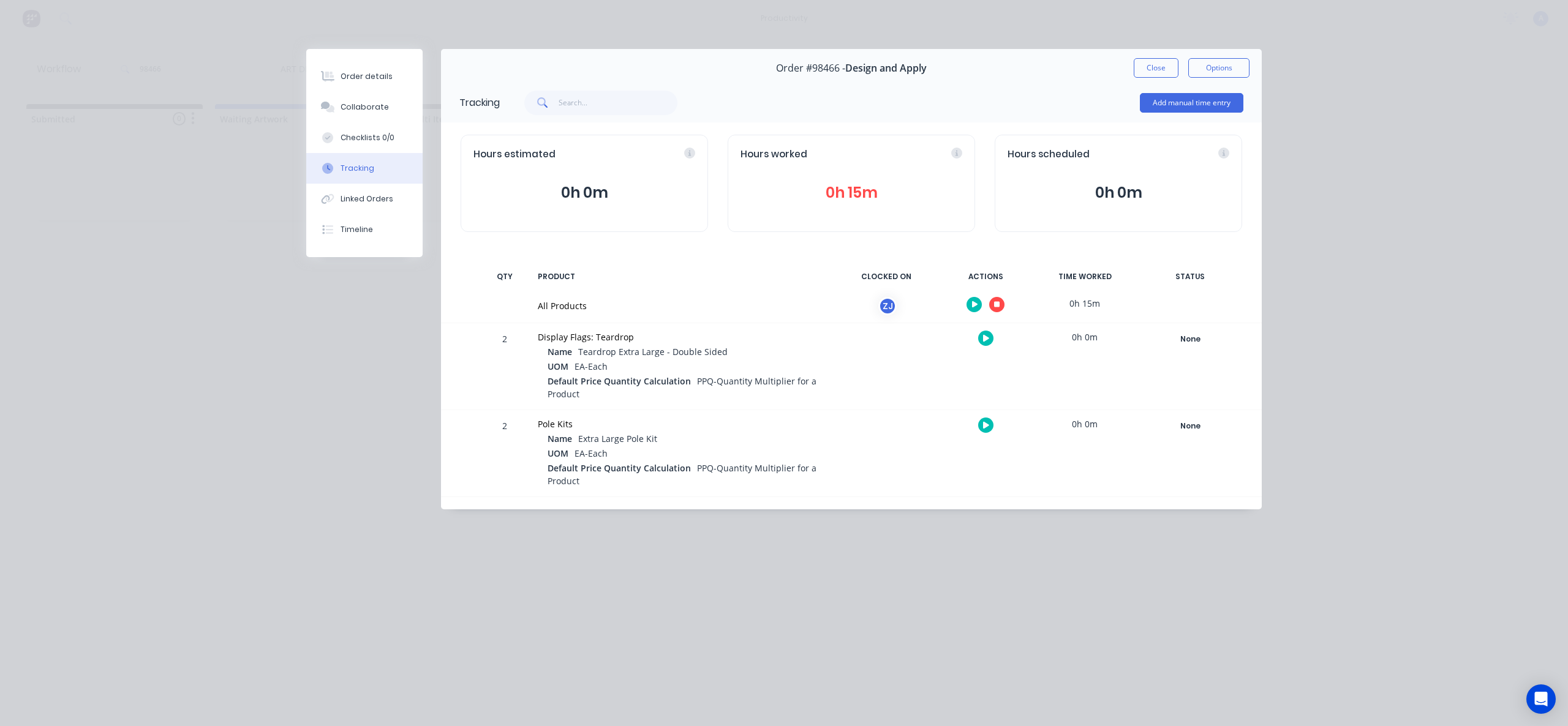
click at [996, 299] on button "button" at bounding box center [996, 304] width 15 height 15
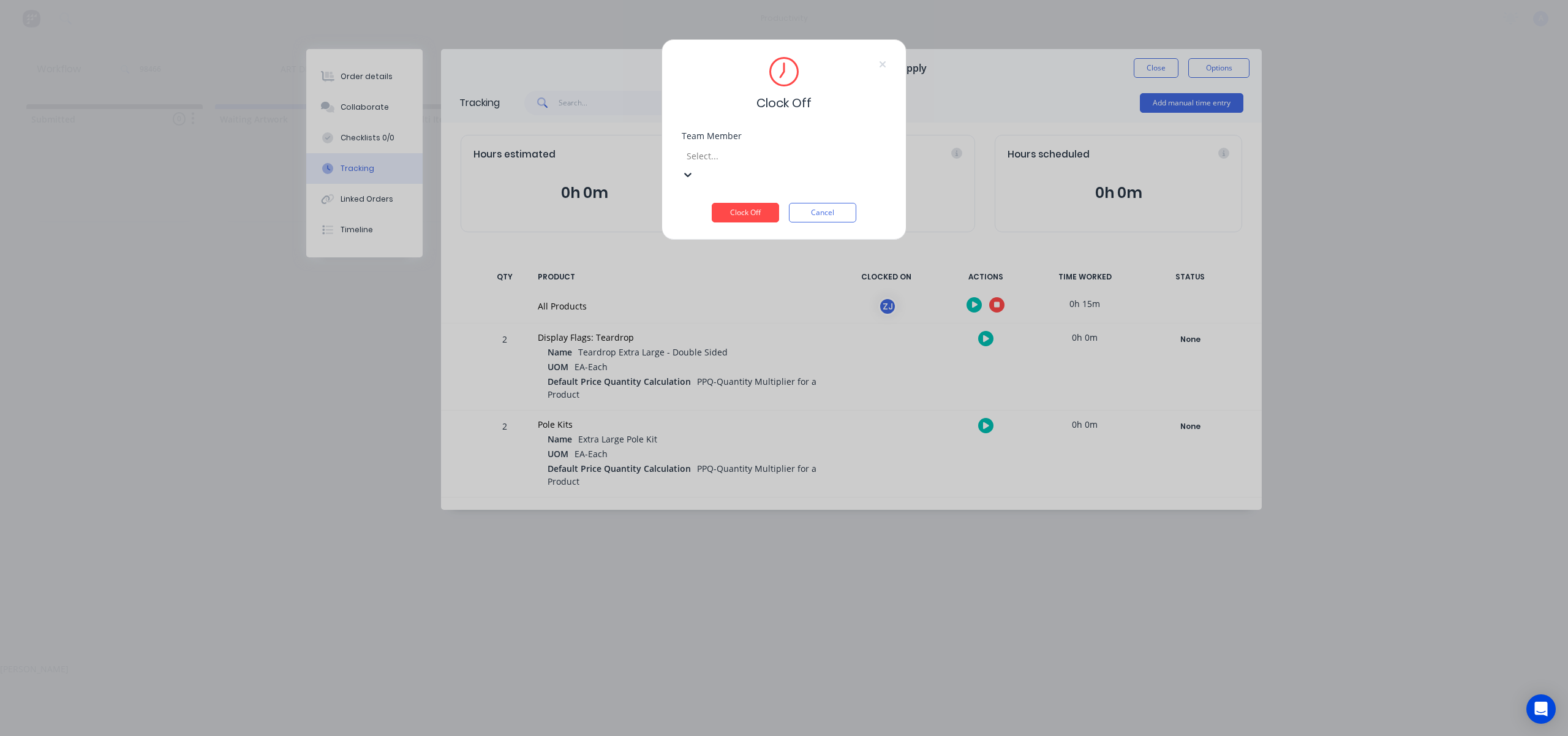
click at [795, 154] on div at bounding box center [774, 155] width 176 height 15
click at [782, 662] on div "[PERSON_NAME]" at bounding box center [784, 669] width 1568 height 13
click at [738, 202] on button "Clock Off" at bounding box center [745, 212] width 67 height 19
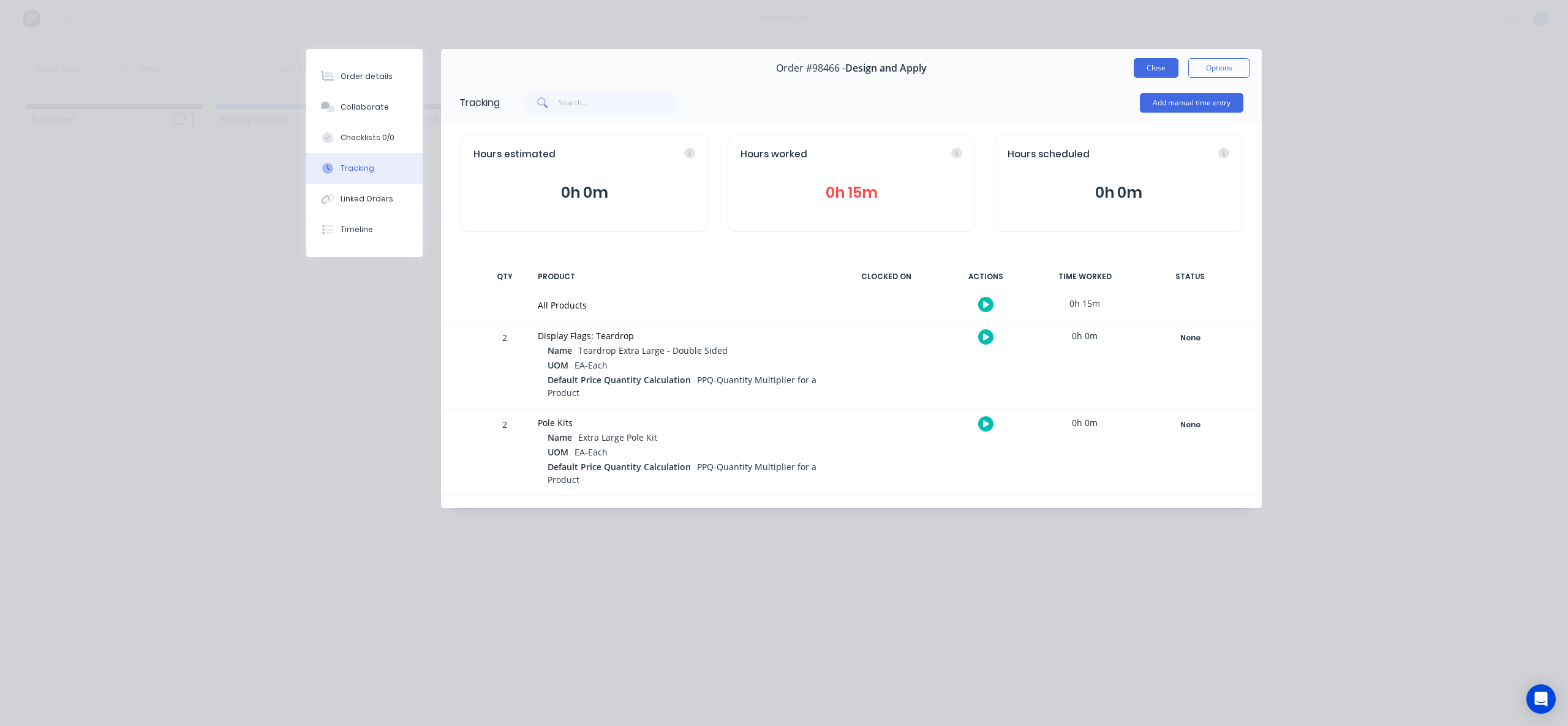
click at [1141, 69] on button "Close" at bounding box center [1156, 68] width 45 height 19
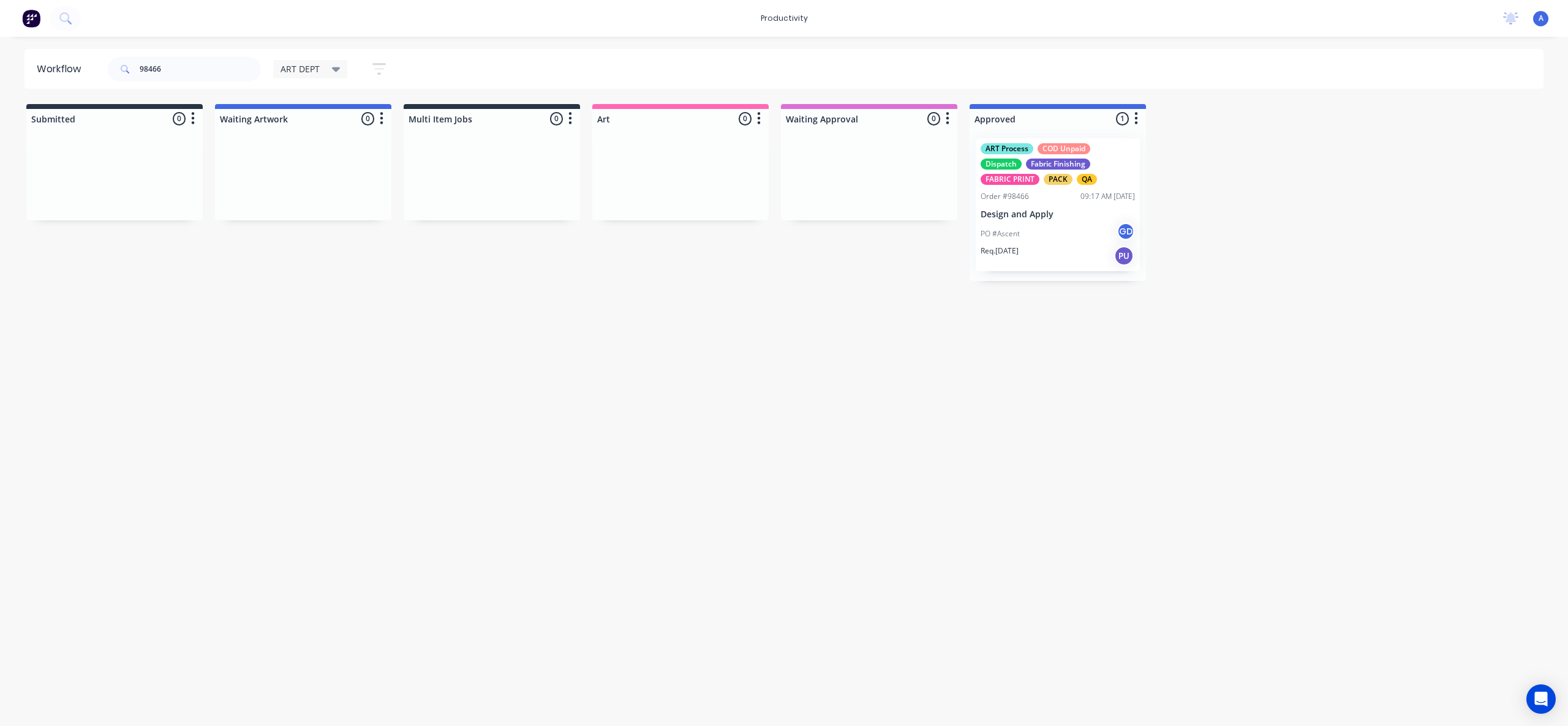
click at [814, 343] on div "Workflow 98466 ART DEPT Save new view None edit ART DEPT (Default) edit Banner …" at bounding box center [784, 376] width 1568 height 653
click at [1061, 243] on div "PO #Ascent GD" at bounding box center [1057, 234] width 155 height 23
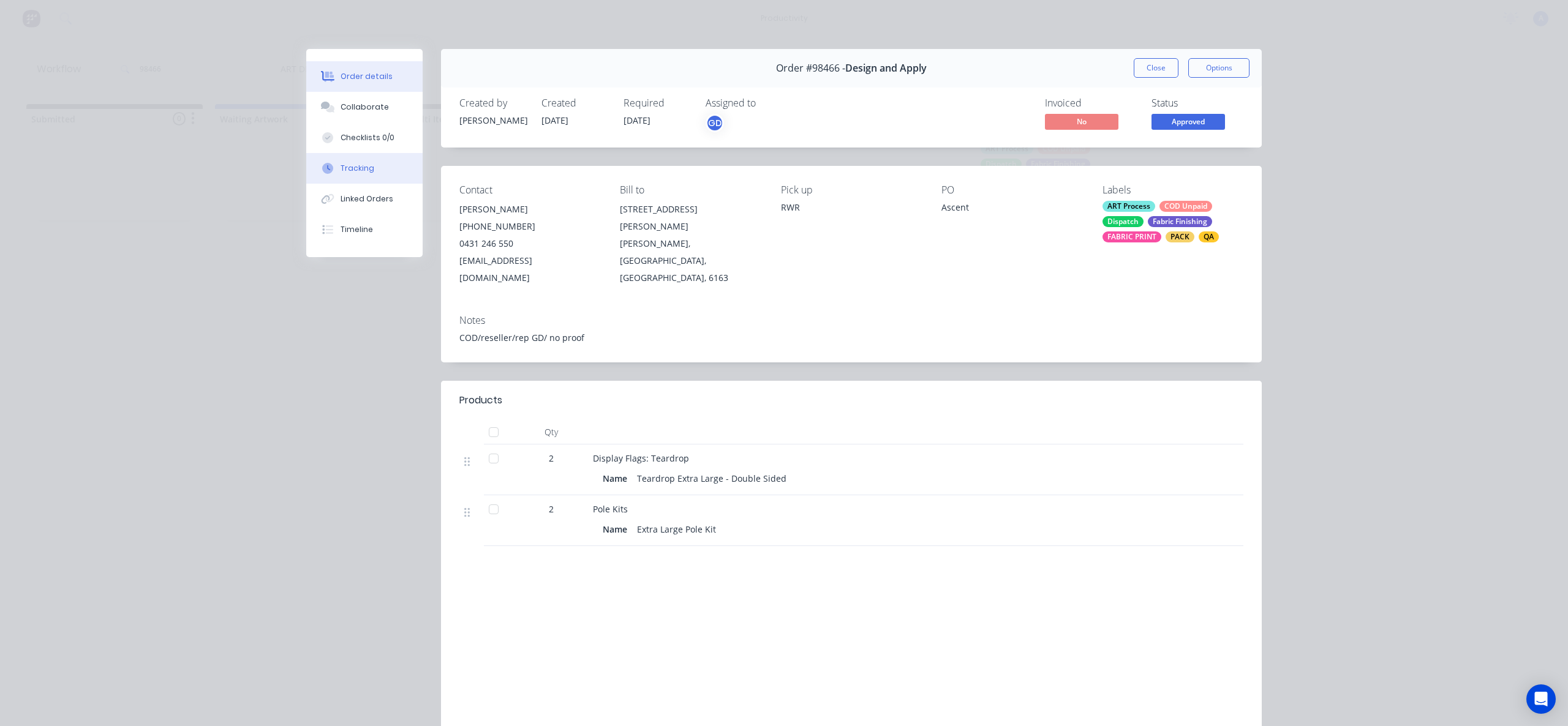
click at [368, 163] on button "Tracking" at bounding box center [364, 168] width 117 height 31
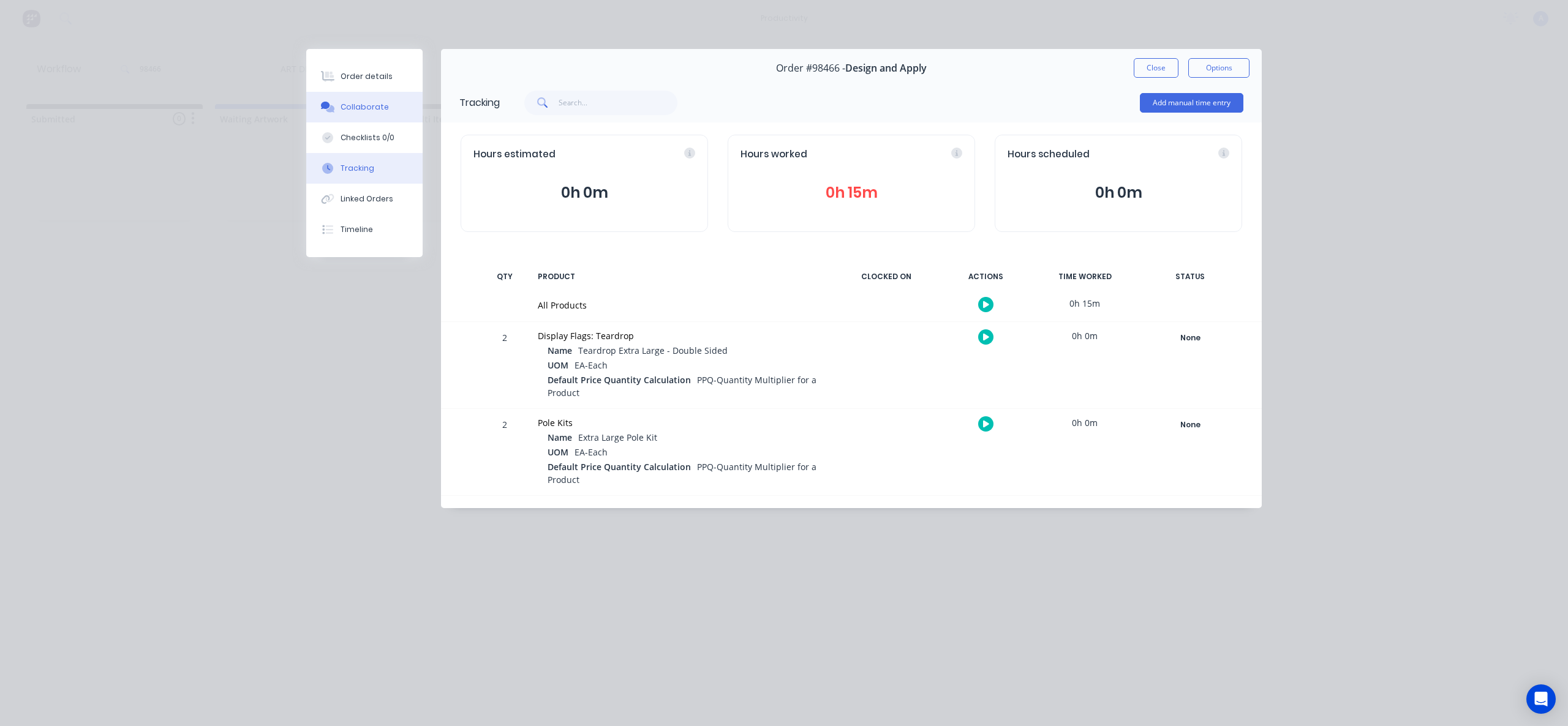
click at [368, 107] on div "Collaborate" at bounding box center [365, 108] width 49 height 11
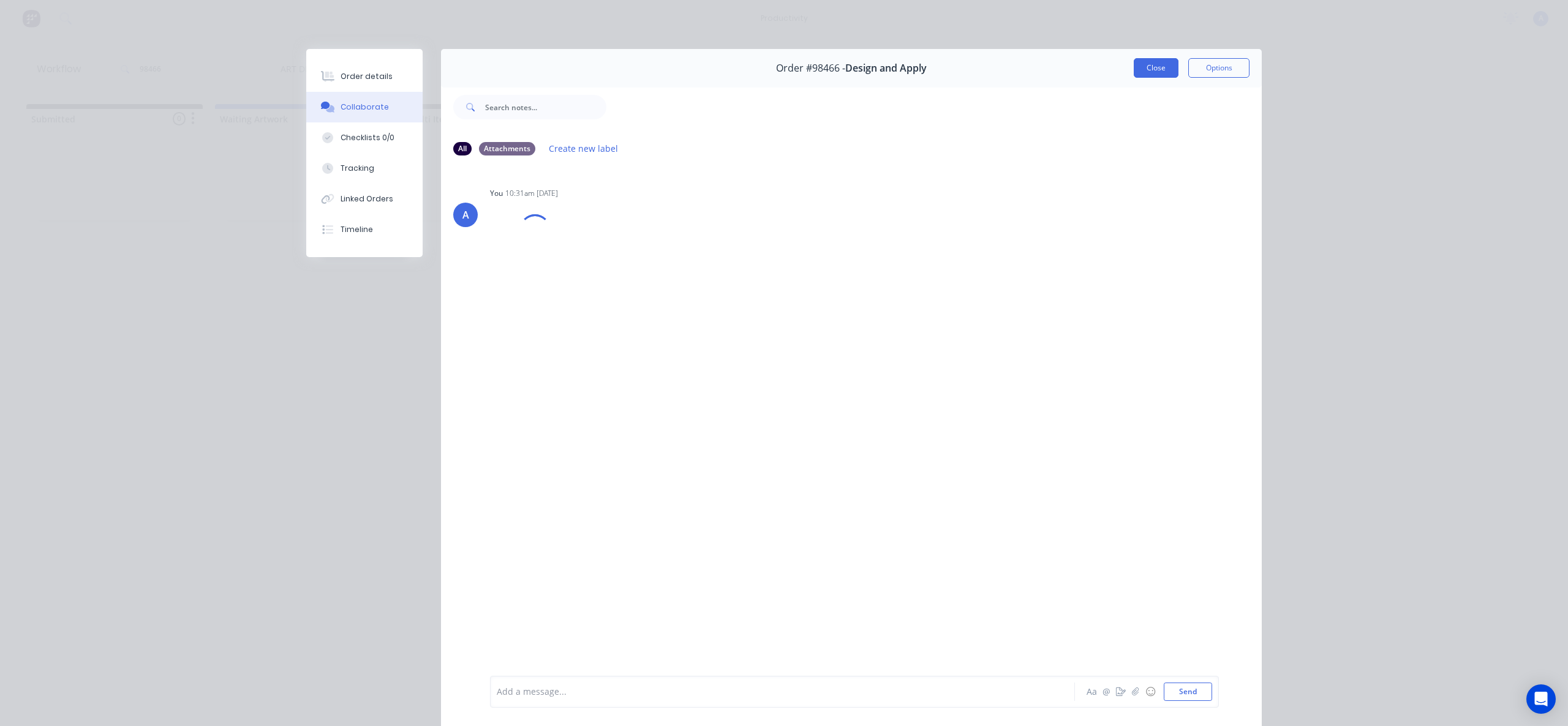
click at [1163, 70] on button "Close" at bounding box center [1156, 68] width 45 height 19
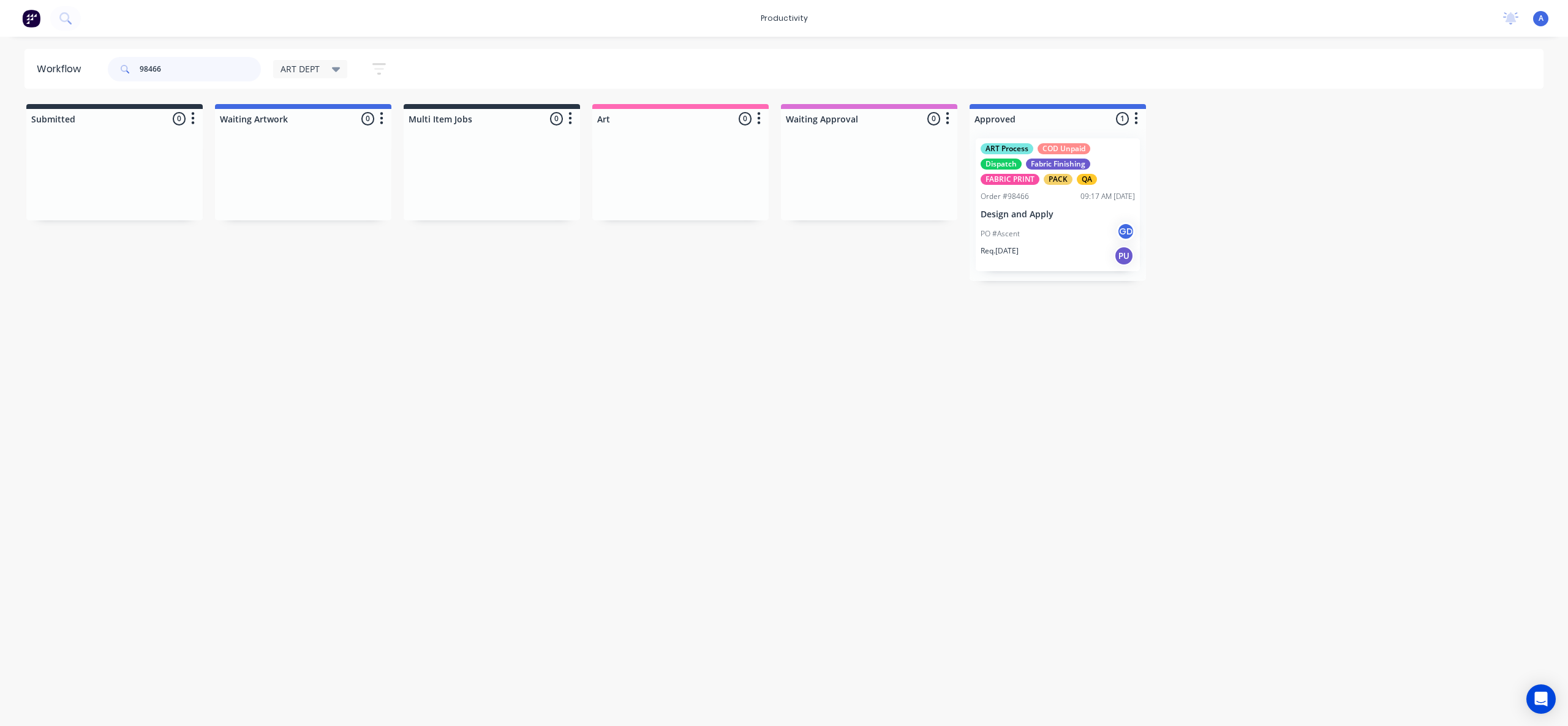
click at [223, 69] on input "98466" at bounding box center [201, 69] width 121 height 24
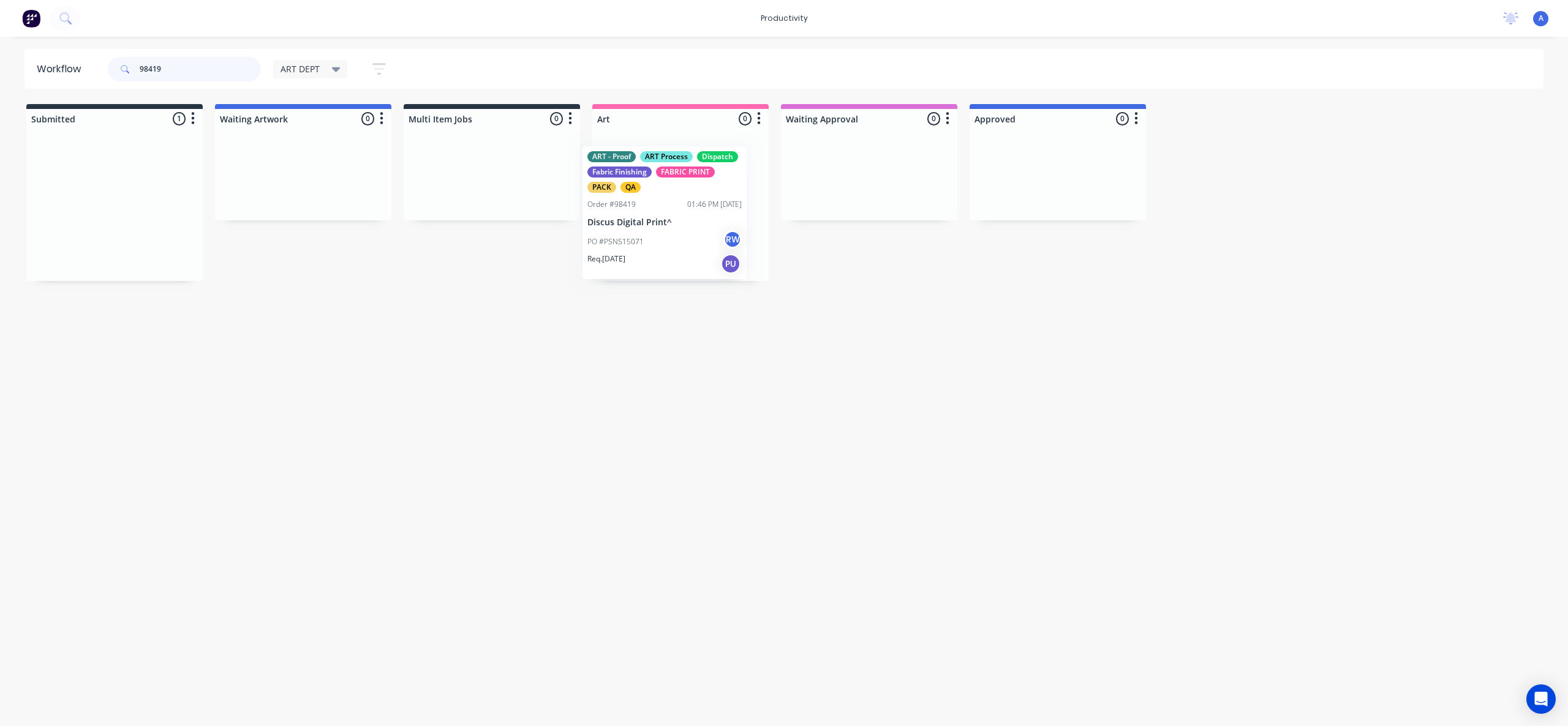
drag, startPoint x: 140, startPoint y: 241, endPoint x: 737, endPoint y: 247, distance: 597.0
click at [697, 236] on div "PO #PSNS15071 RW" at bounding box center [680, 234] width 155 height 23
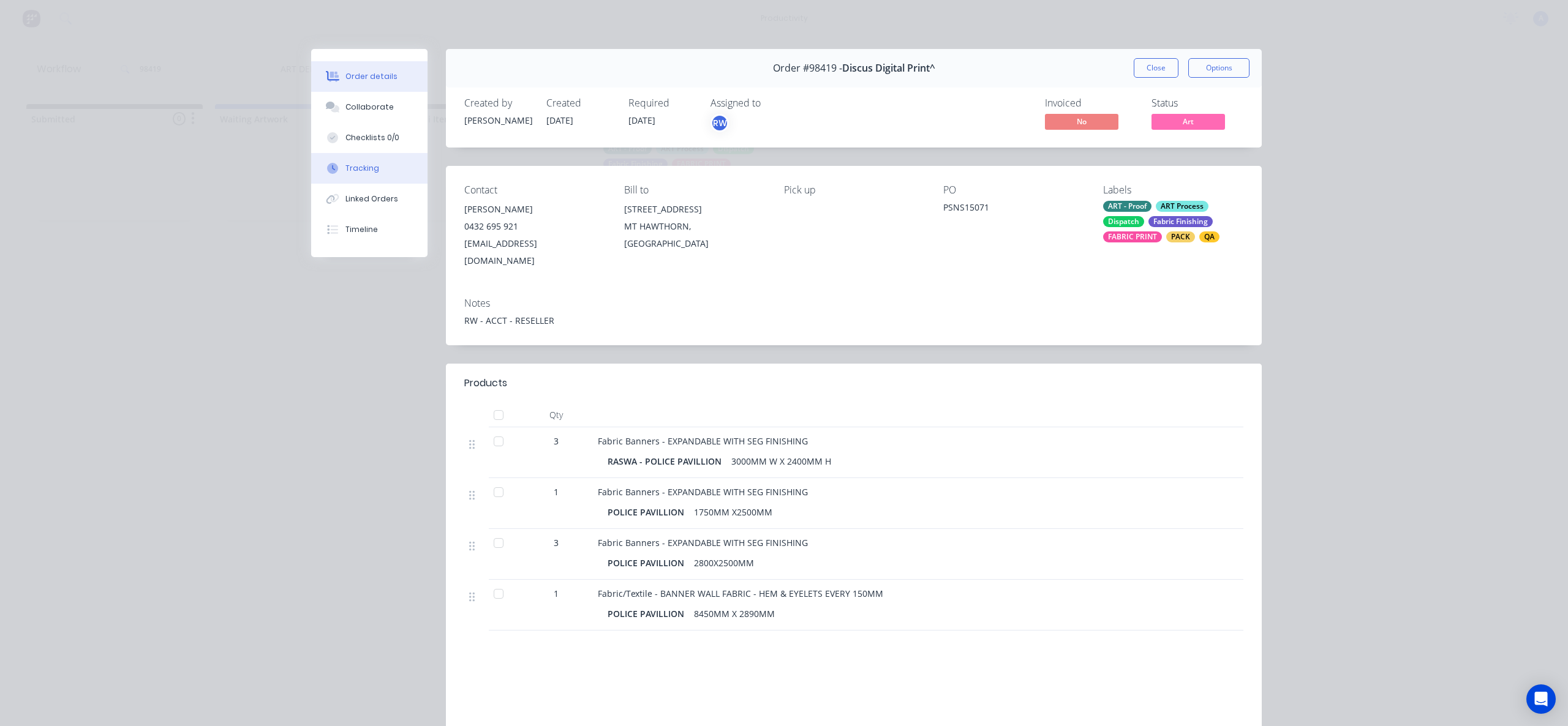
click at [368, 177] on button "Tracking" at bounding box center [369, 168] width 117 height 31
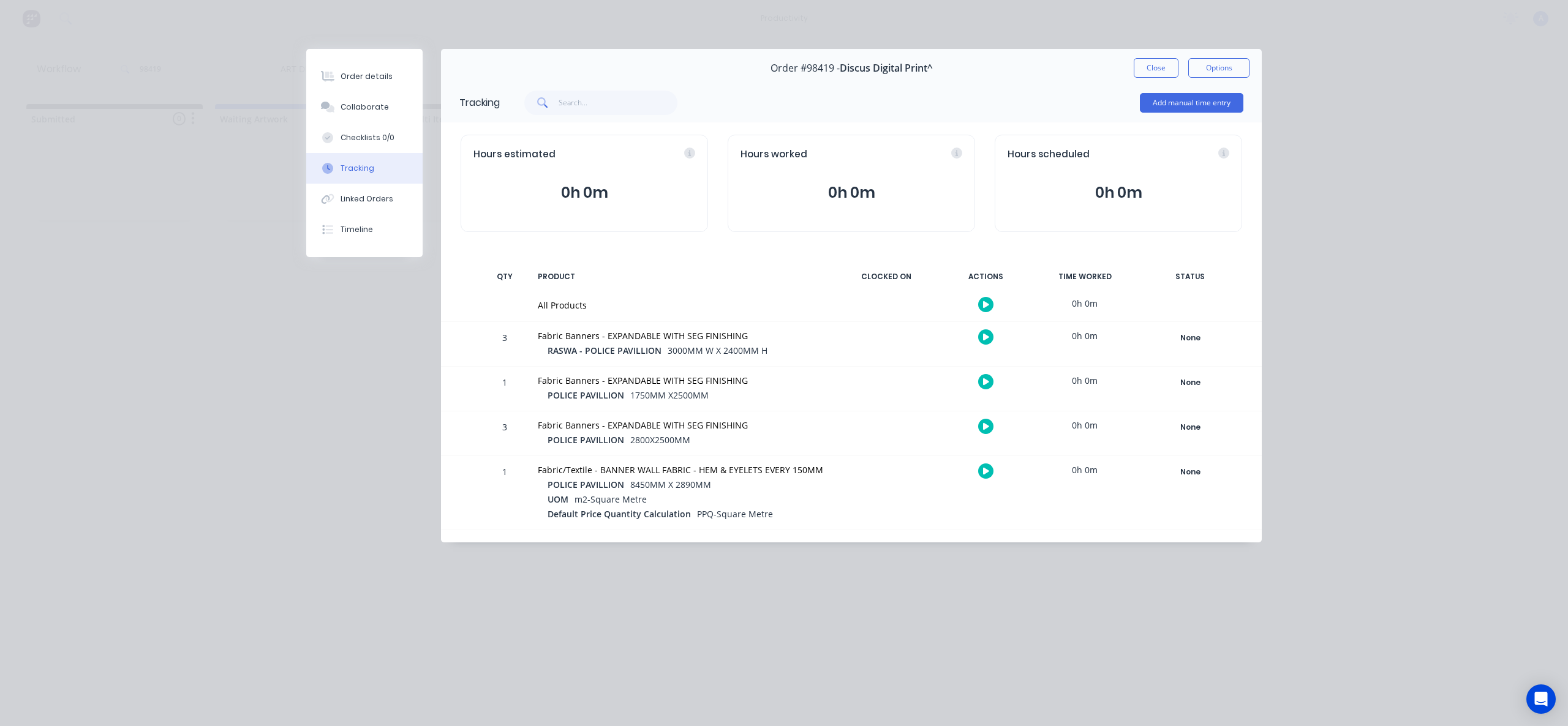
click at [989, 304] on button "button" at bounding box center [985, 304] width 15 height 15
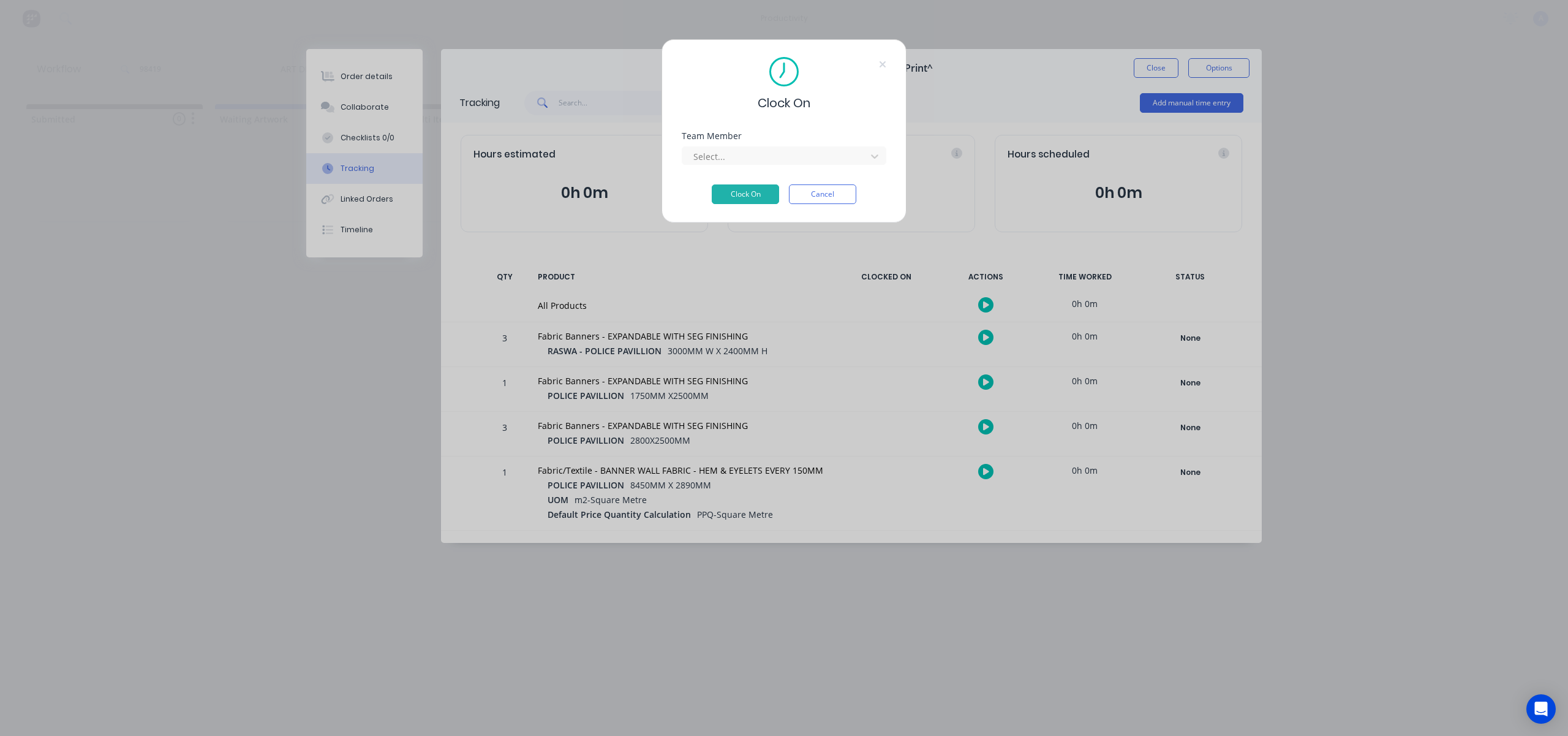
click at [781, 144] on div "Select..." at bounding box center [784, 154] width 205 height 21
click at [777, 150] on div at bounding box center [776, 156] width 168 height 15
click at [754, 199] on button "Clock On" at bounding box center [745, 194] width 67 height 19
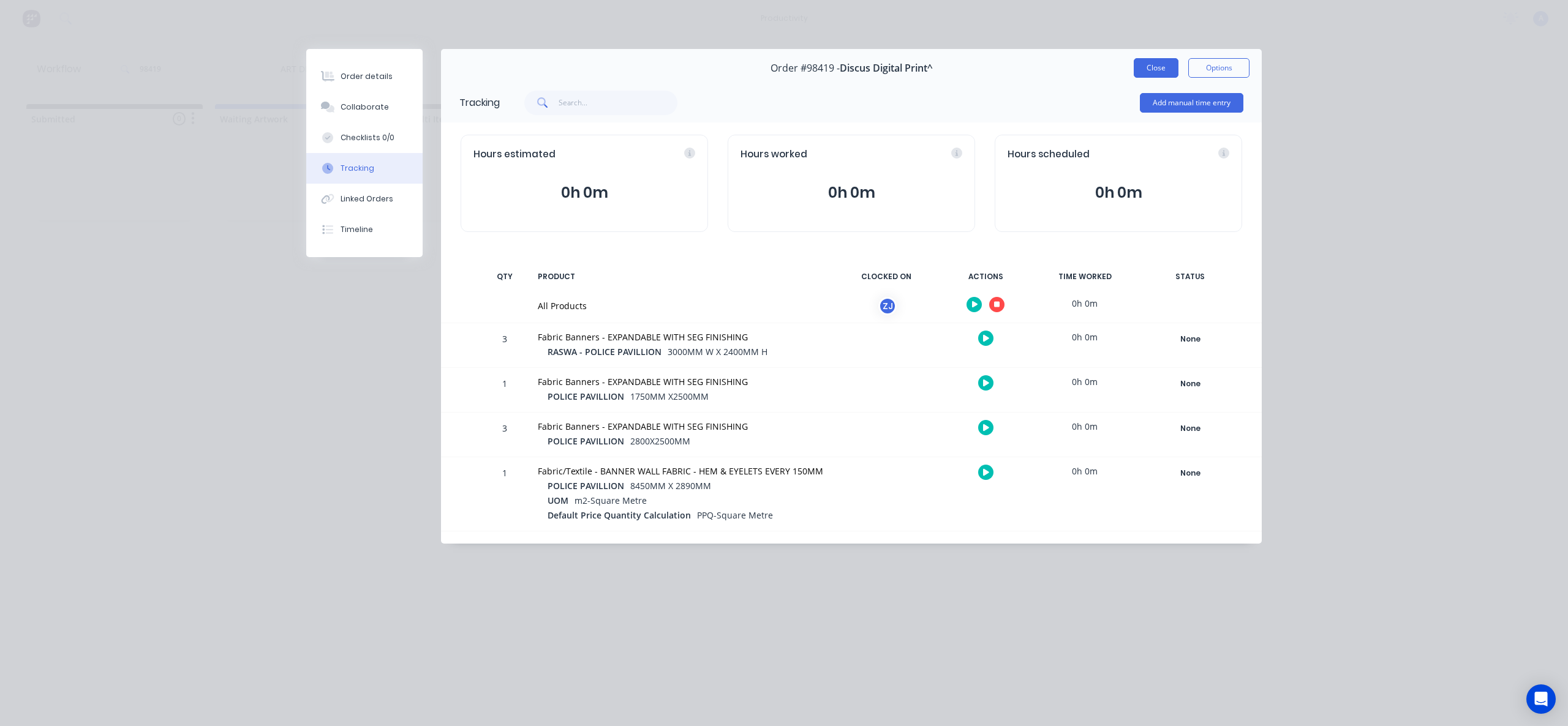
click at [1137, 63] on button "Close" at bounding box center [1156, 68] width 45 height 19
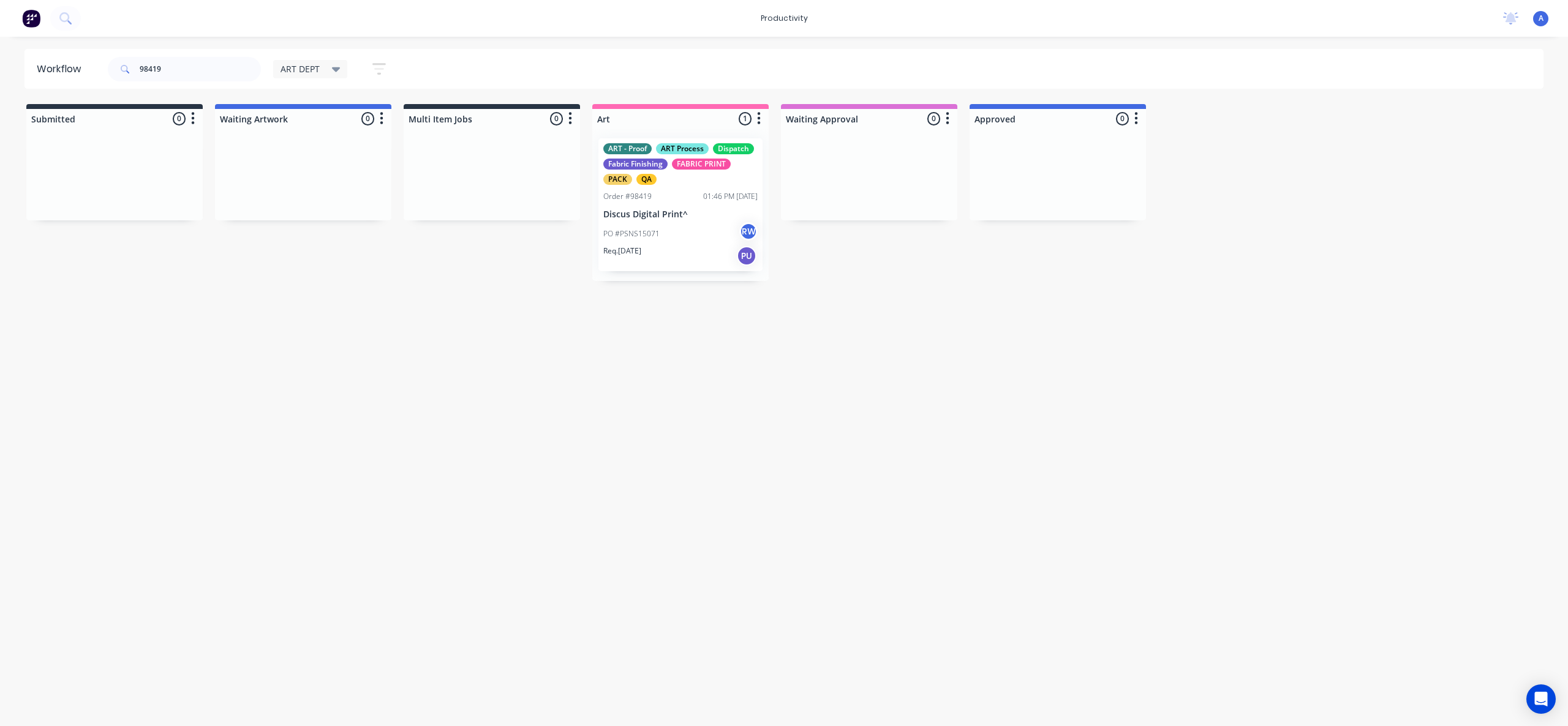
click at [1003, 328] on div "Workflow 98419 ART DEPT Save new view None edit ART DEPT (Default) edit Banner …" at bounding box center [784, 376] width 1568 height 653
click at [687, 478] on div "Workflow 98419 ART DEPT Save new view None edit ART DEPT (Default) edit Banner …" at bounding box center [784, 376] width 1568 height 653
click at [673, 227] on div "PO #PSNS15071 RW" at bounding box center [680, 234] width 155 height 23
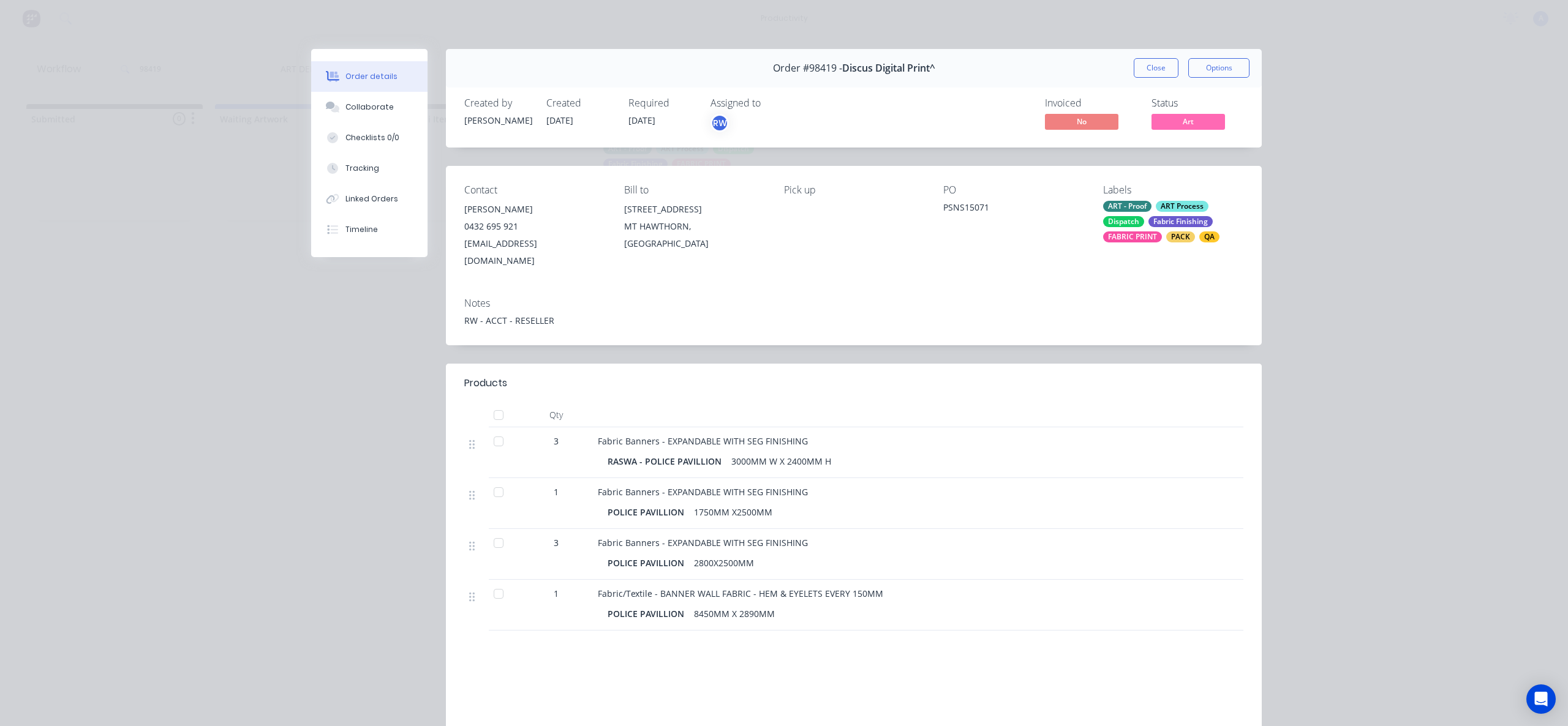
click at [363, 173] on div "Tracking" at bounding box center [363, 168] width 34 height 11
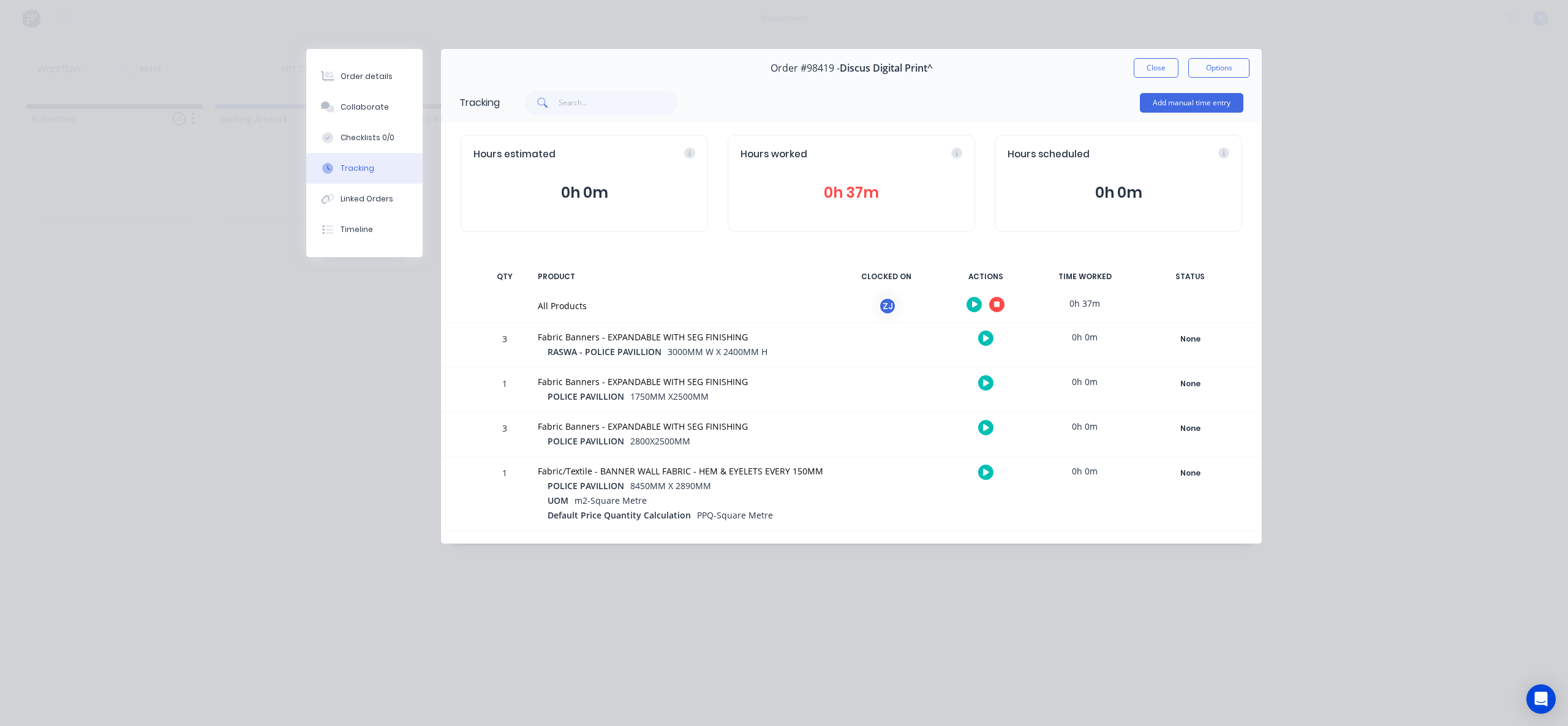
click at [994, 306] on icon "button" at bounding box center [997, 304] width 6 height 8
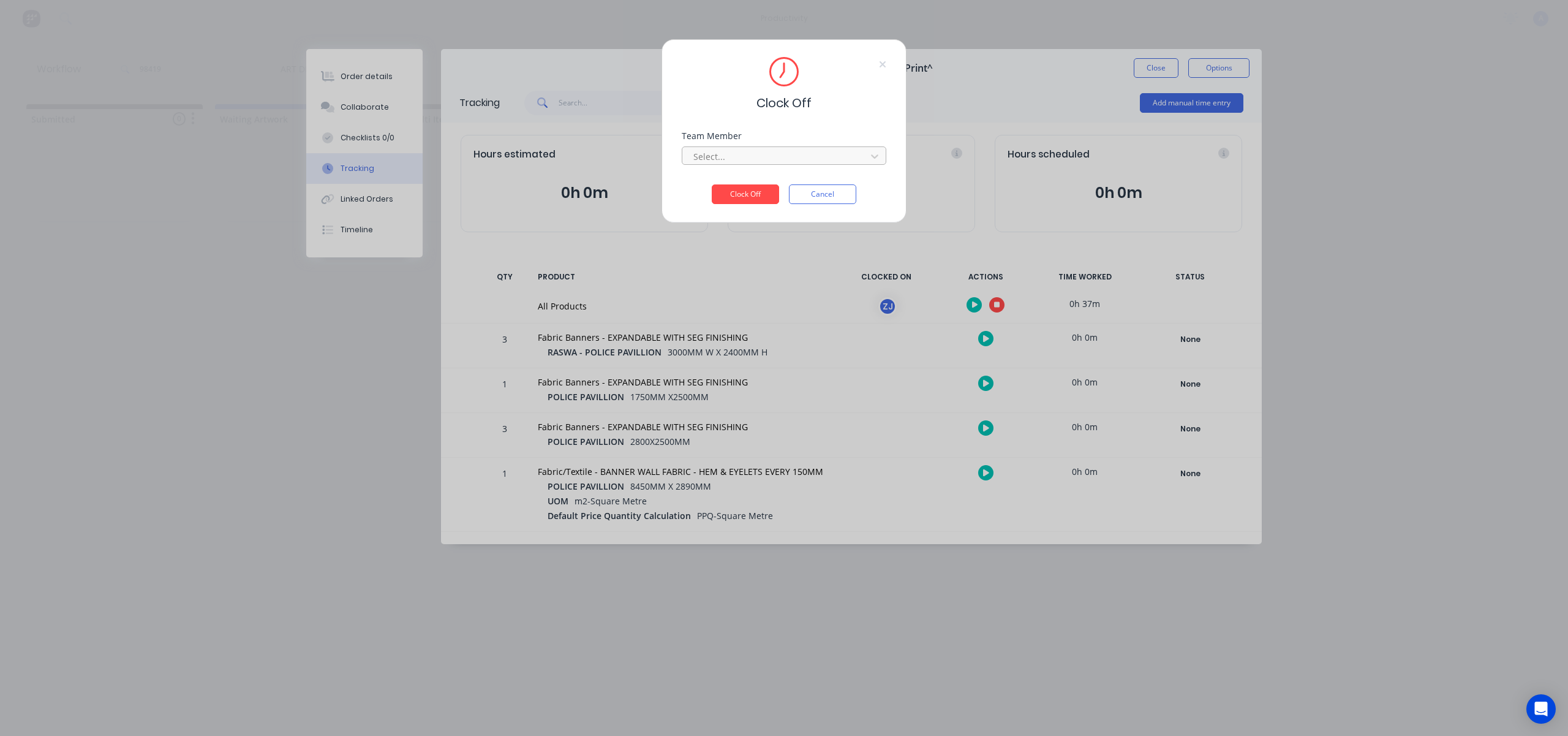
click at [798, 160] on div at bounding box center [776, 156] width 168 height 15
click at [749, 662] on div "[PERSON_NAME]" at bounding box center [784, 669] width 1568 height 13
click at [750, 196] on button "Clock Off" at bounding box center [745, 194] width 67 height 19
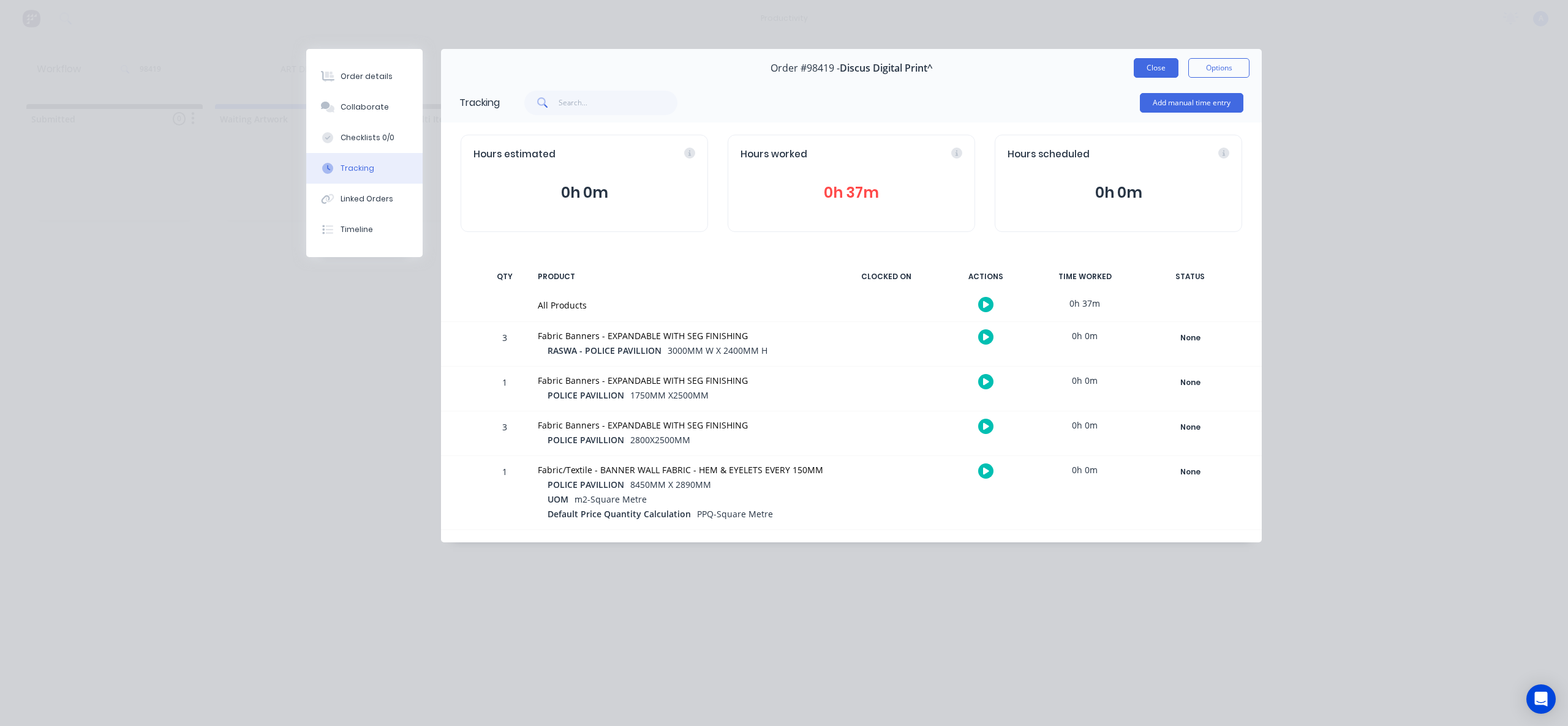
click at [1157, 71] on button "Close" at bounding box center [1156, 68] width 45 height 19
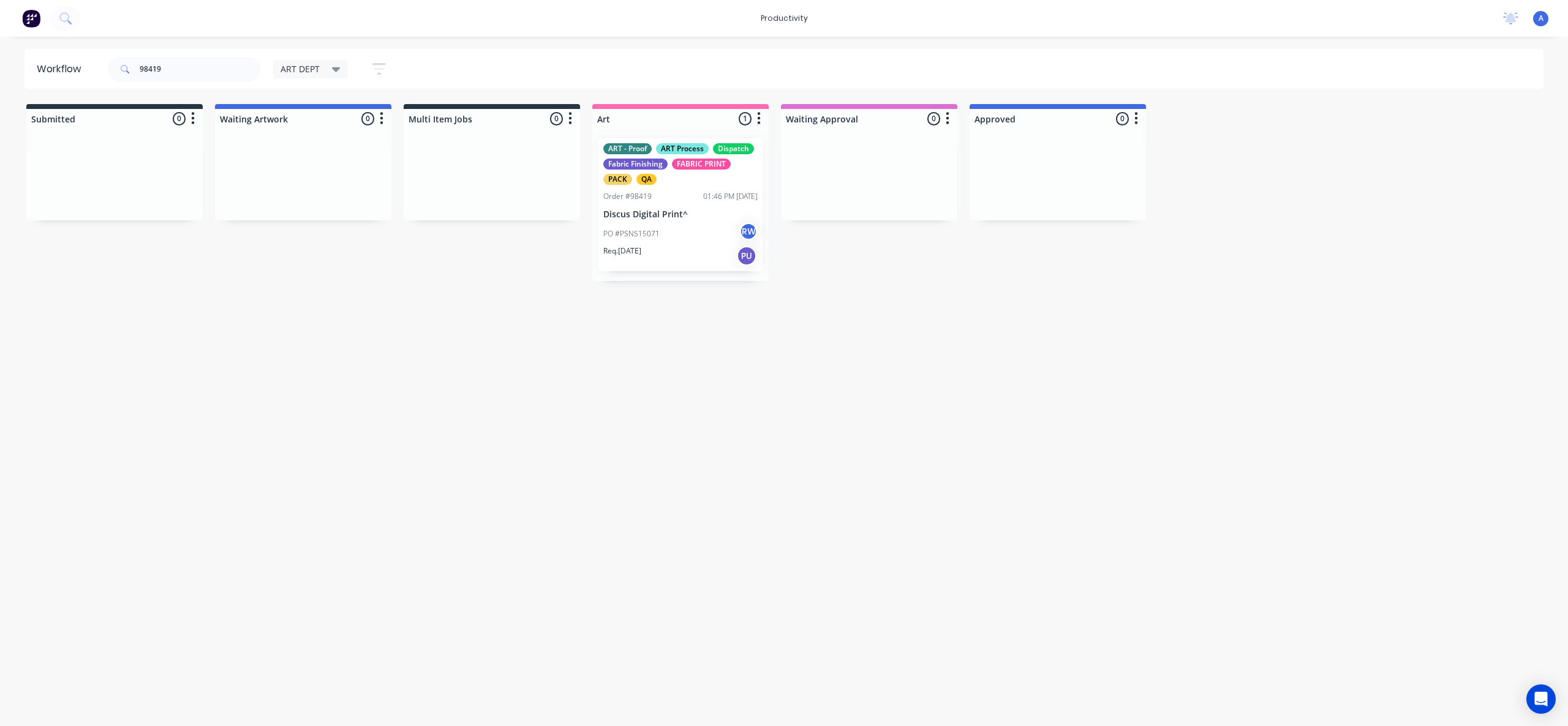
click at [638, 238] on p "PO #PSNS15071" at bounding box center [631, 234] width 57 height 11
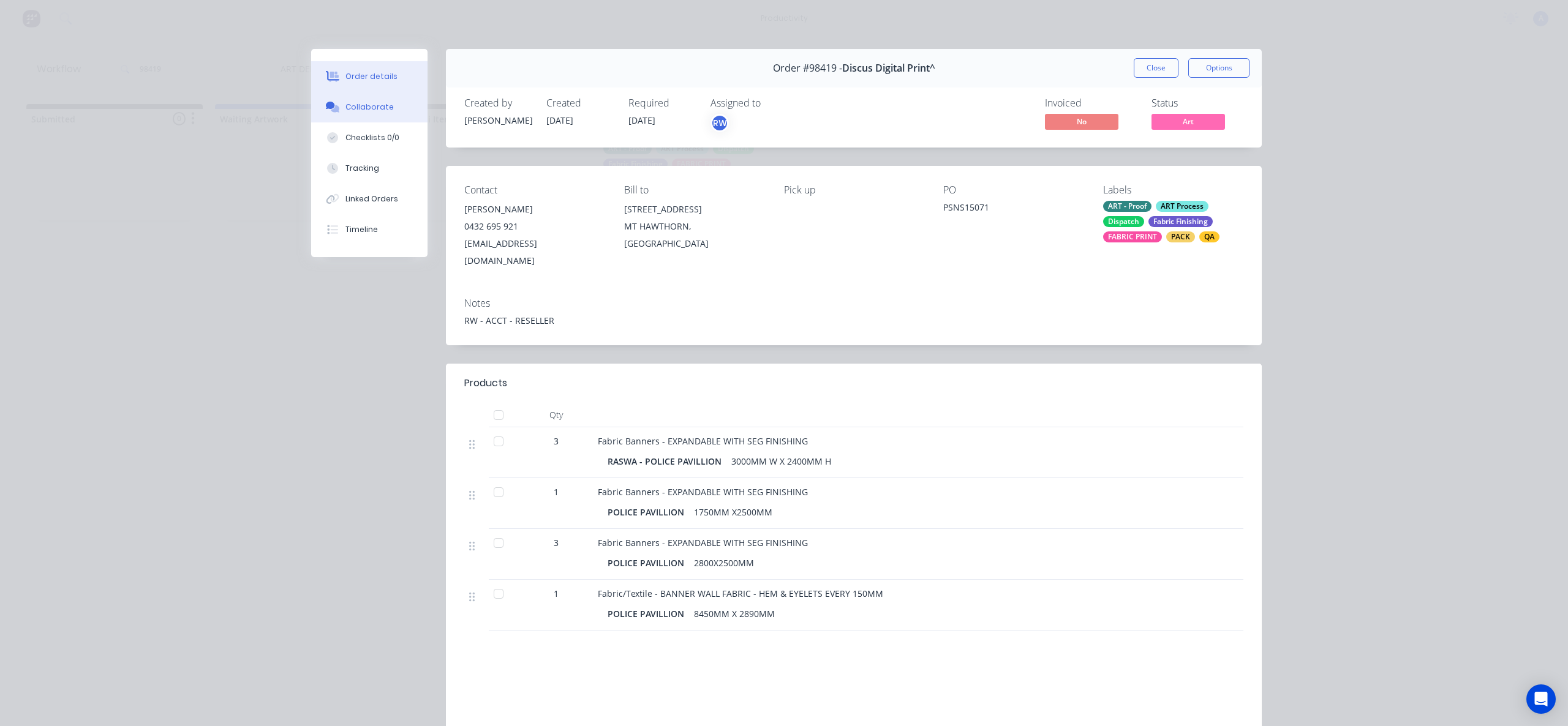
click at [371, 114] on button "Collaborate" at bounding box center [369, 107] width 117 height 31
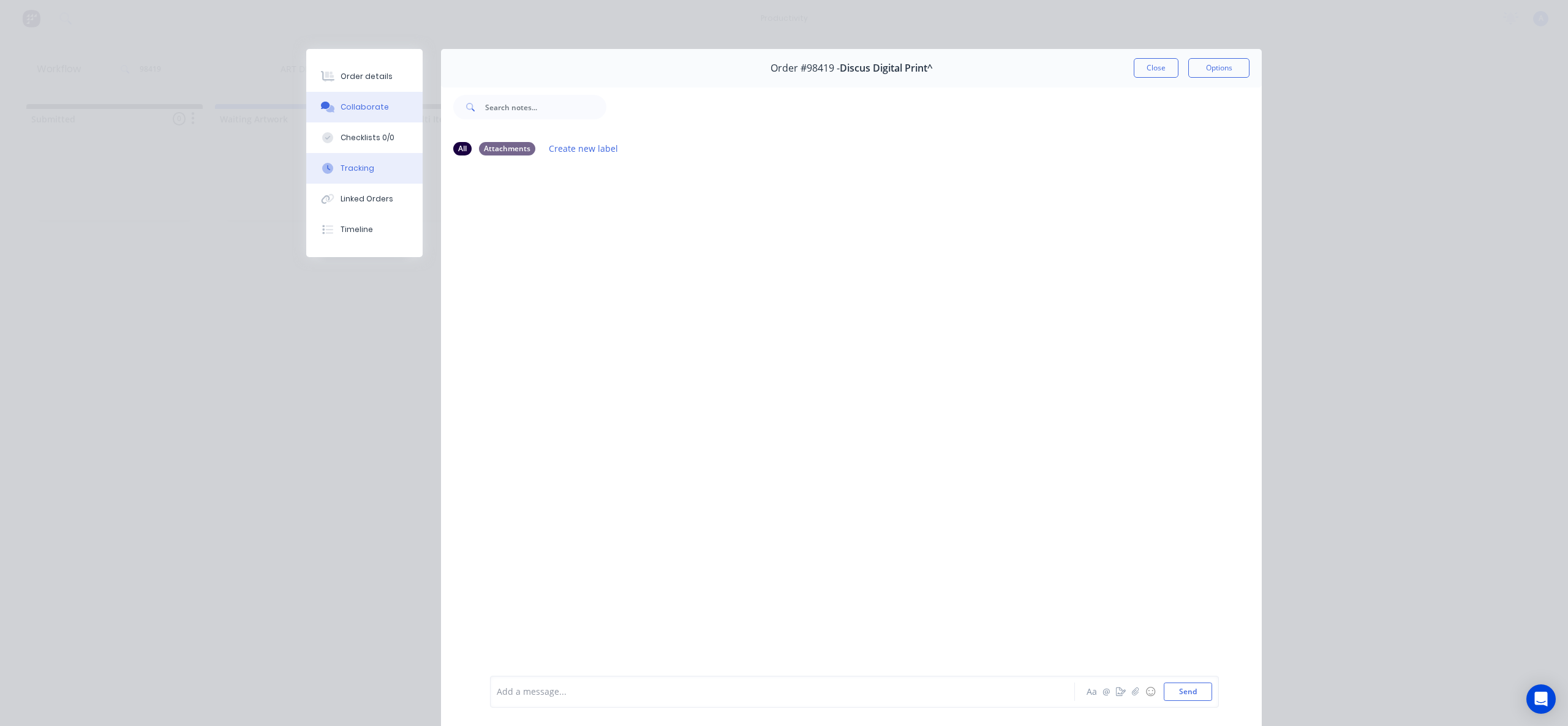
click at [344, 159] on button "Tracking" at bounding box center [364, 168] width 117 height 31
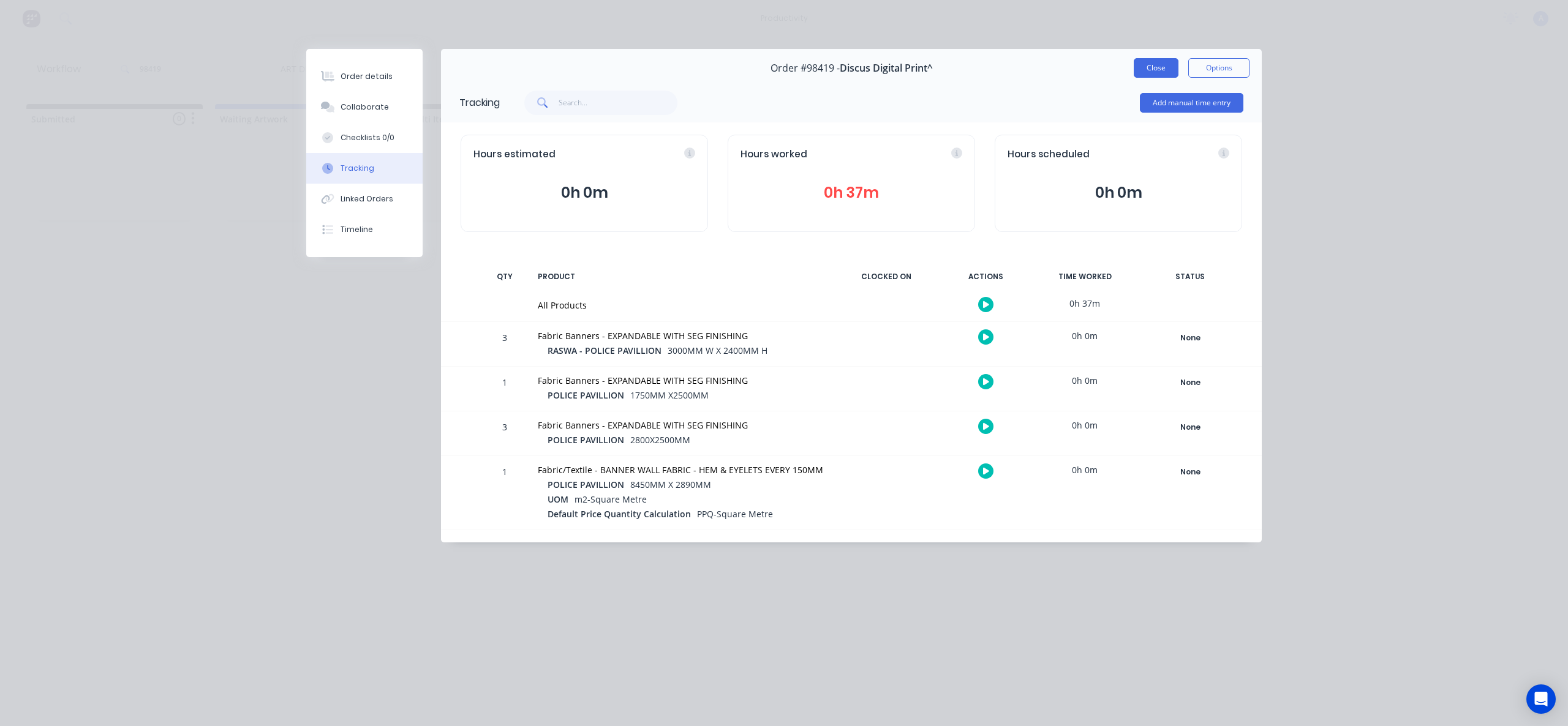
click at [1165, 64] on button "Close" at bounding box center [1156, 68] width 45 height 19
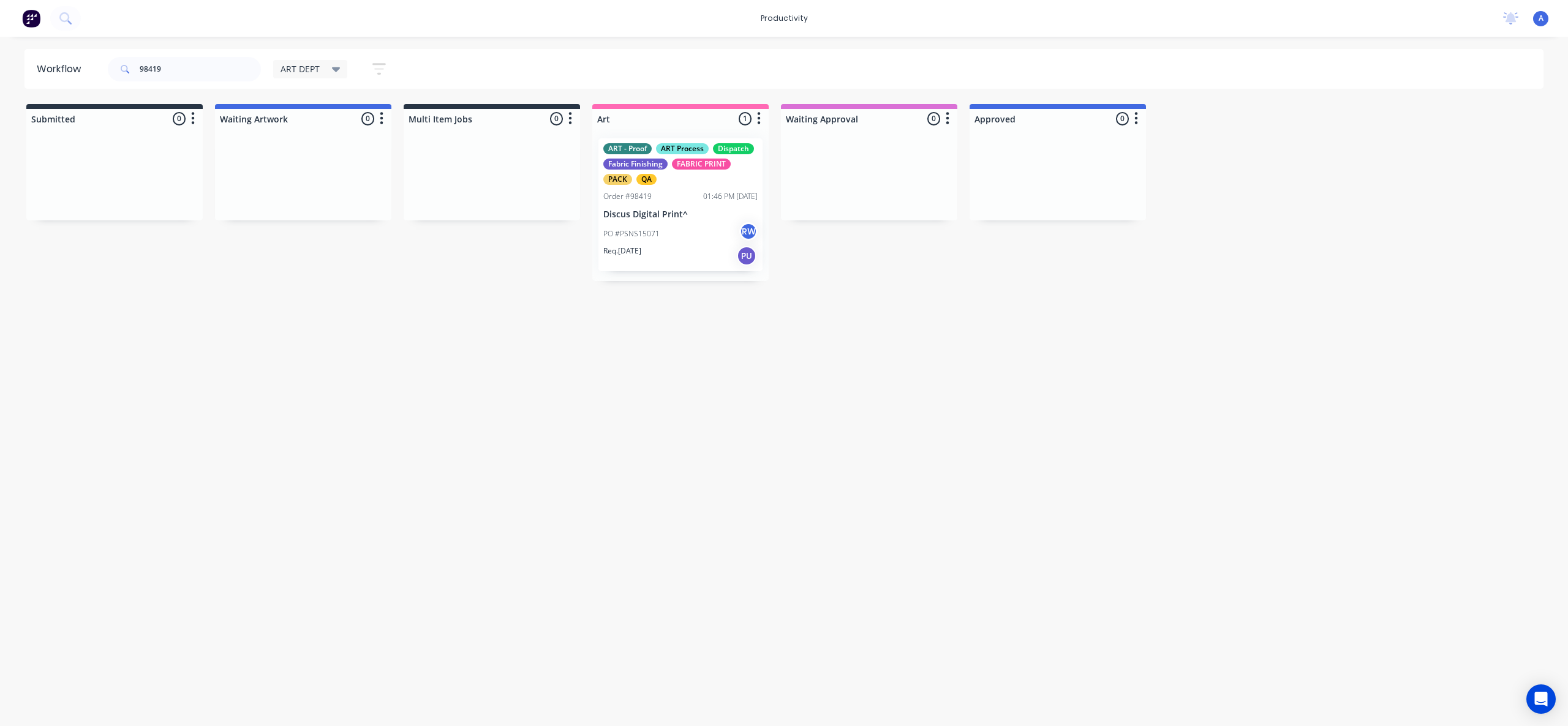
drag, startPoint x: 731, startPoint y: 227, endPoint x: 847, endPoint y: 223, distance: 116.1
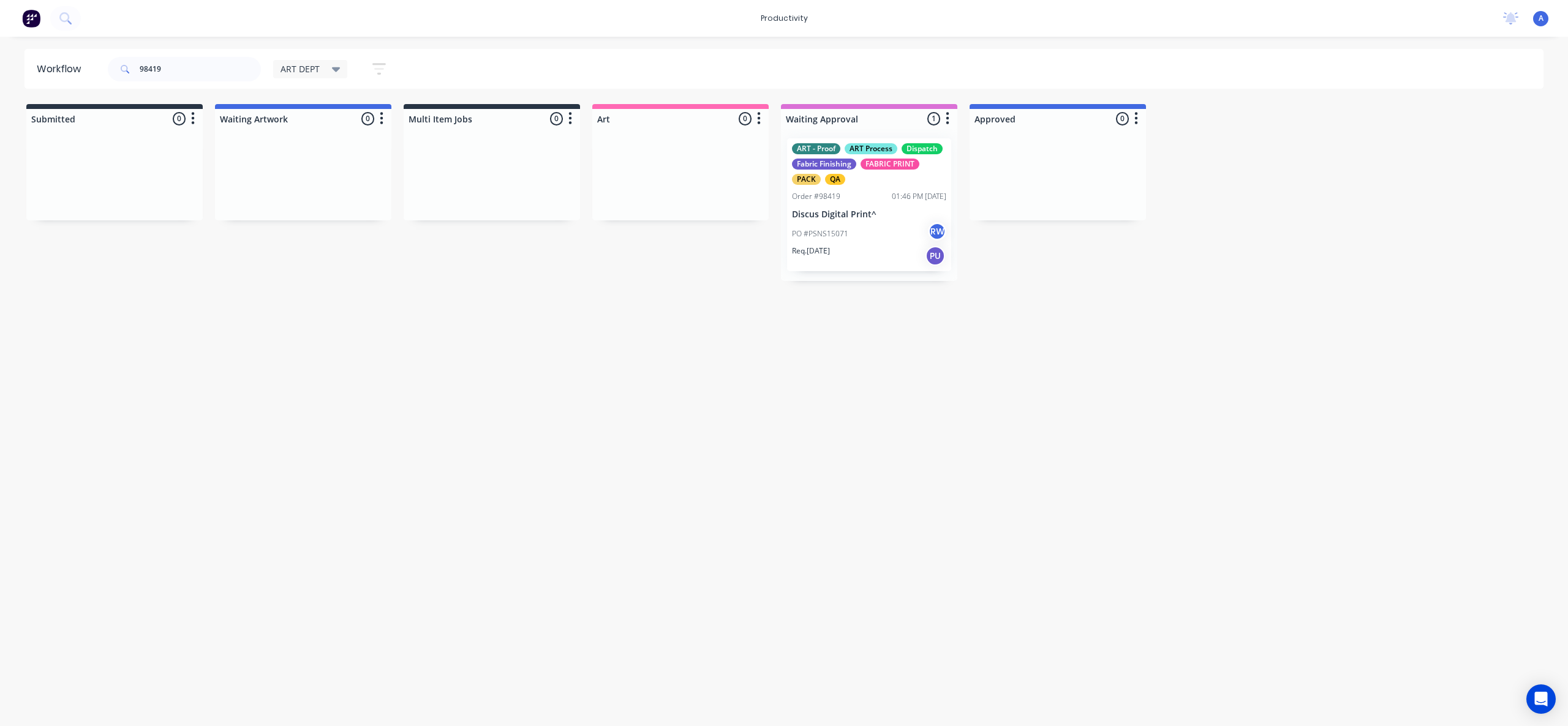
click at [839, 230] on p "PO #PSNS15071" at bounding box center [820, 234] width 57 height 11
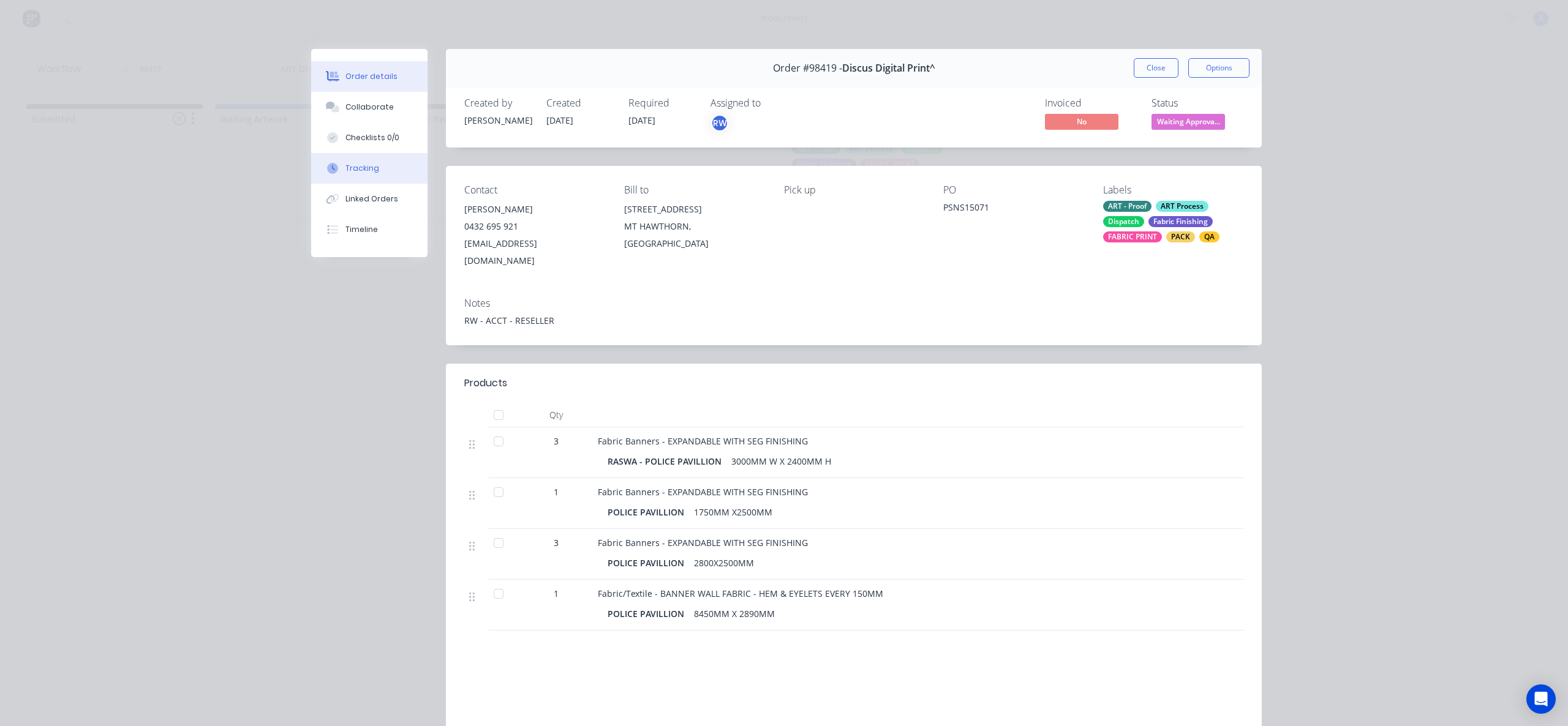
click at [359, 165] on div "Tracking" at bounding box center [363, 168] width 34 height 11
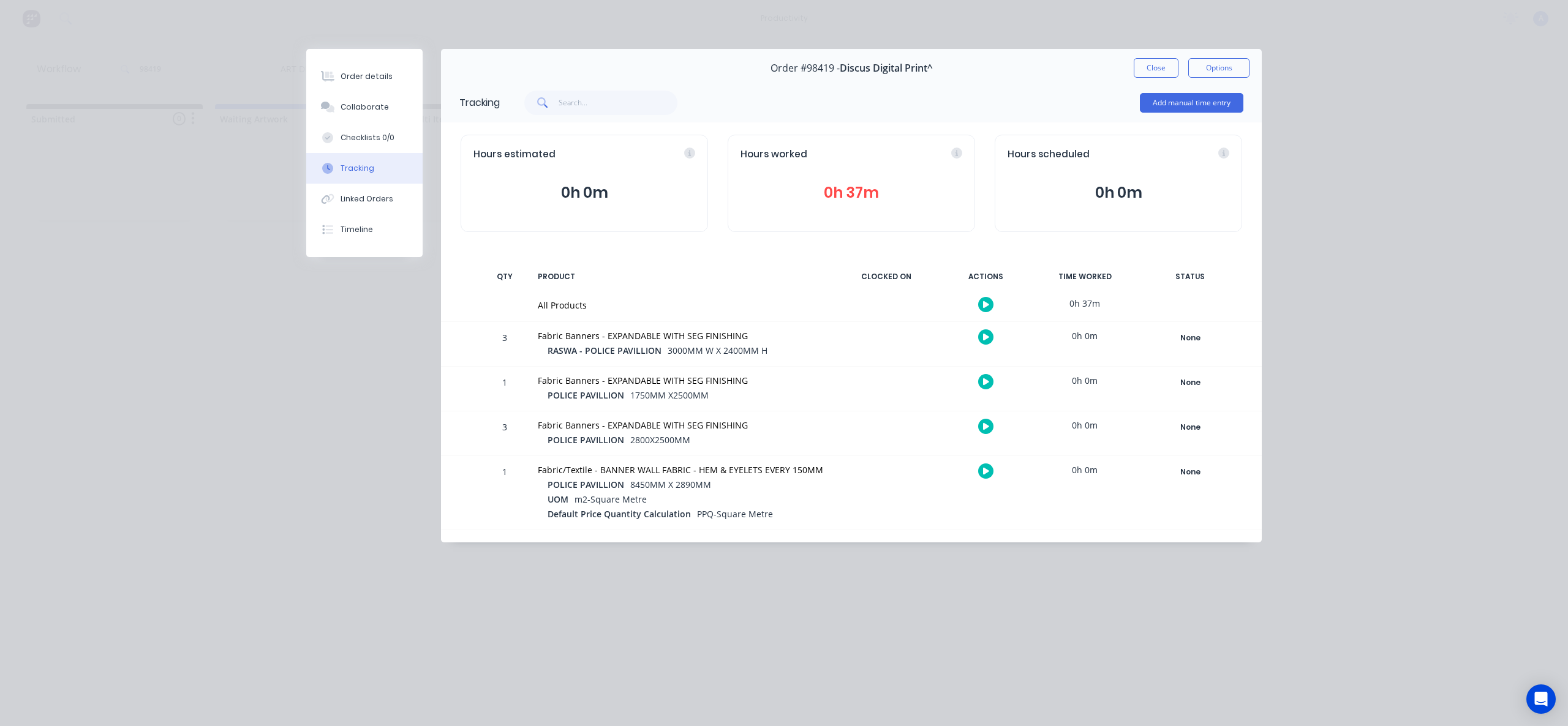
drag, startPoint x: 1164, startPoint y: 69, endPoint x: 1066, endPoint y: 84, distance: 99.1
click at [1164, 69] on button "Close" at bounding box center [1156, 68] width 45 height 19
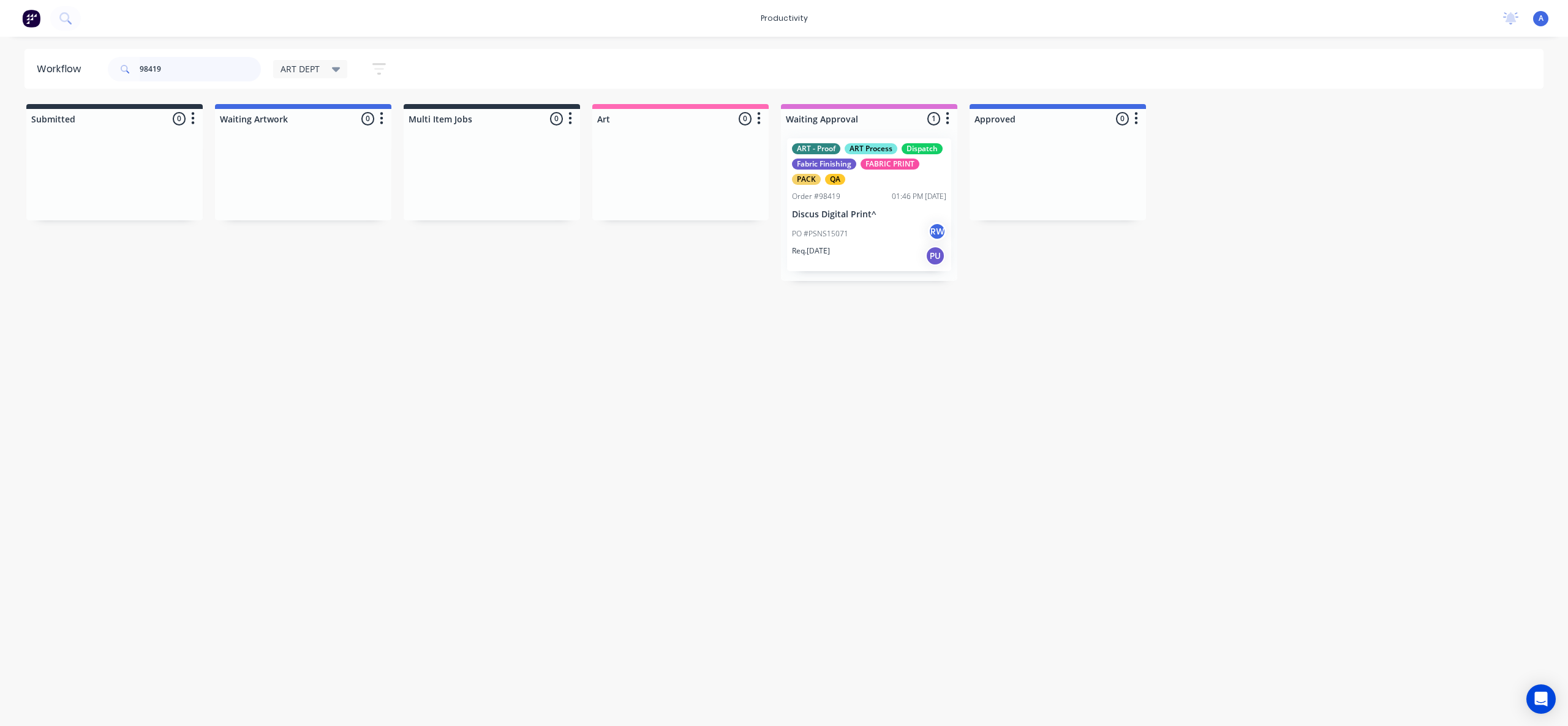
click at [215, 69] on input "98419" at bounding box center [201, 69] width 121 height 24
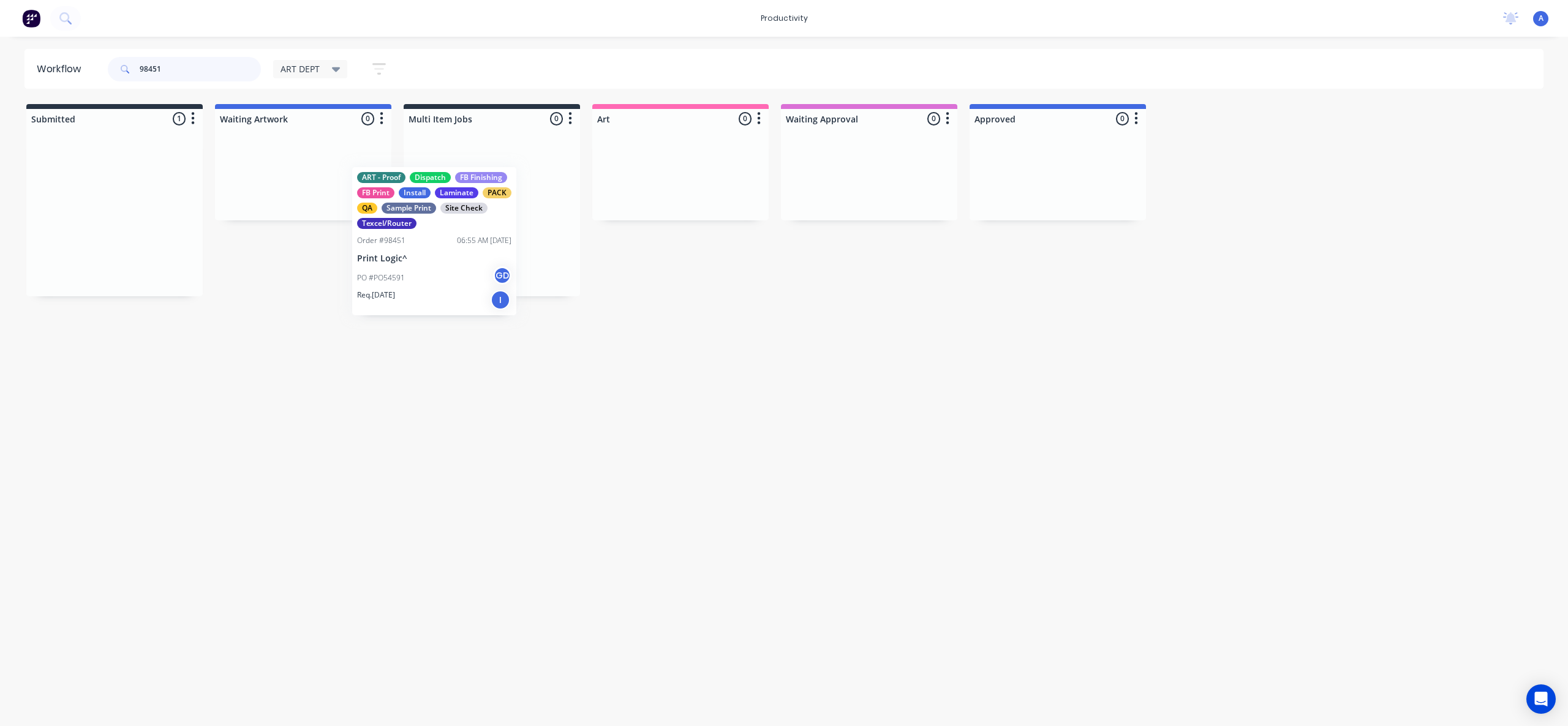
drag, startPoint x: 154, startPoint y: 222, endPoint x: 746, endPoint y: 247, distance: 592.5
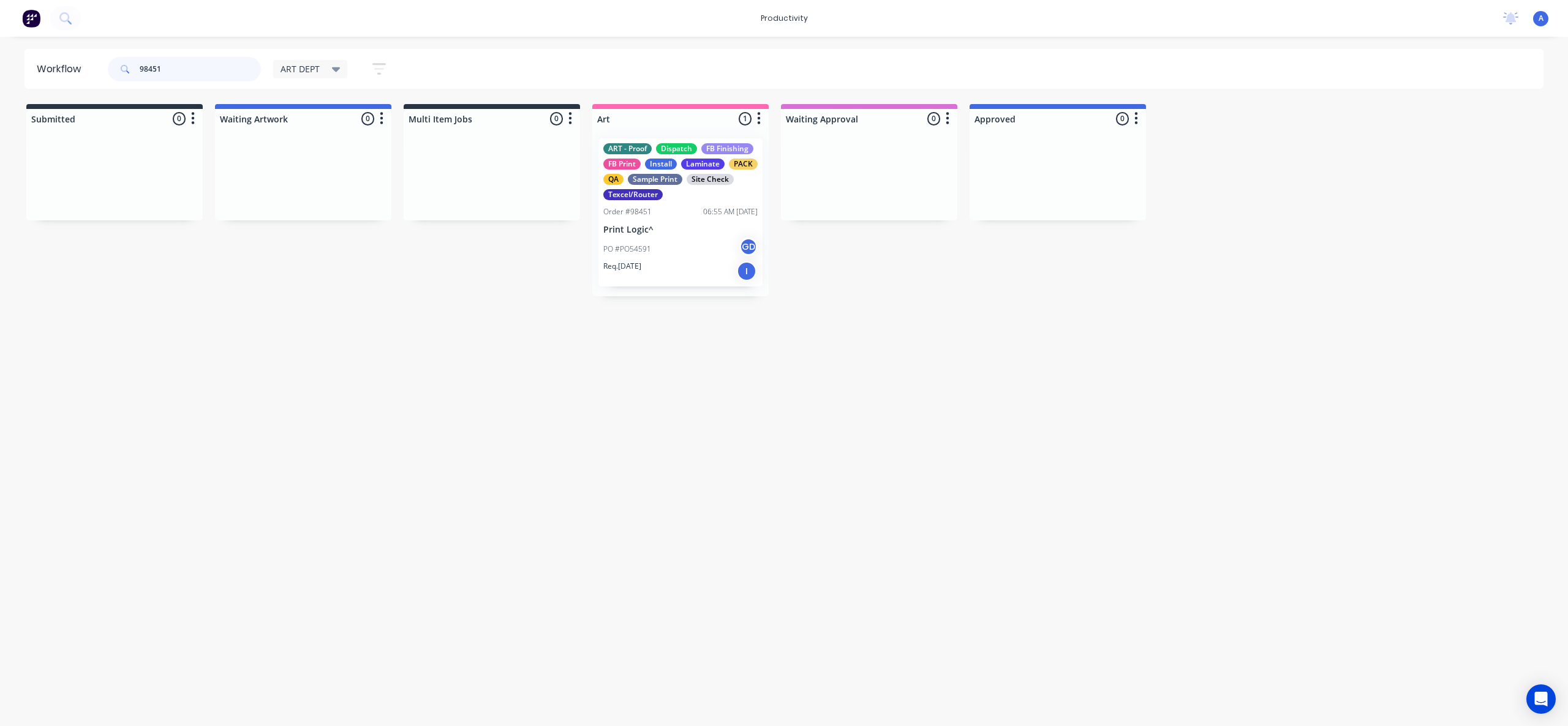
type input "98451"
click at [688, 236] on div "ART - Proof Dispatch FB Finishing FB Print Install Laminate PACK QA Sample Prin…" at bounding box center [680, 212] width 164 height 148
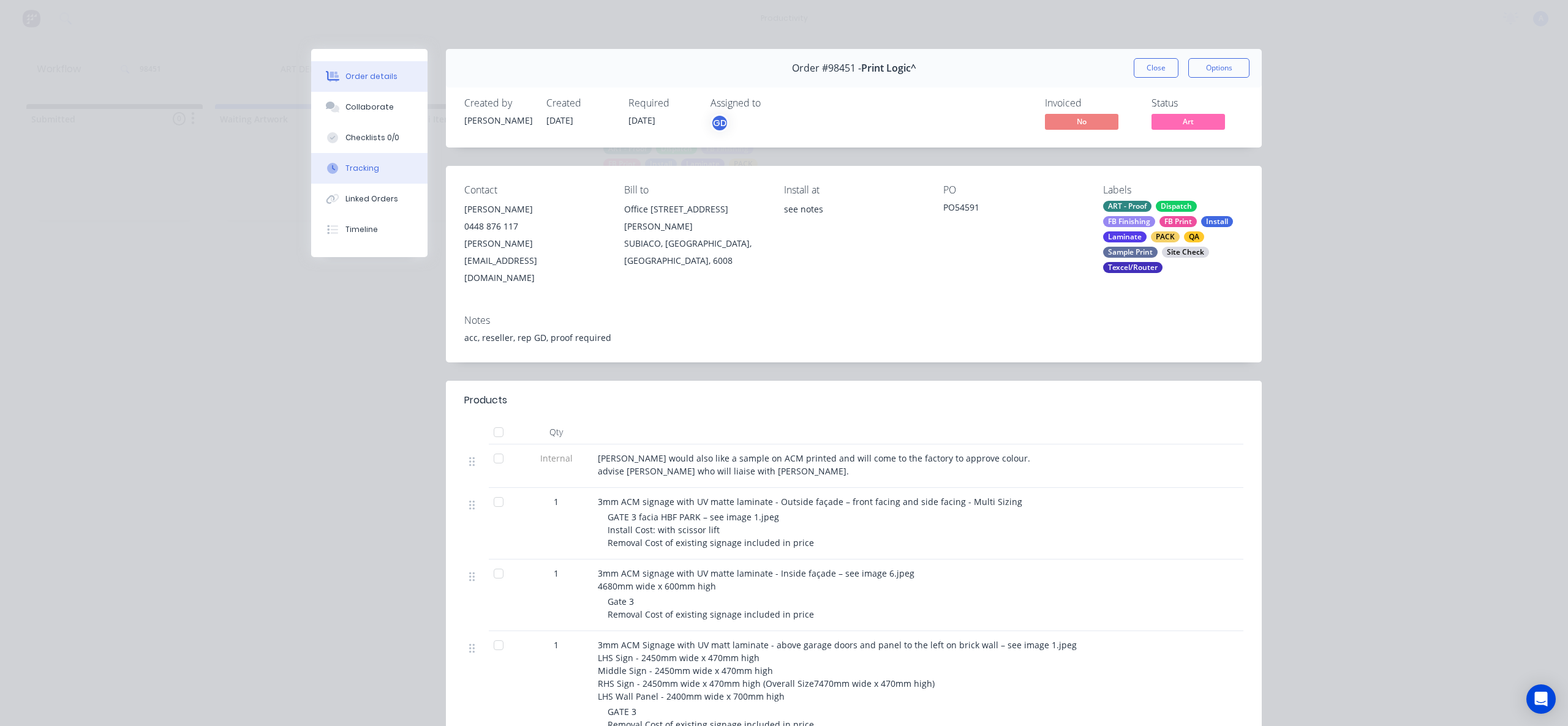
click at [341, 175] on button "Tracking" at bounding box center [369, 168] width 117 height 31
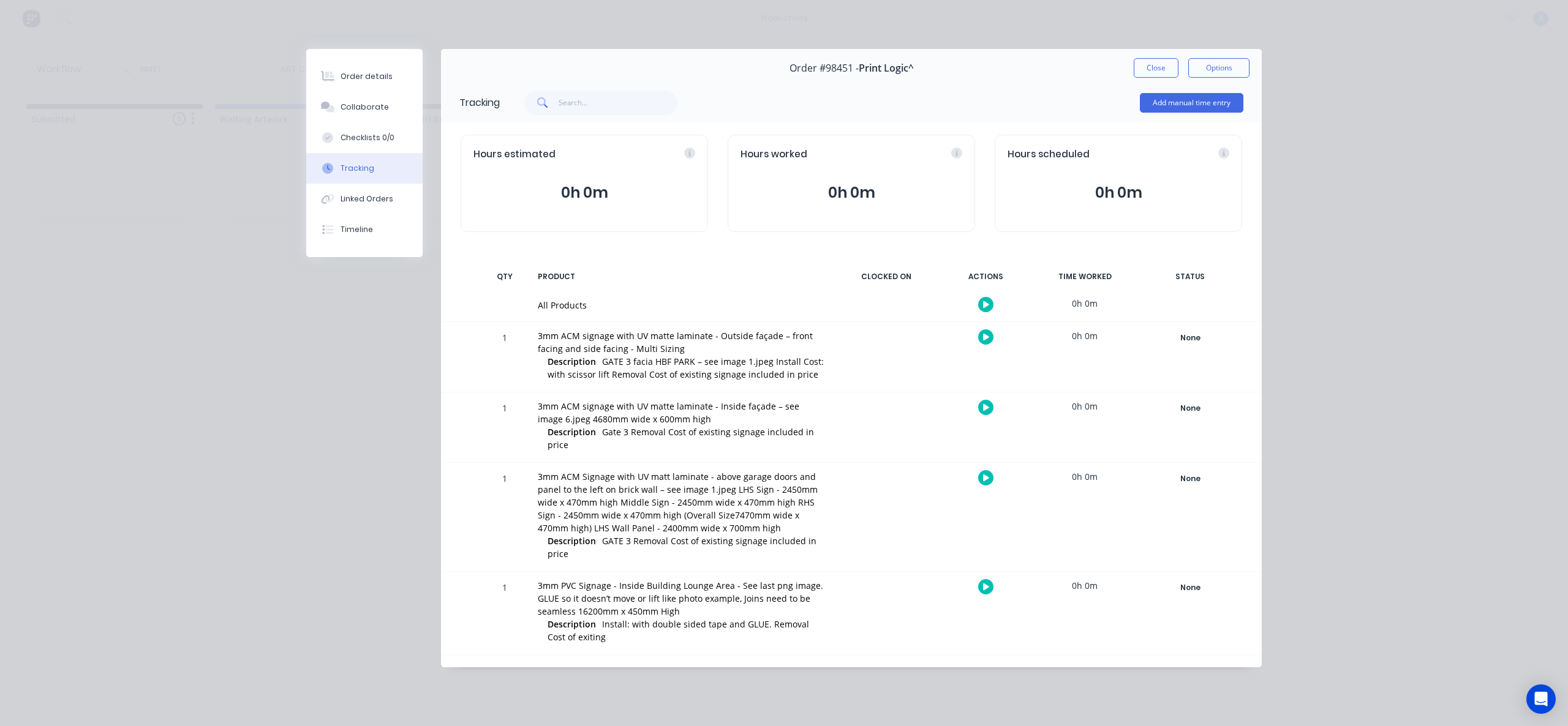
click at [985, 305] on icon "button" at bounding box center [986, 304] width 6 height 6
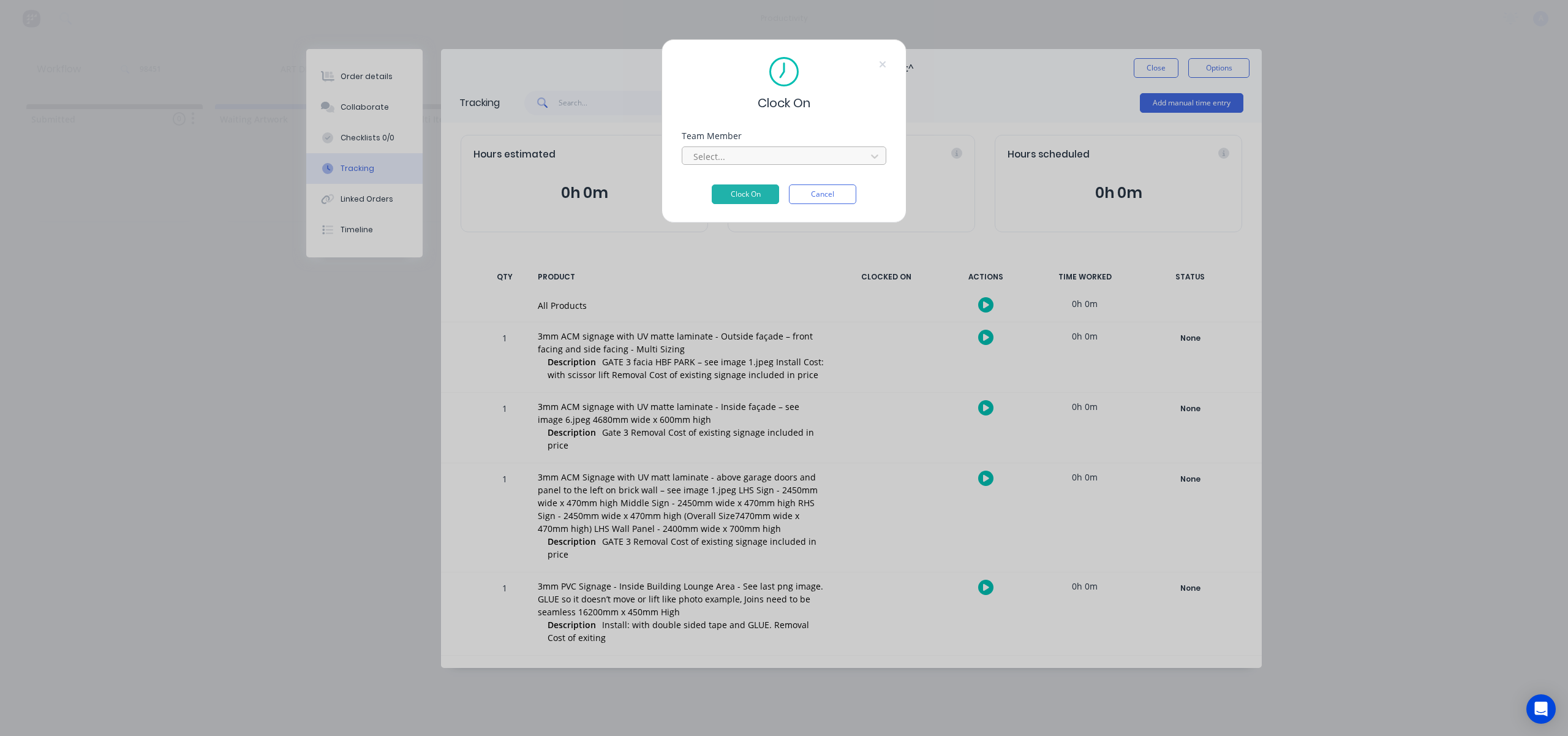
click at [771, 164] on div "Select..." at bounding box center [776, 156] width 175 height 19
click at [767, 202] on button "Clock On" at bounding box center [745, 212] width 67 height 19
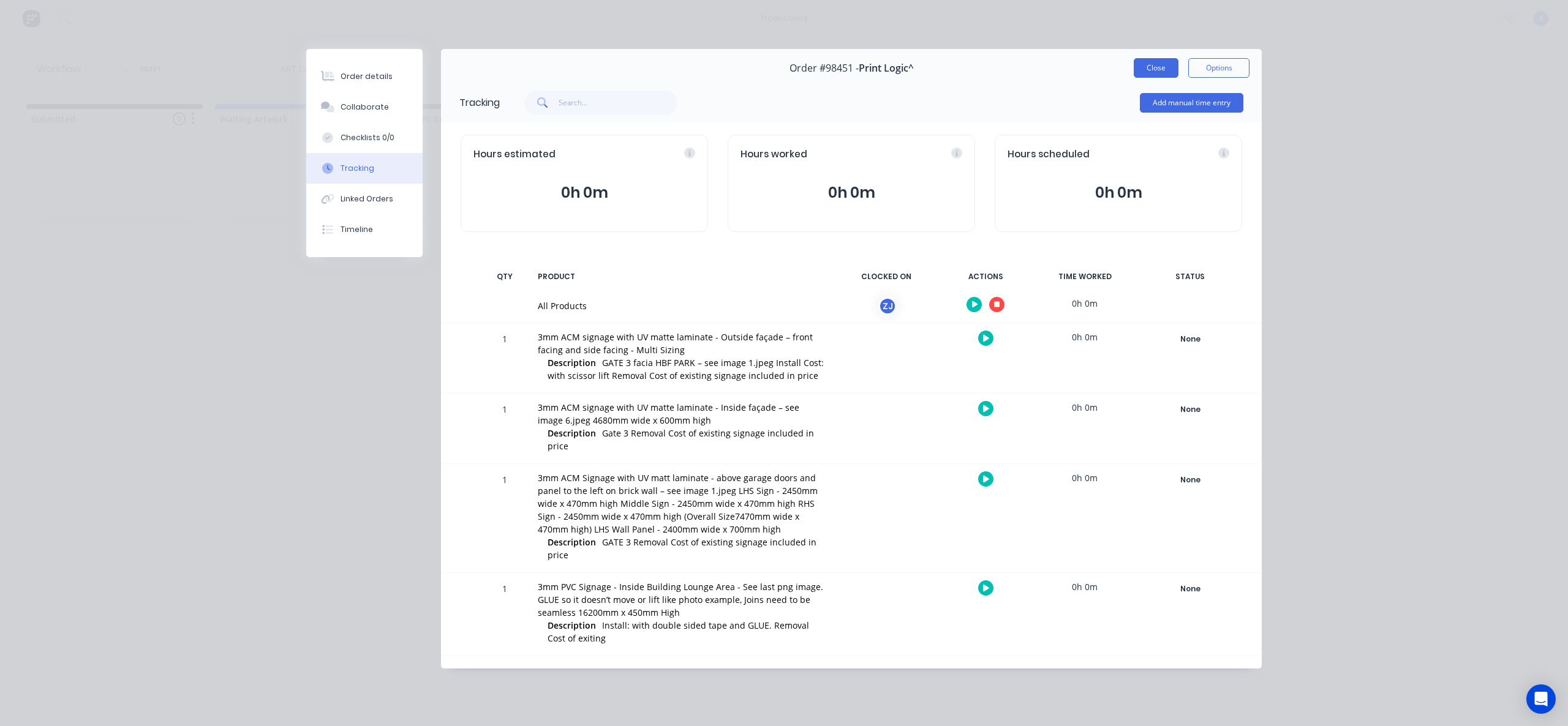
click at [1141, 72] on button "Close" at bounding box center [1156, 68] width 45 height 19
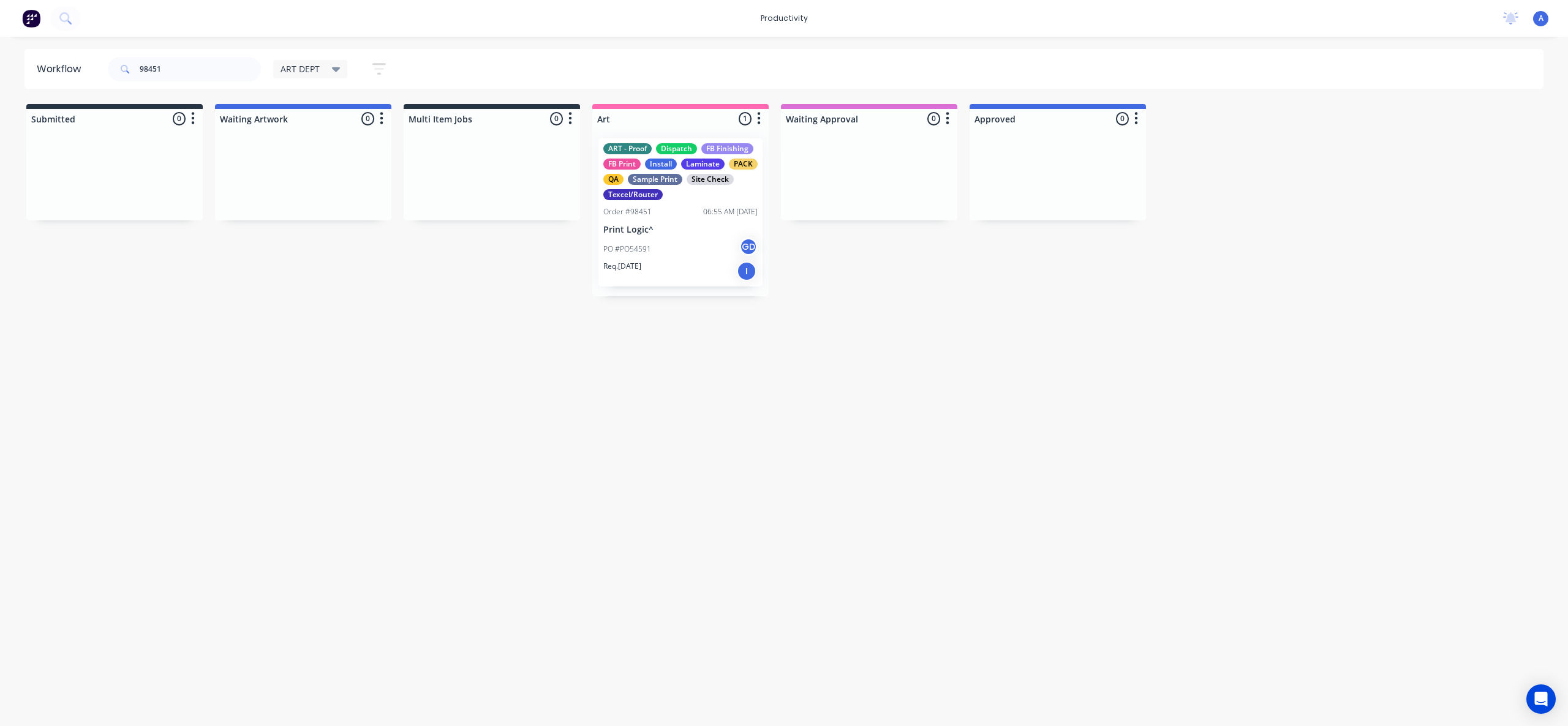
click at [1000, 515] on div "Workflow 98451 ART DEPT Save new view None edit ART DEPT (Default) edit Banner …" at bounding box center [784, 376] width 1568 height 653
click at [688, 233] on p "Print Logic^" at bounding box center [680, 230] width 155 height 11
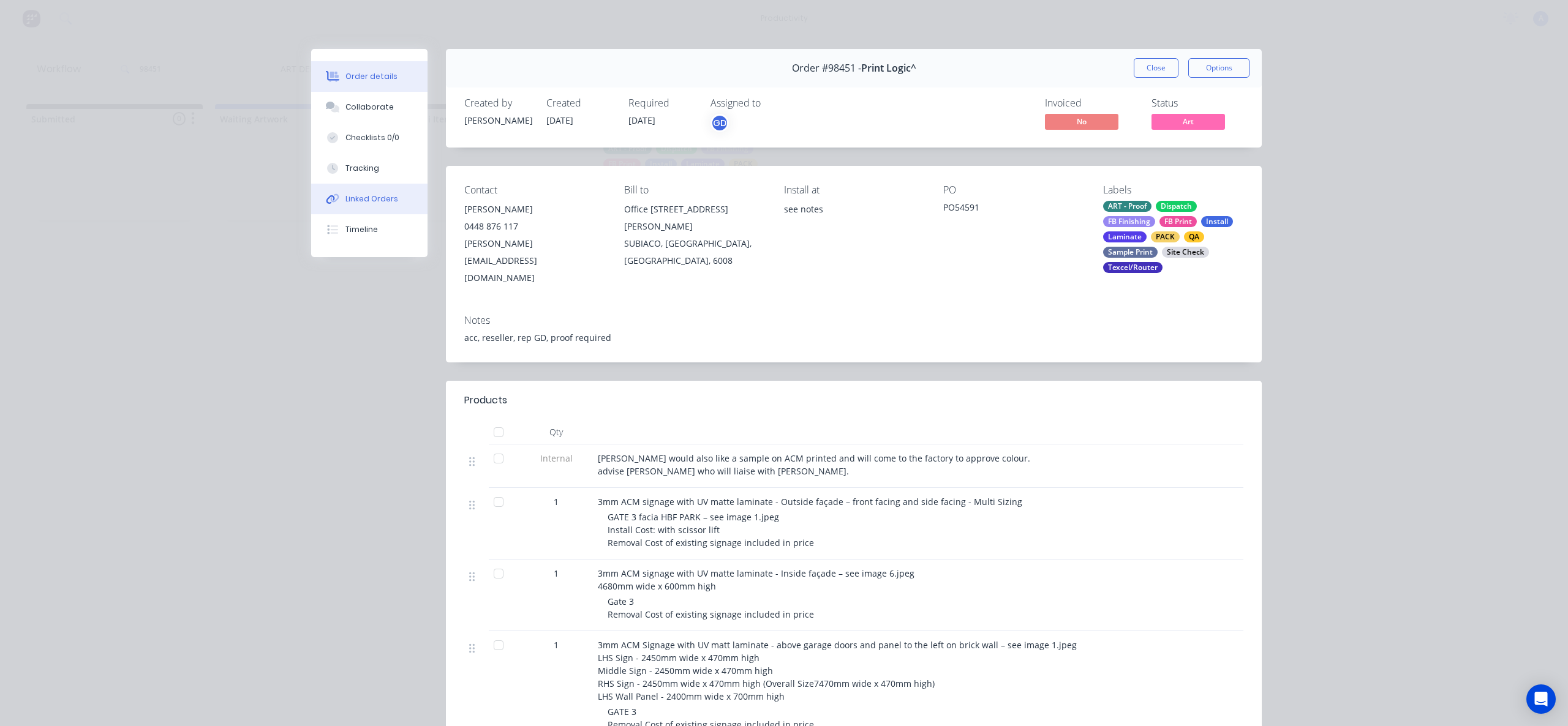
click at [397, 185] on button "Linked Orders" at bounding box center [369, 199] width 117 height 31
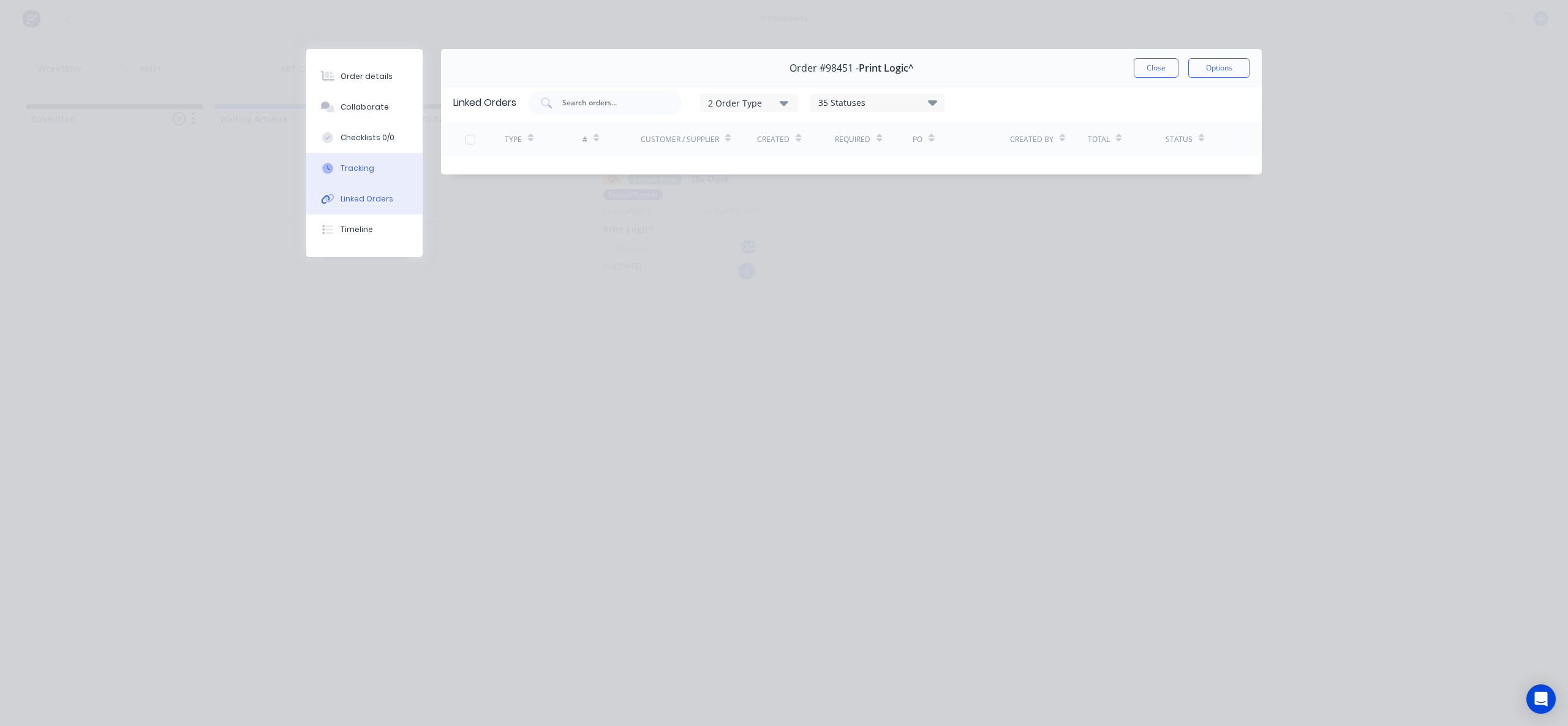
click at [393, 172] on button "Tracking" at bounding box center [364, 168] width 117 height 31
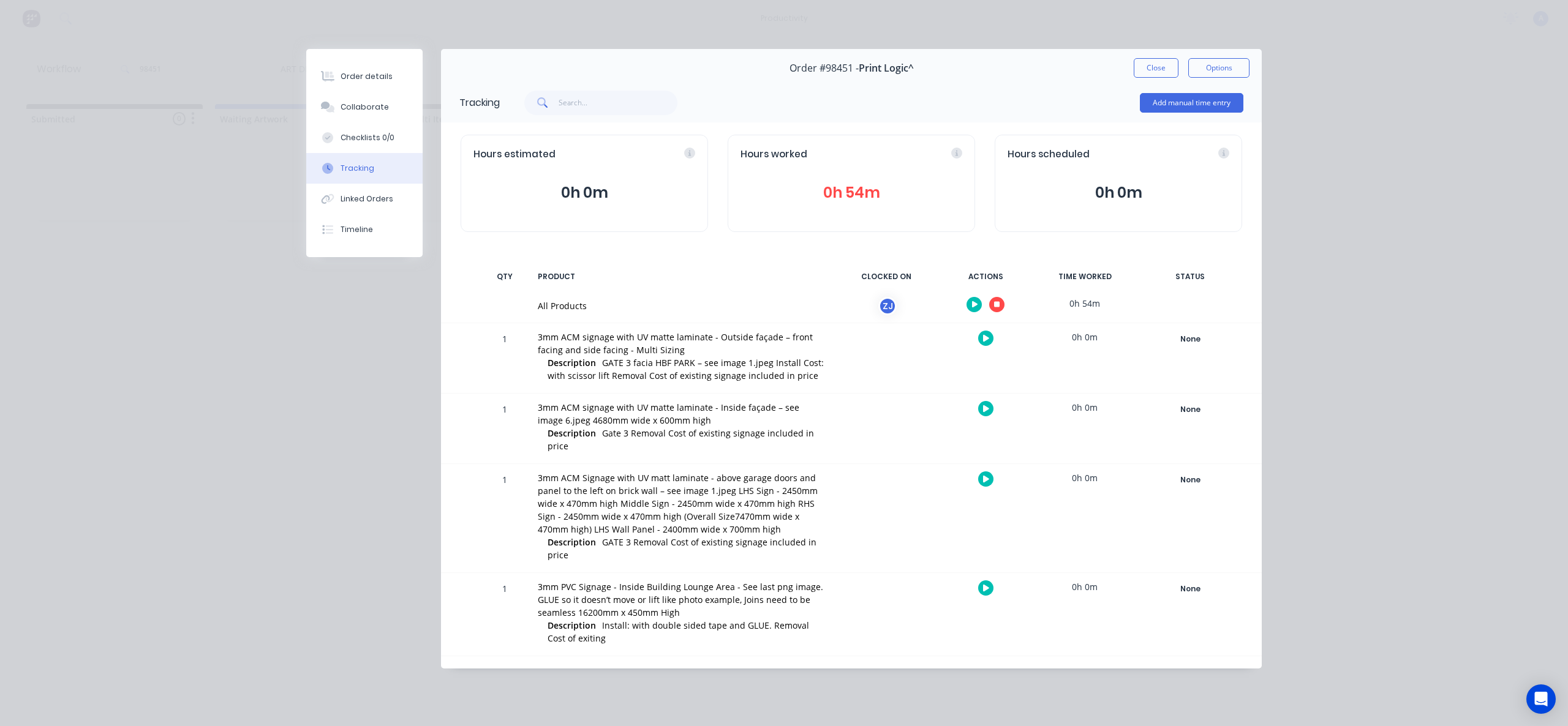
click at [996, 300] on button "button" at bounding box center [996, 304] width 15 height 15
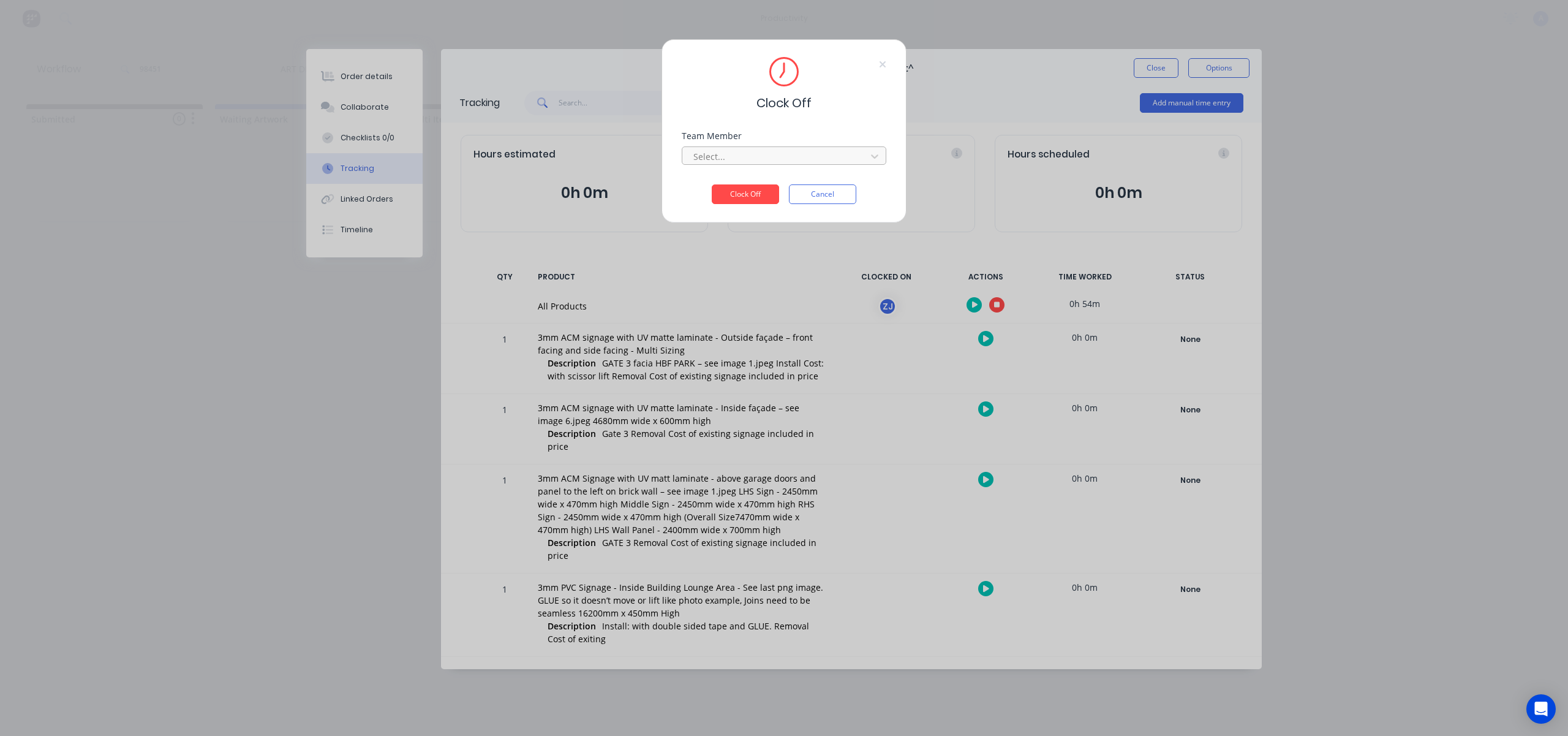
click at [814, 160] on div at bounding box center [776, 156] width 168 height 15
click at [764, 662] on div "[PERSON_NAME]" at bounding box center [784, 669] width 1568 height 13
click at [763, 202] on button "Clock Off" at bounding box center [745, 212] width 67 height 19
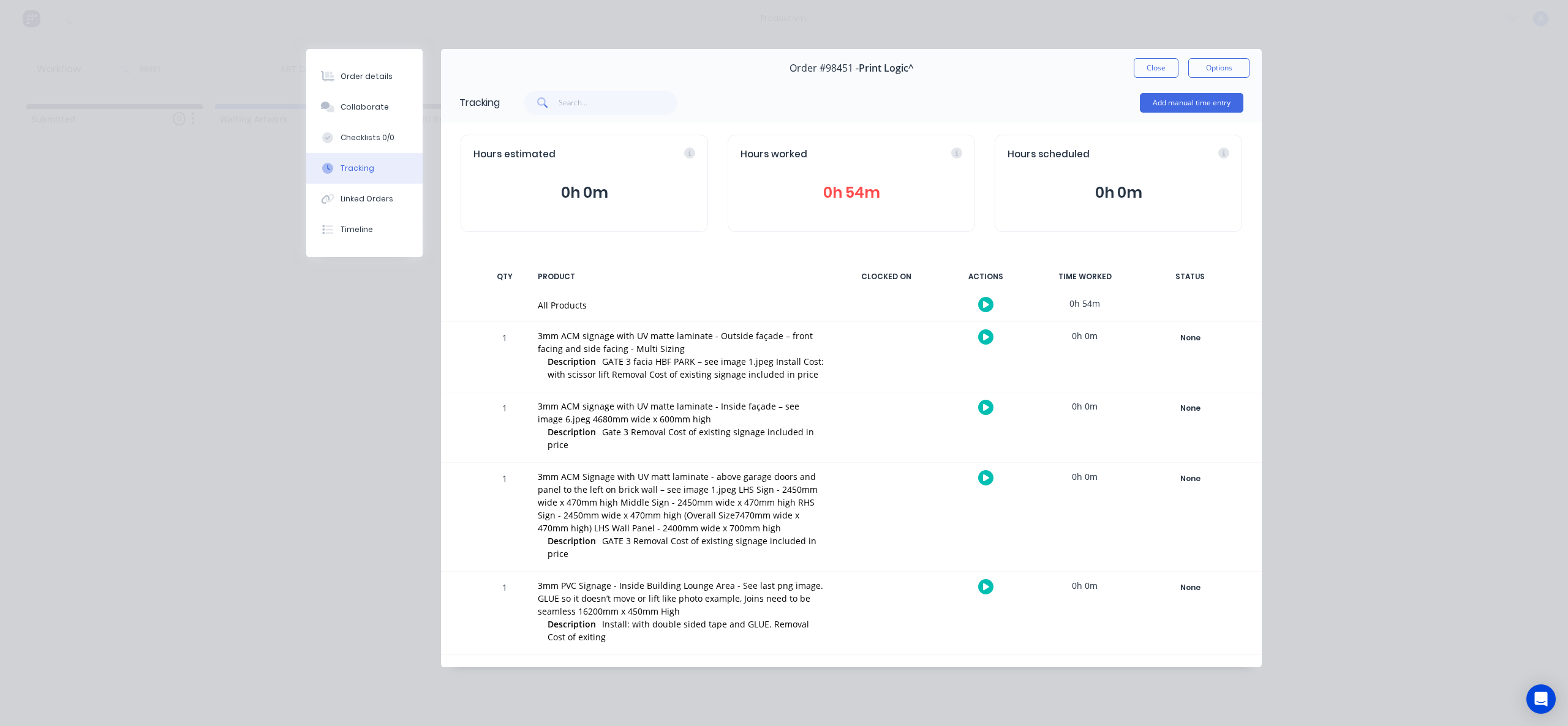
click at [1131, 69] on div "Order #98451 - Print Logic^ Close Options" at bounding box center [852, 69] width 821 height 39
click at [1145, 65] on button "Close" at bounding box center [1156, 68] width 45 height 19
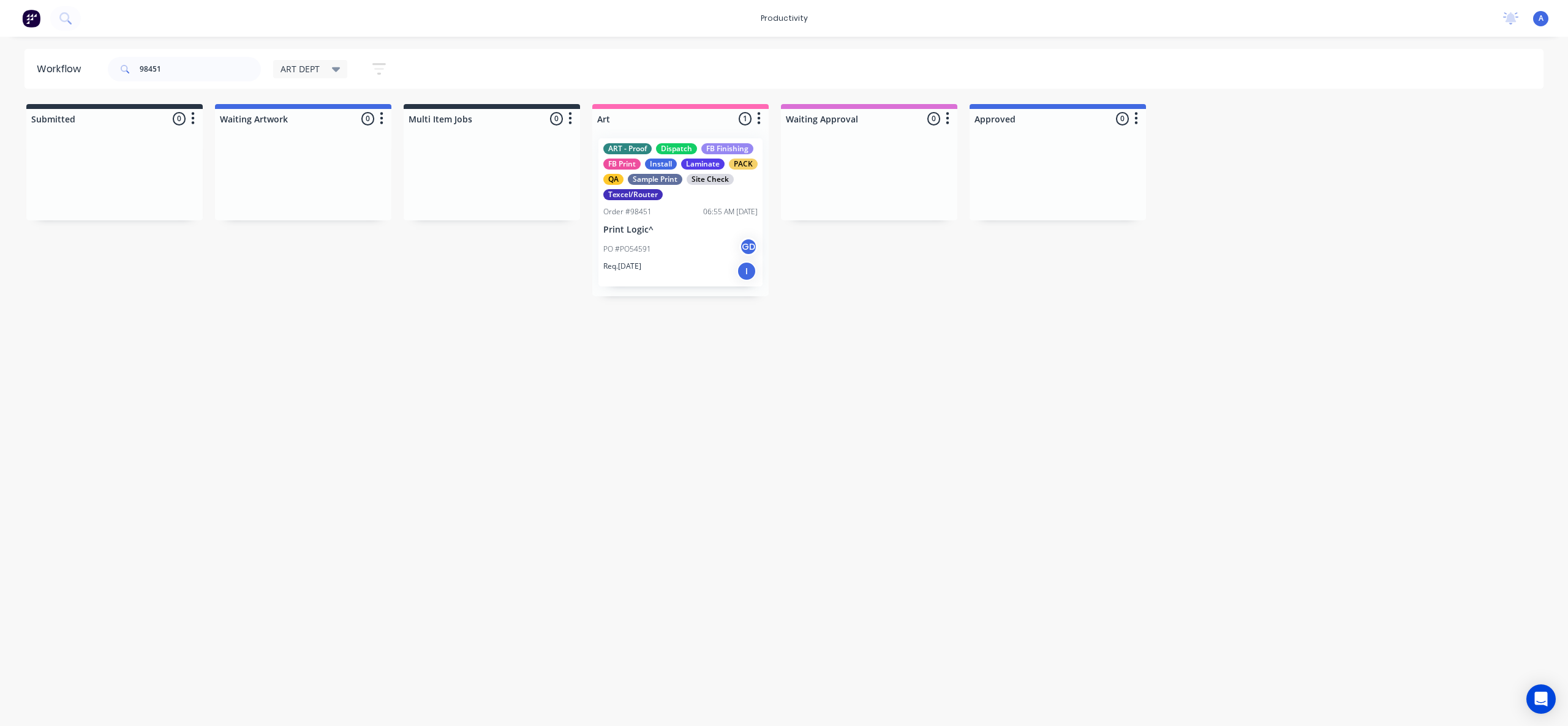
click at [647, 258] on div "PO #PO54591 GD" at bounding box center [680, 249] width 155 height 23
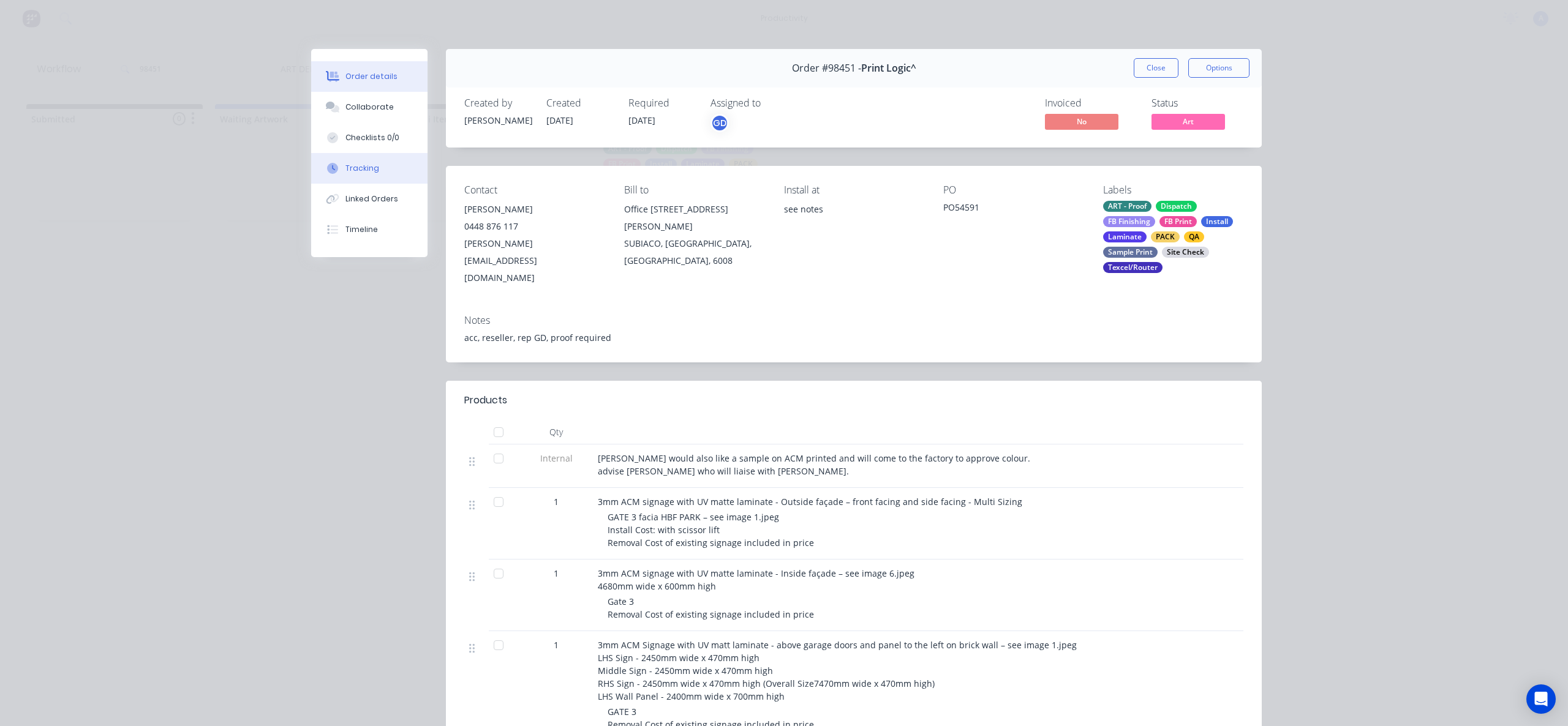
click at [393, 166] on button "Tracking" at bounding box center [369, 168] width 117 height 31
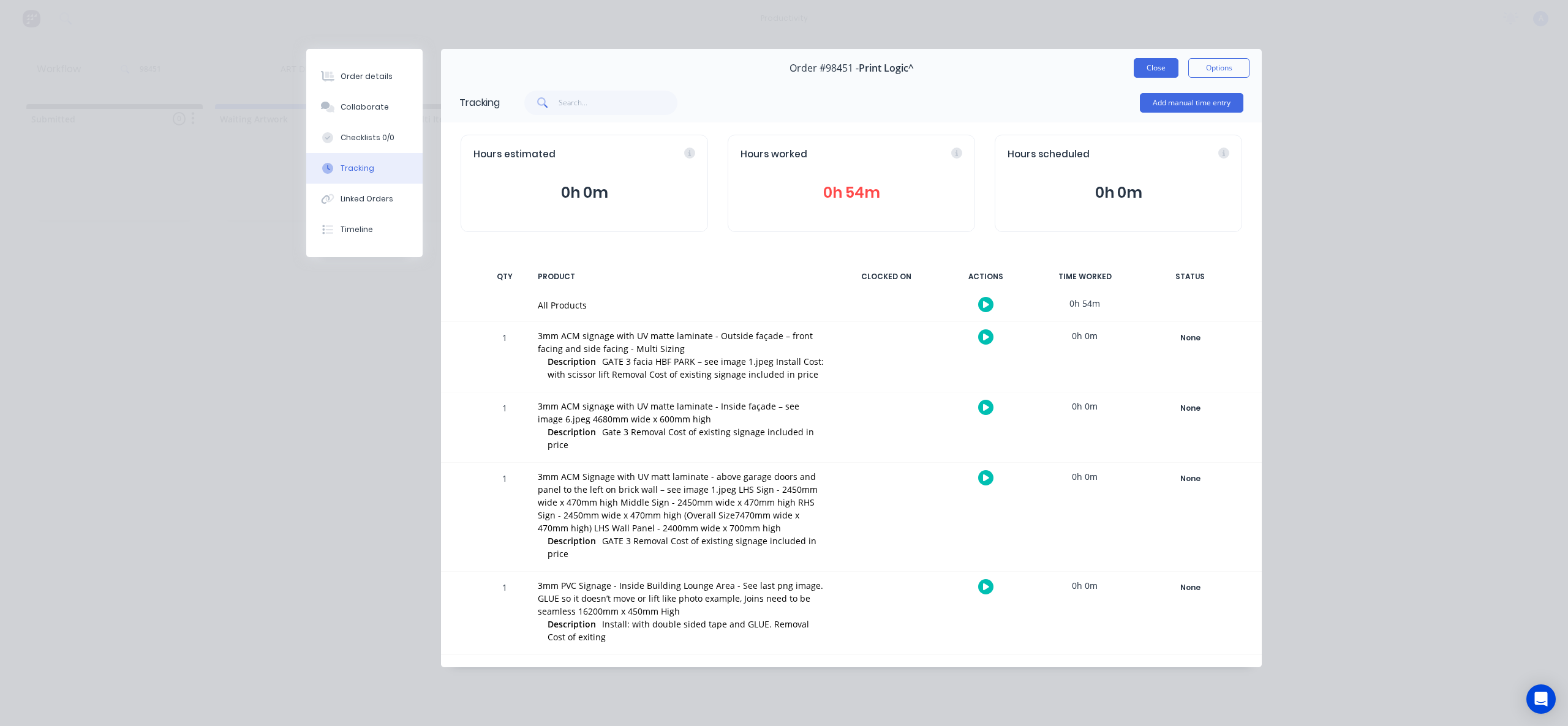
click at [1137, 67] on button "Close" at bounding box center [1156, 68] width 45 height 19
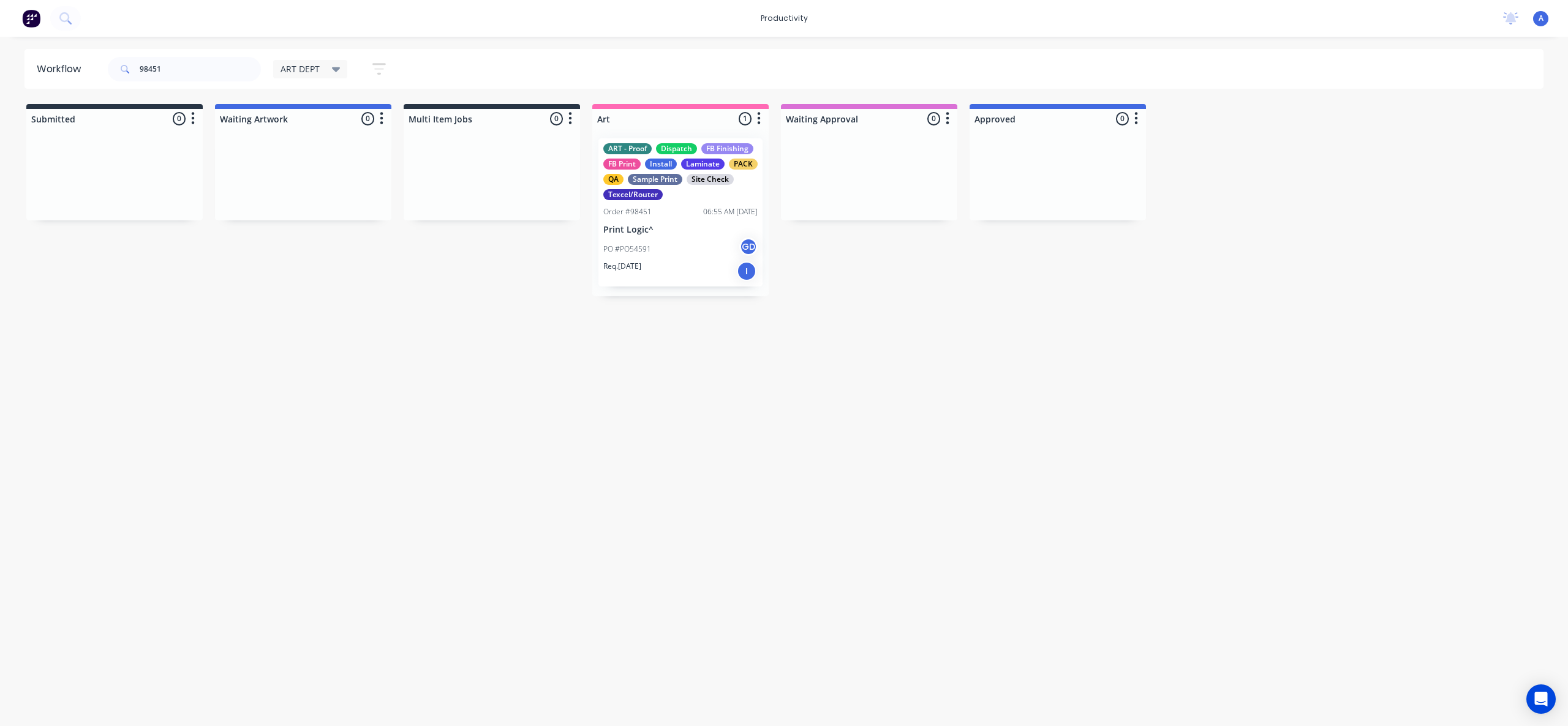
click at [1182, 526] on div "Workflow 98451 ART DEPT Save new view None edit ART DEPT (Default) edit Banner …" at bounding box center [784, 376] width 1568 height 653
click at [742, 470] on div "Workflow 98451 ART DEPT Save new view None edit ART DEPT (Default) edit Banner …" at bounding box center [784, 376] width 1568 height 653
